Goal: Task Accomplishment & Management: Complete application form

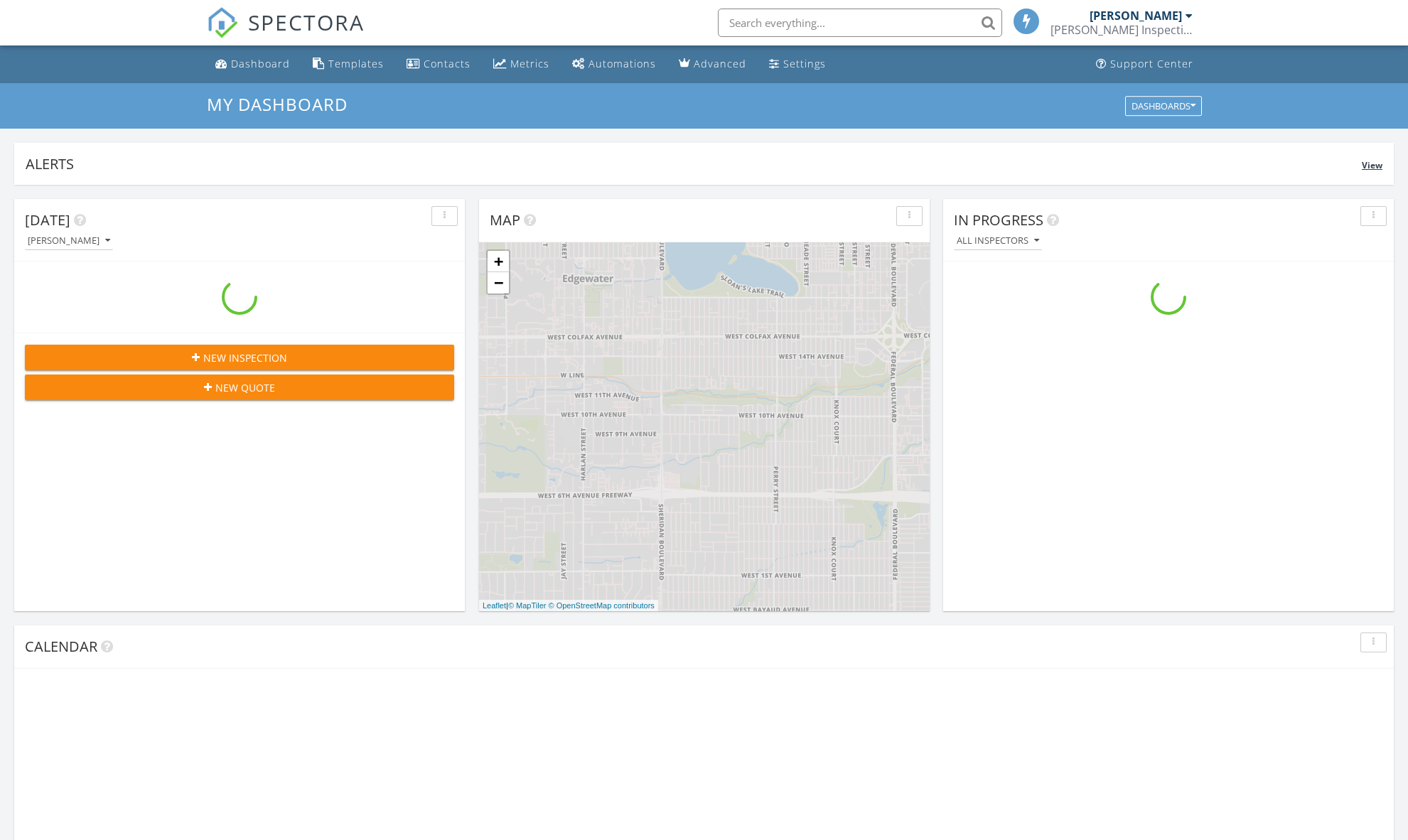
scroll to position [1315, 1430]
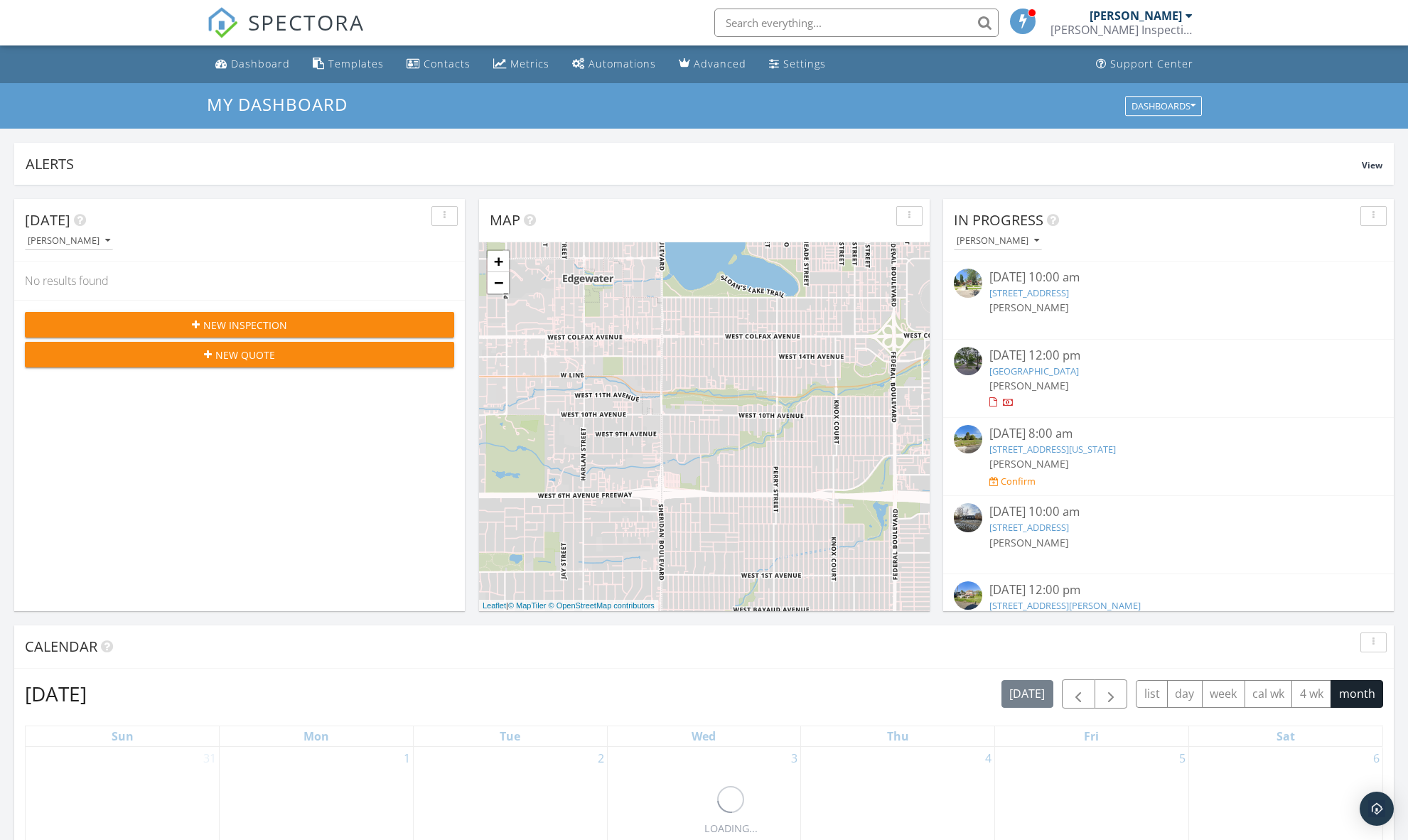
click at [333, 315] on button "New Inspection" at bounding box center [240, 324] width 429 height 26
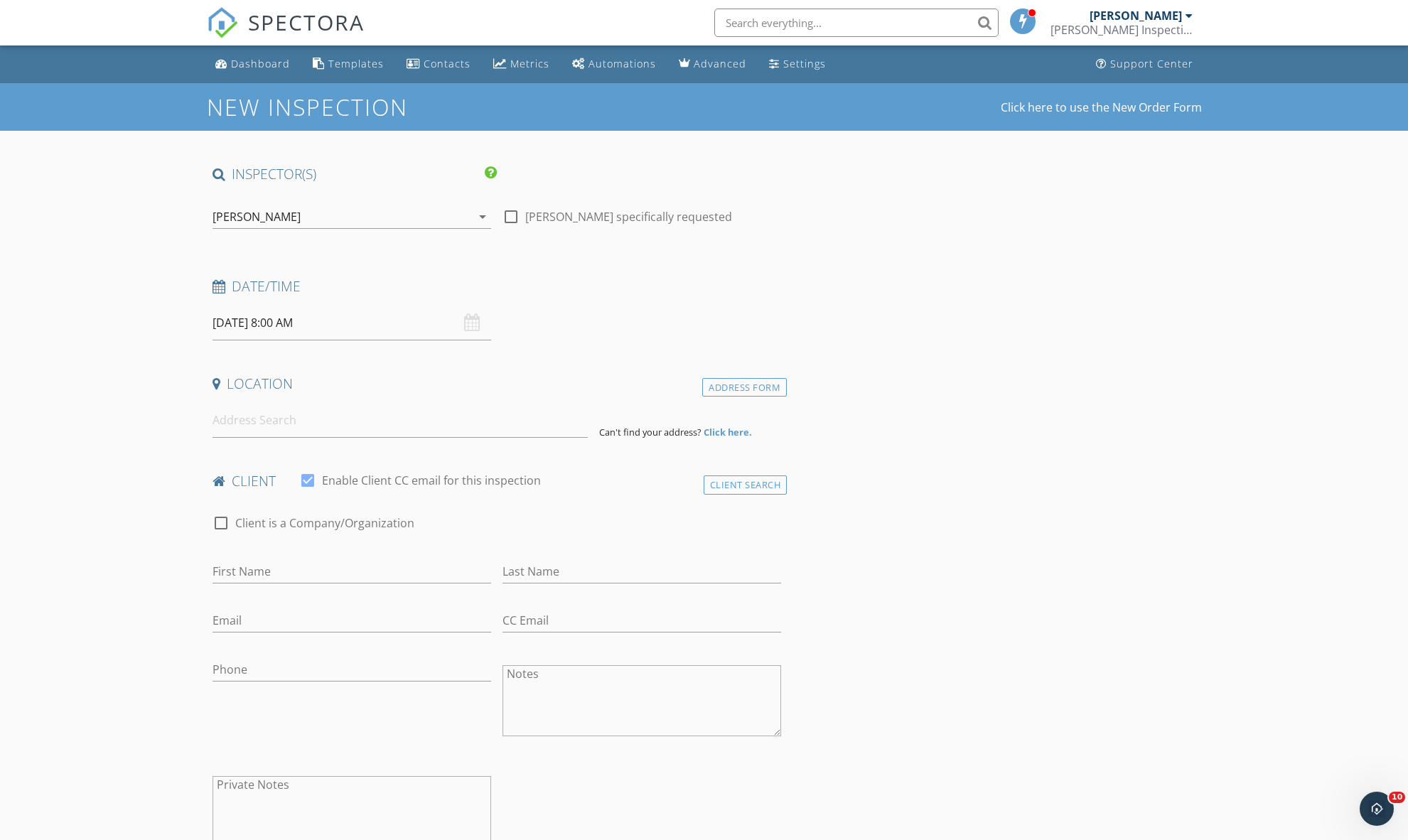
click at [252, 320] on input "[DATE] 8:00 AM" at bounding box center [352, 323] width 279 height 35
type input "09"
type input "09/29/2025 9:00 AM"
click at [297, 557] on span at bounding box center [294, 557] width 10 height 14
type input "10"
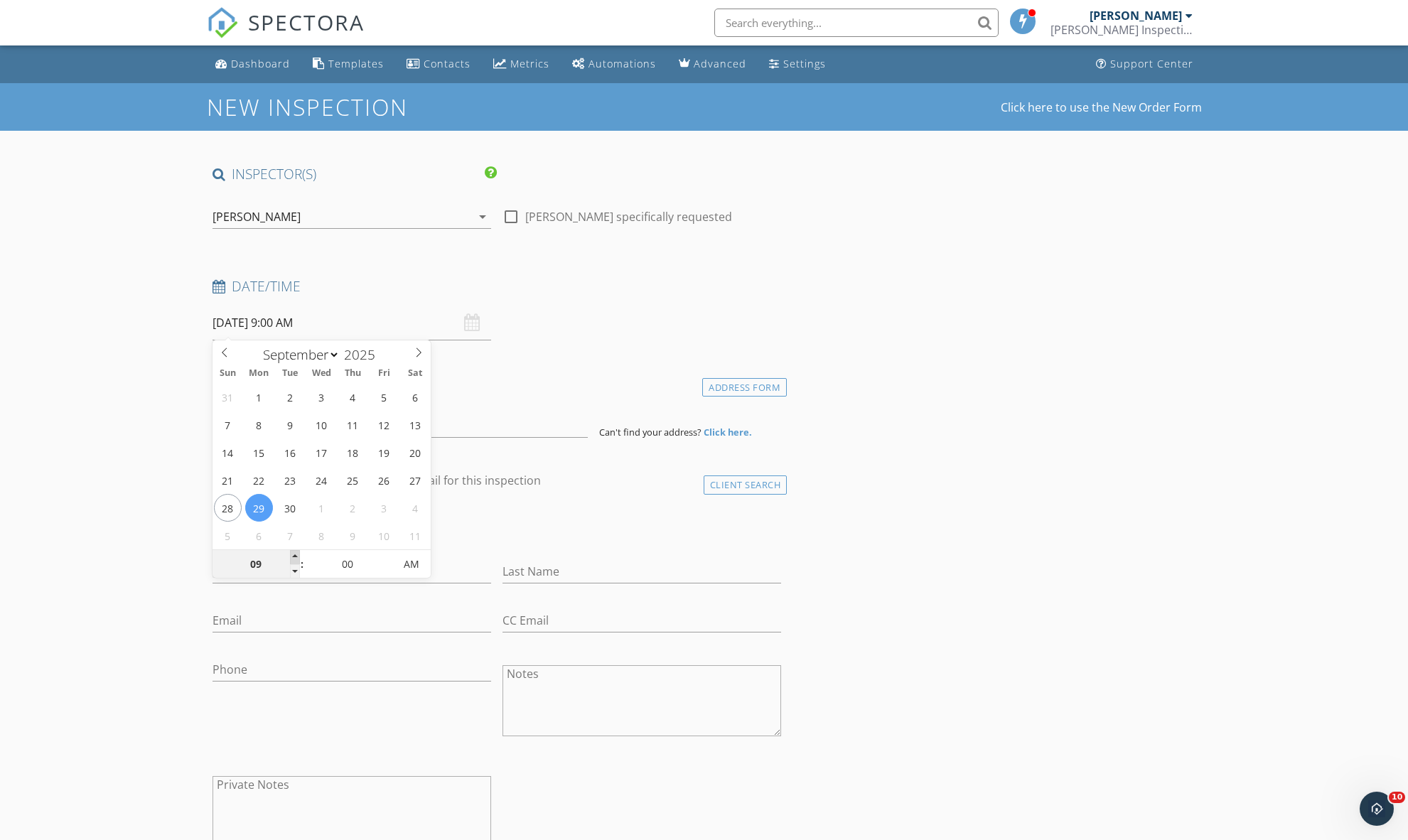
type input "09/29/2025 10:00 AM"
click at [297, 557] on span at bounding box center [294, 557] width 10 height 14
type input "11"
type input "09/29/2025 11:00 AM"
click at [297, 557] on span at bounding box center [294, 557] width 10 height 14
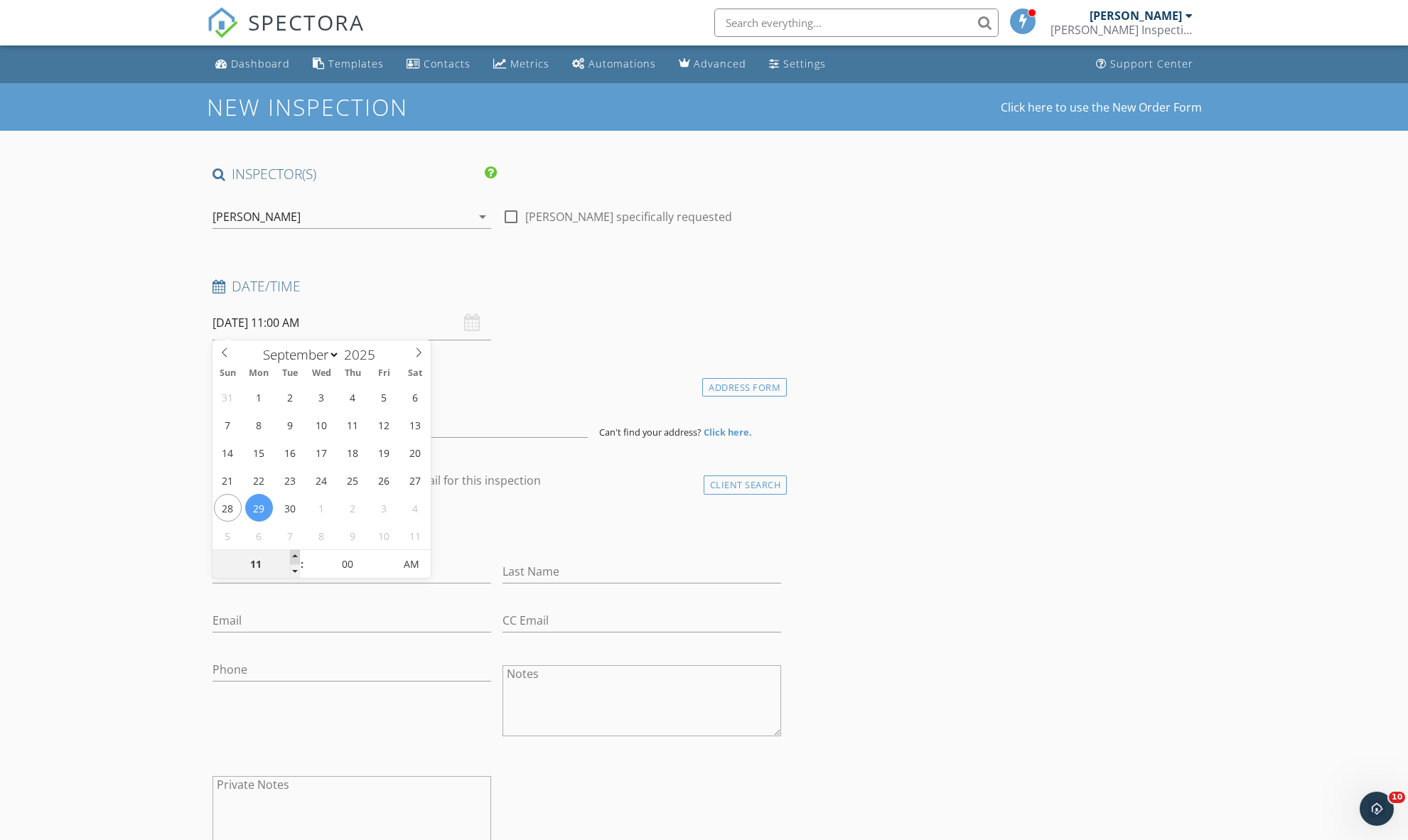
type input "12"
type input "09/29/2025 12:00 PM"
click at [297, 557] on span at bounding box center [294, 557] width 10 height 14
click at [577, 526] on div "check_box_outline_blank Client is a Company/Organization" at bounding box center [498, 530] width 570 height 37
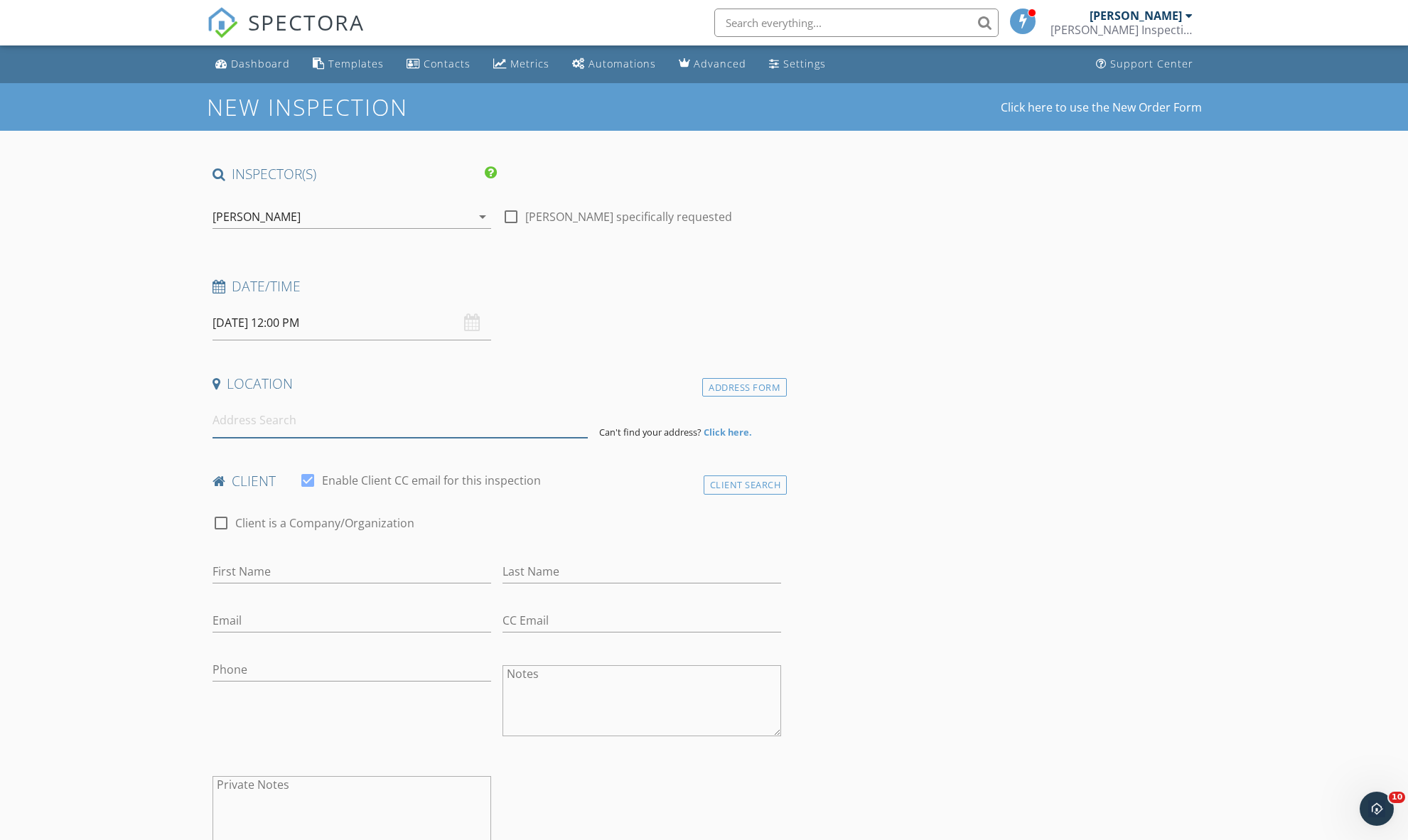
click at [396, 418] on input at bounding box center [400, 420] width 375 height 35
type input "A"
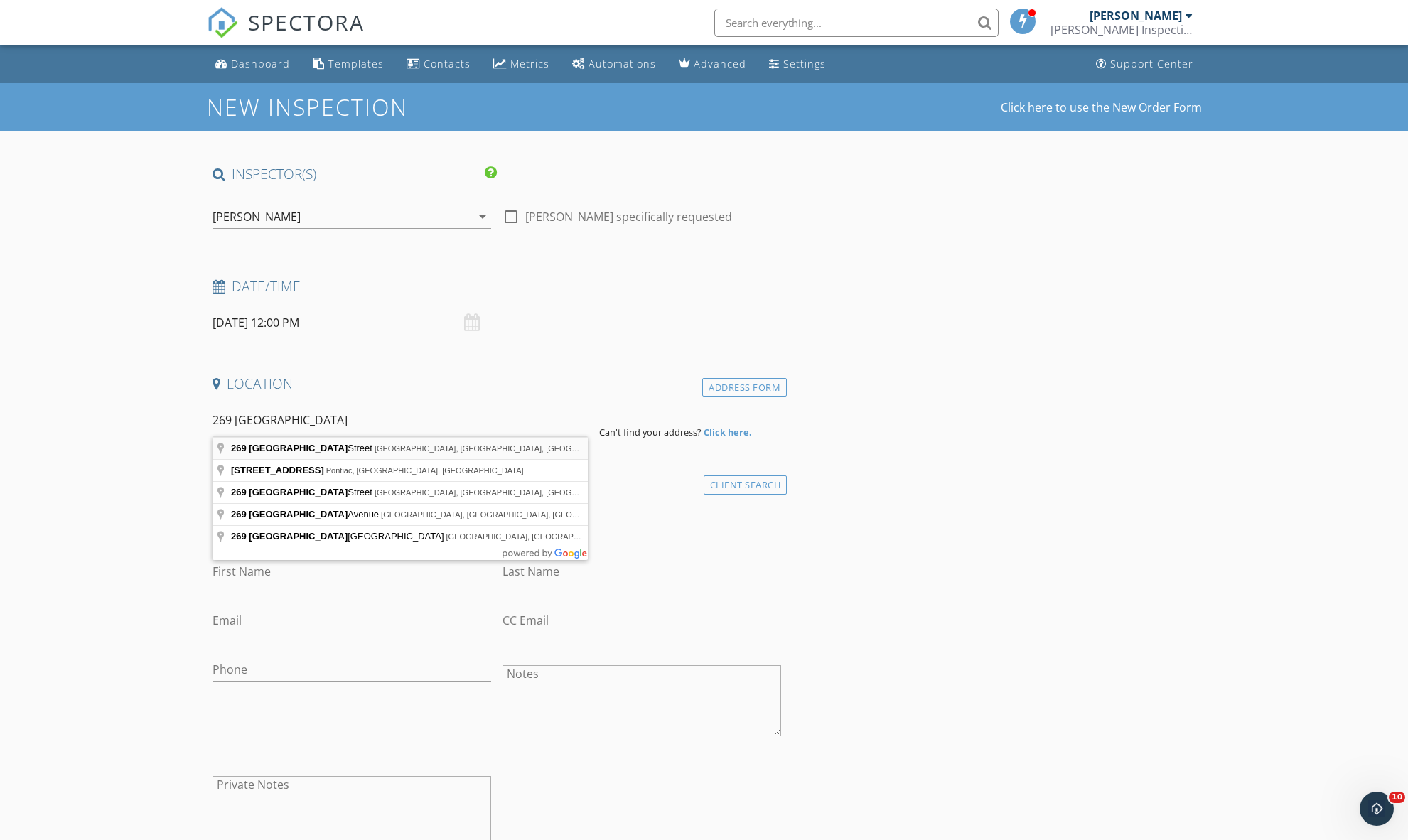
type input "269 Newport Street, Detroit, MI, USA"
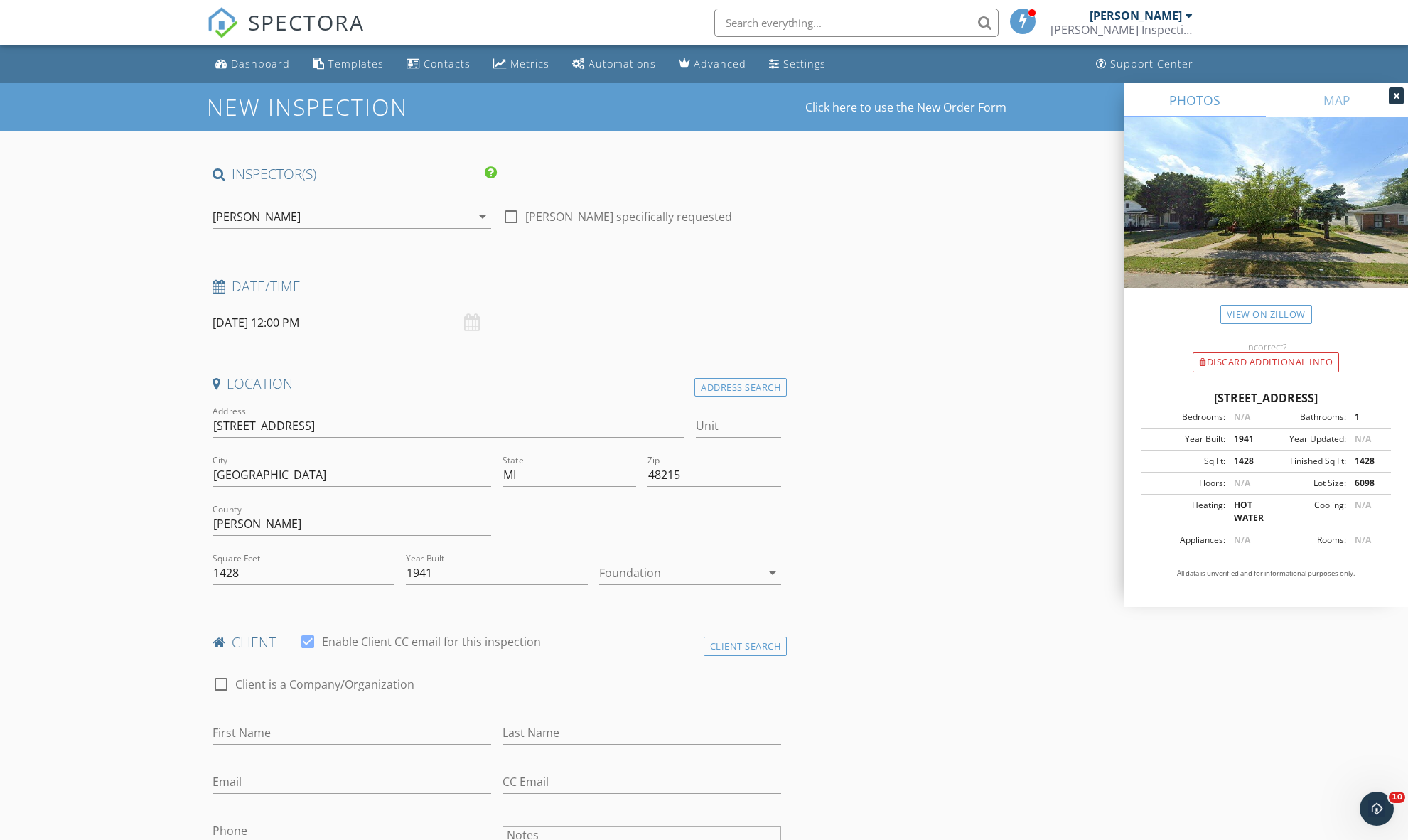
scroll to position [281, 0]
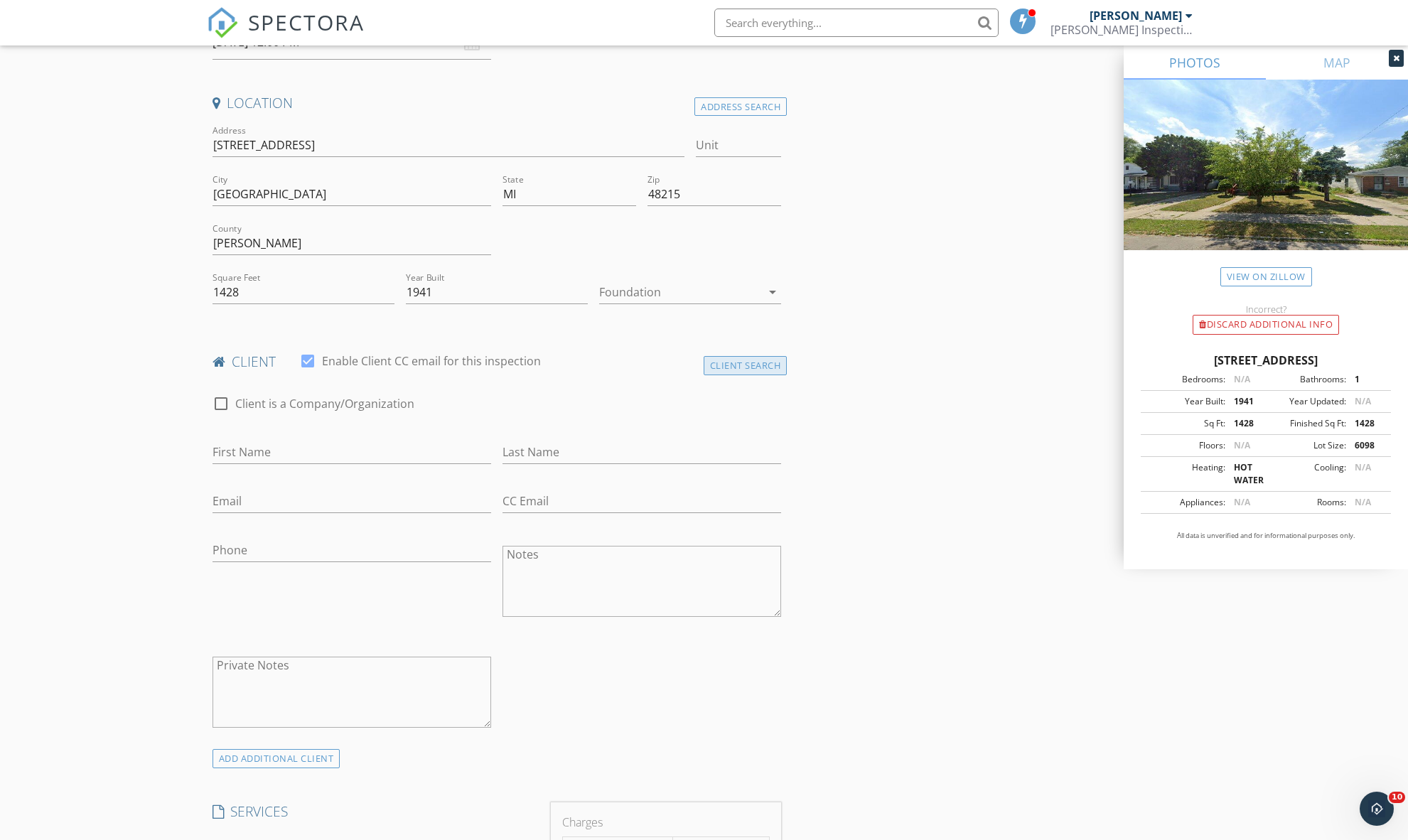
click at [768, 369] on div "Client Search" at bounding box center [745, 366] width 84 height 19
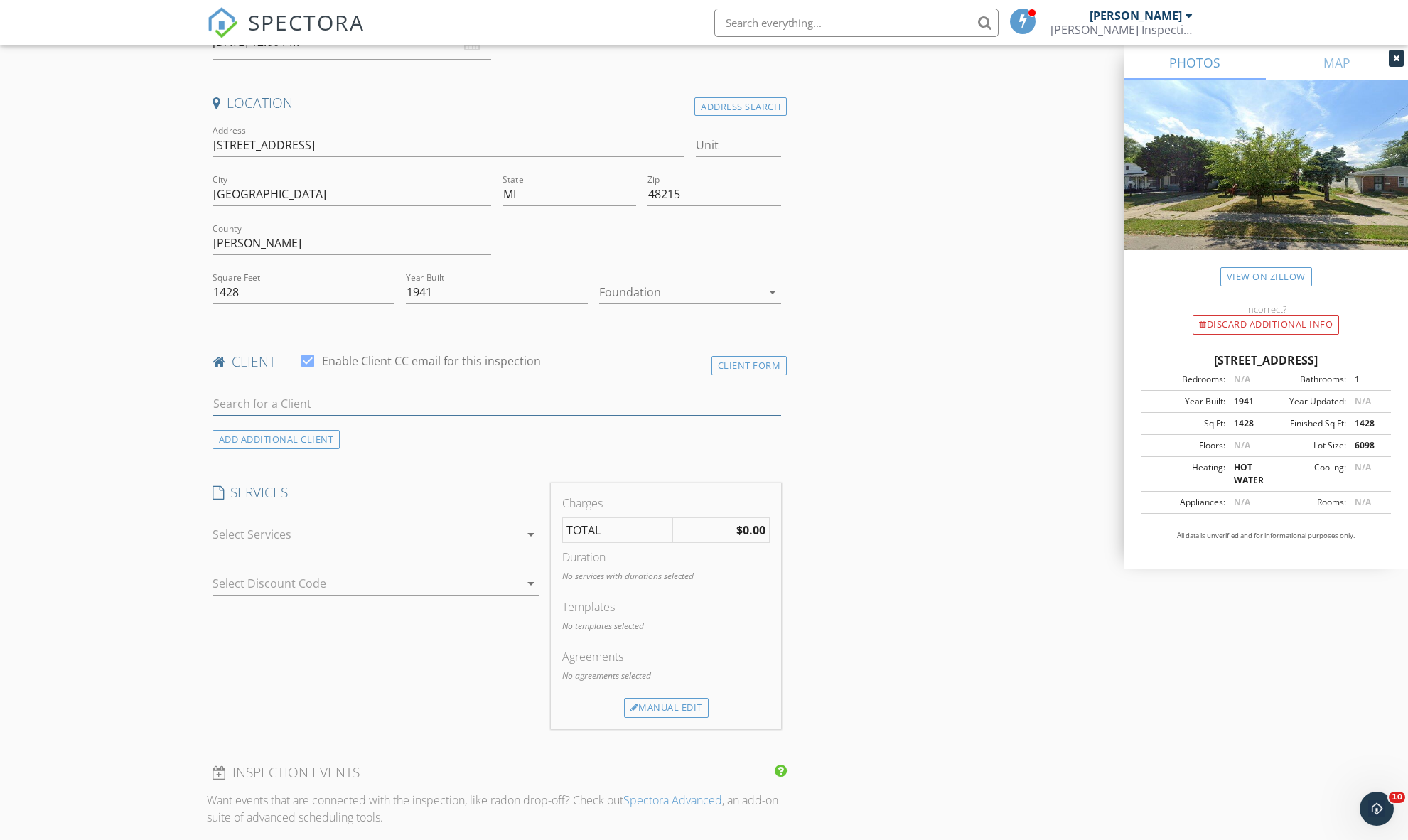
click at [356, 409] on input "text" at bounding box center [498, 404] width 570 height 23
type input "Anita"
click at [329, 439] on div "vjones0551@gmail.com" at bounding box center [324, 445] width 143 height 12
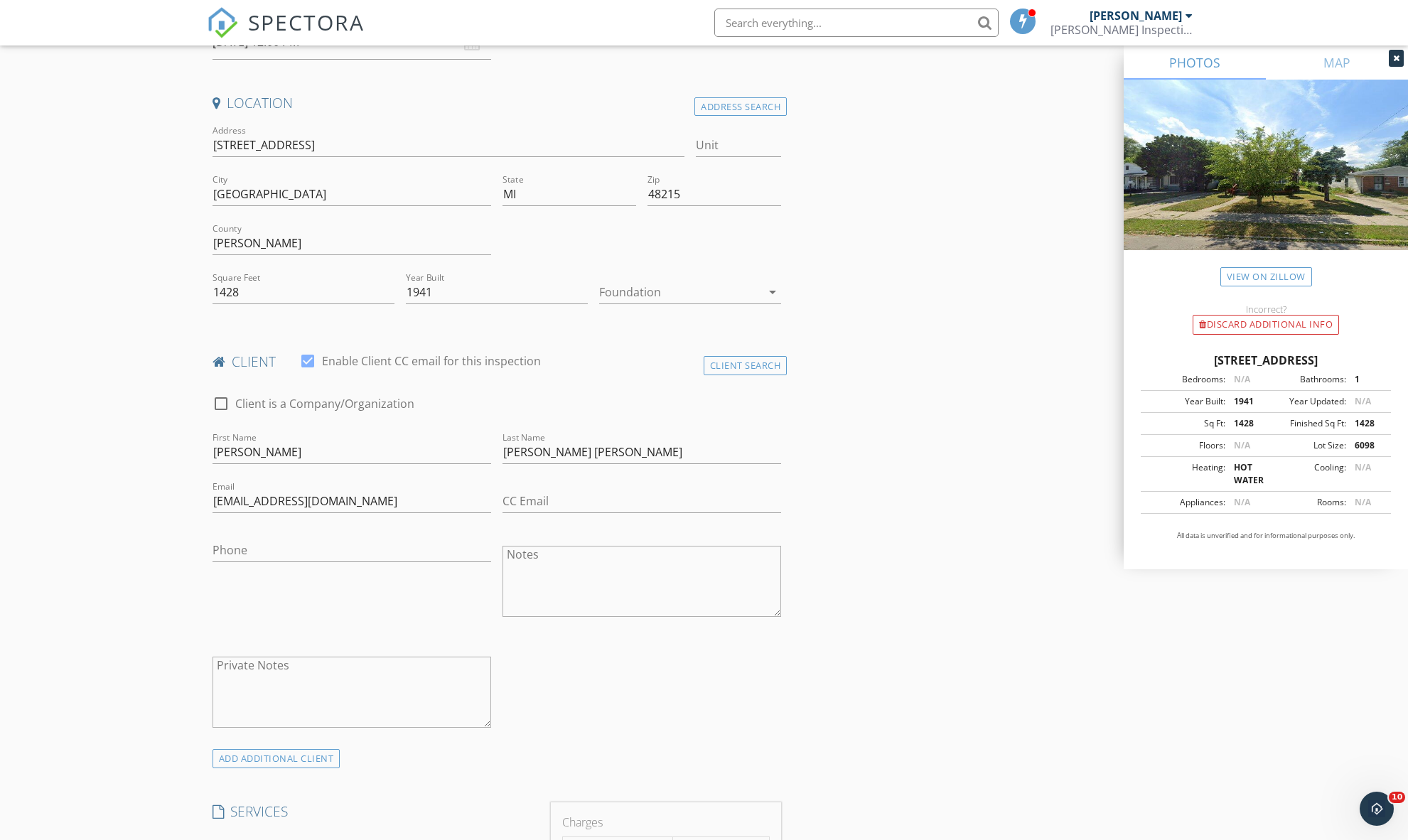
scroll to position [790, 0]
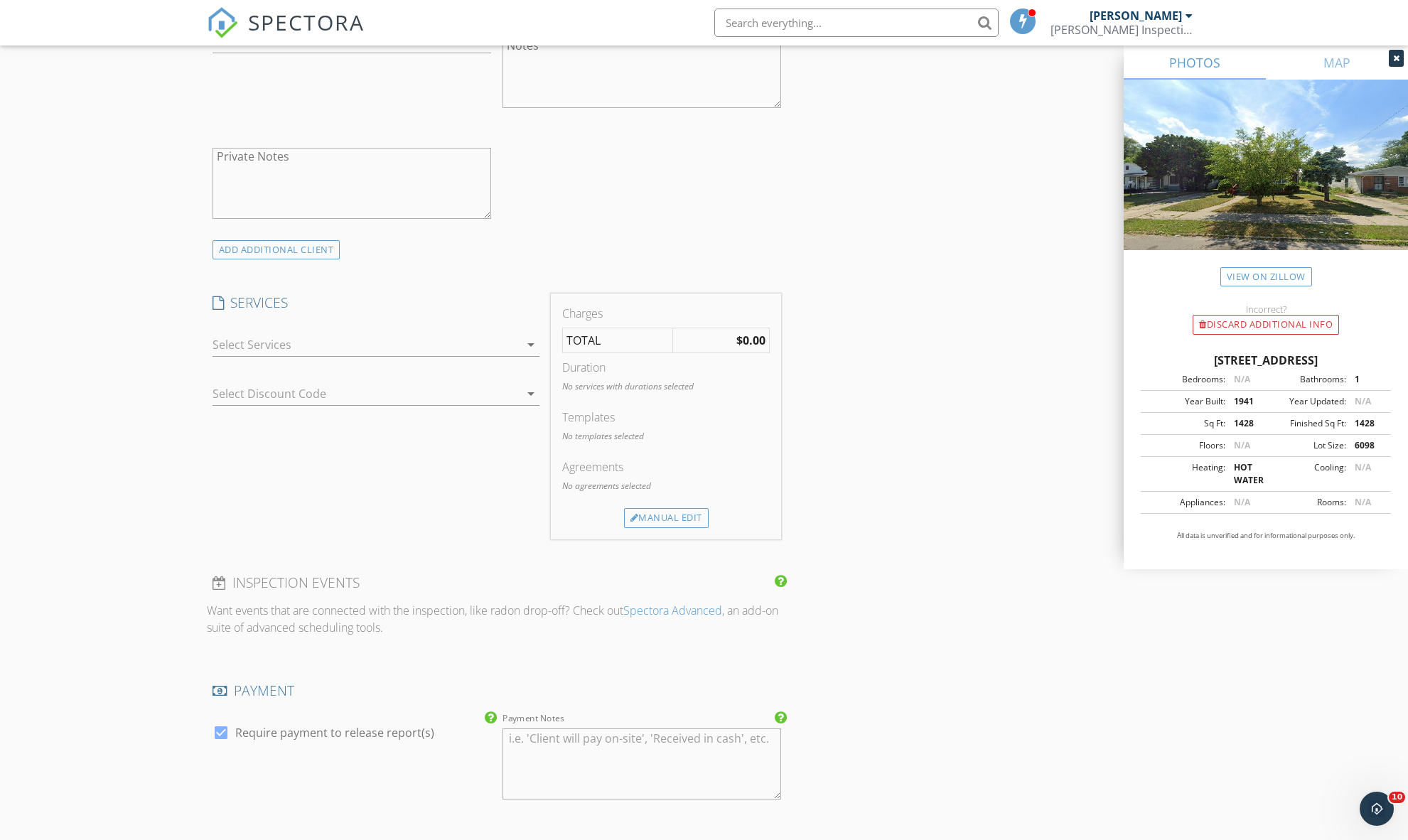
click at [268, 333] on div at bounding box center [366, 344] width 307 height 23
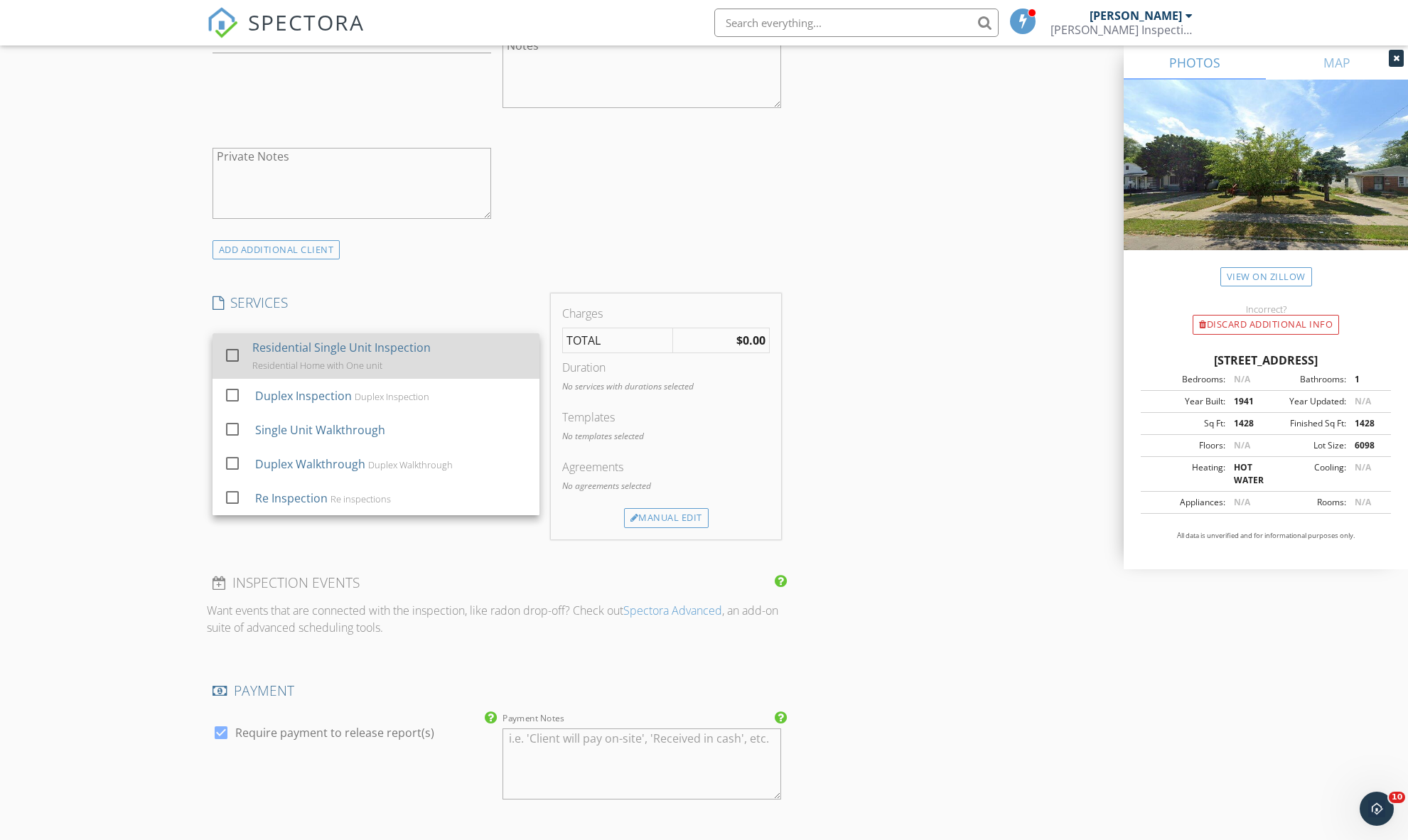
click at [293, 360] on div "Residential Home with One unit" at bounding box center [317, 366] width 130 height 12
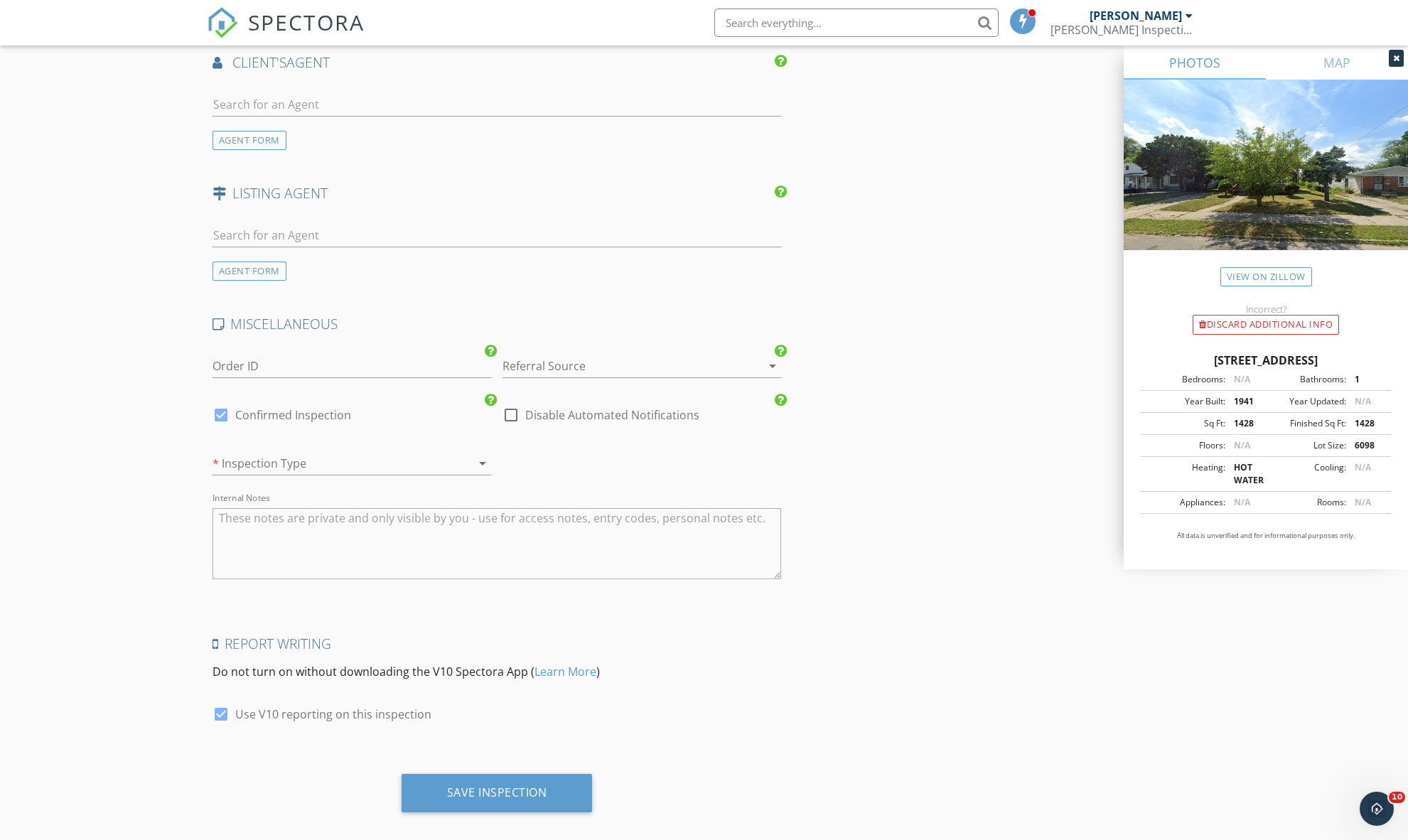
scroll to position [1355, 0]
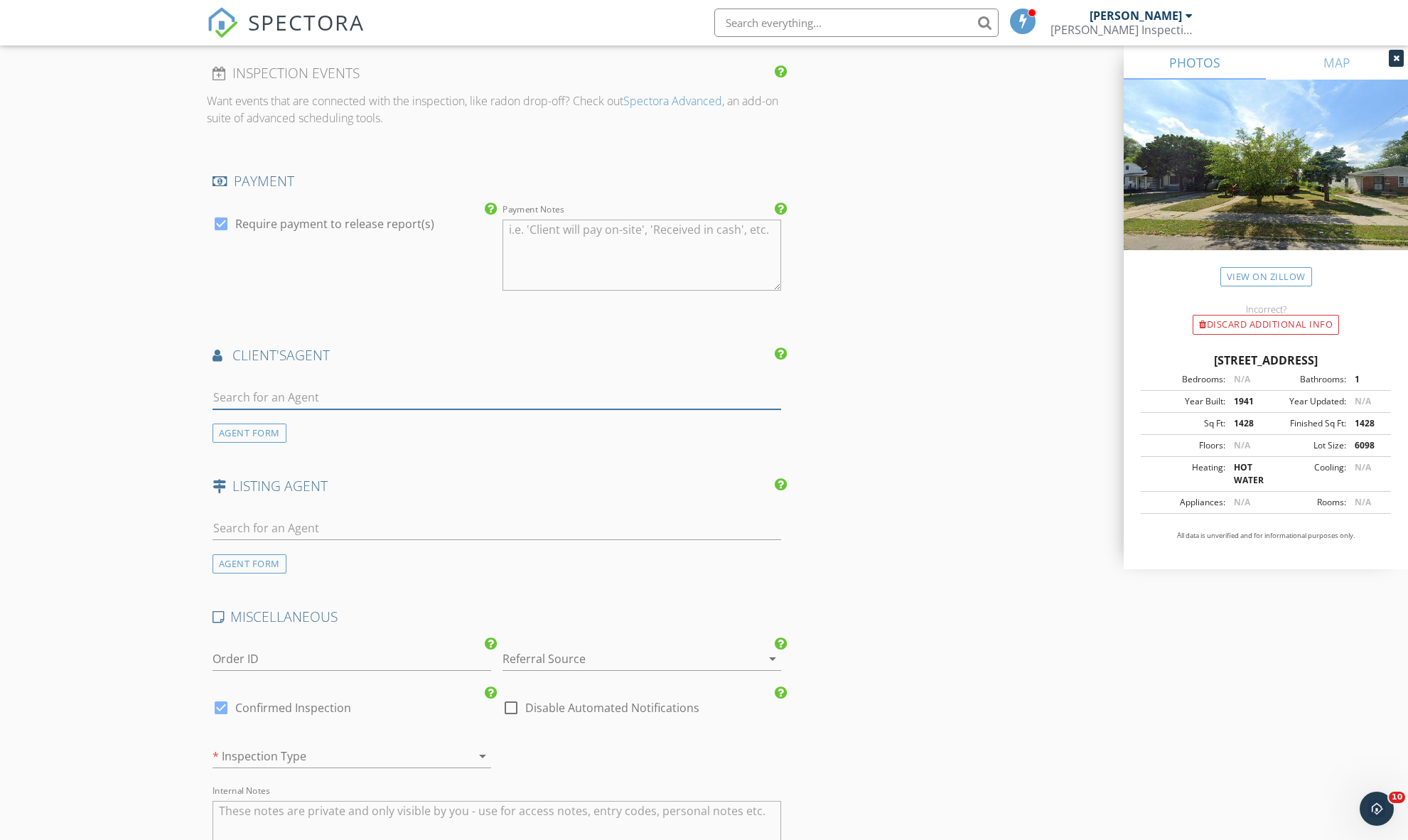
click at [289, 386] on input "text" at bounding box center [498, 397] width 570 height 23
type input "jasmine"
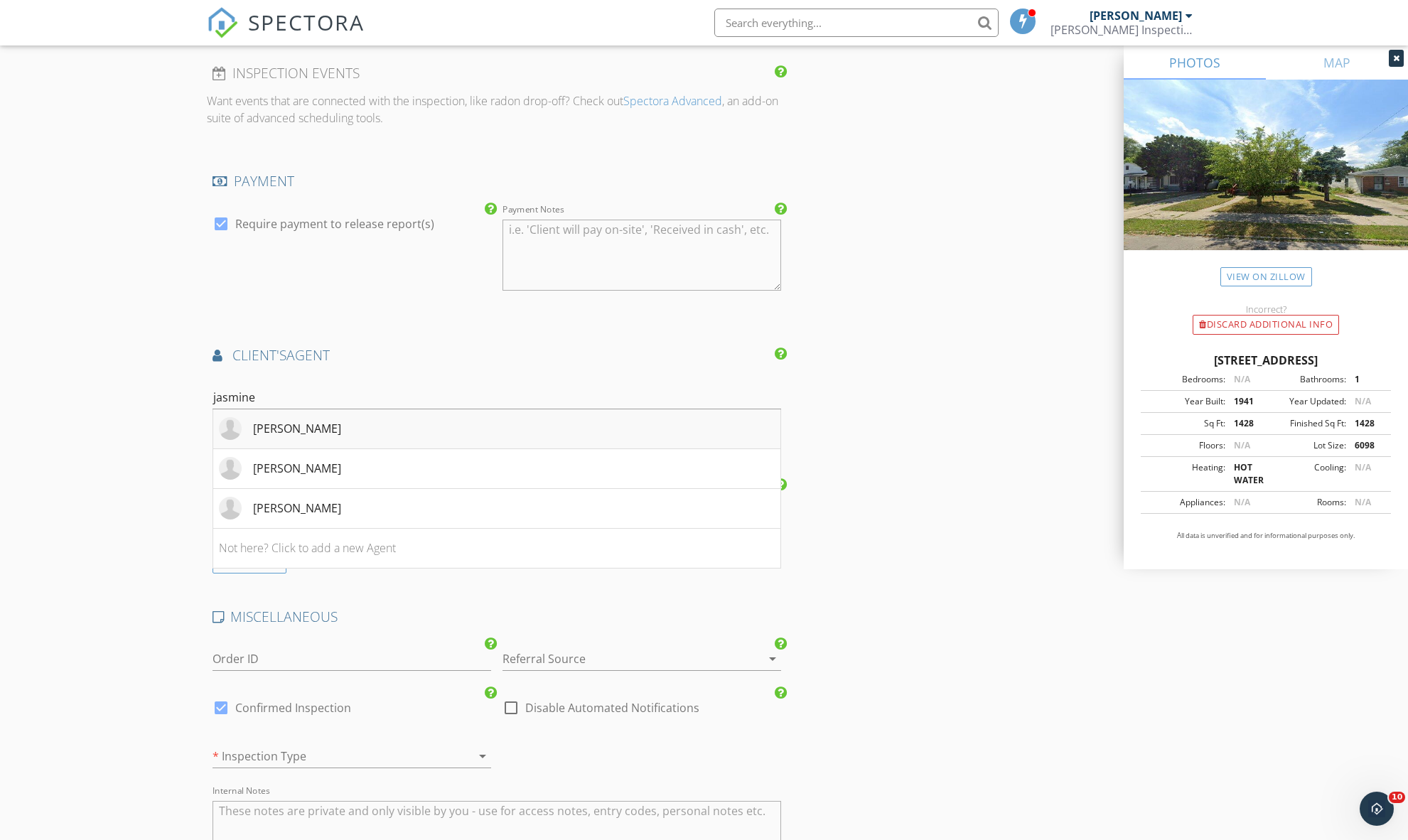
click at [270, 420] on div "Jasmine Gonzalez" at bounding box center [297, 429] width 89 height 17
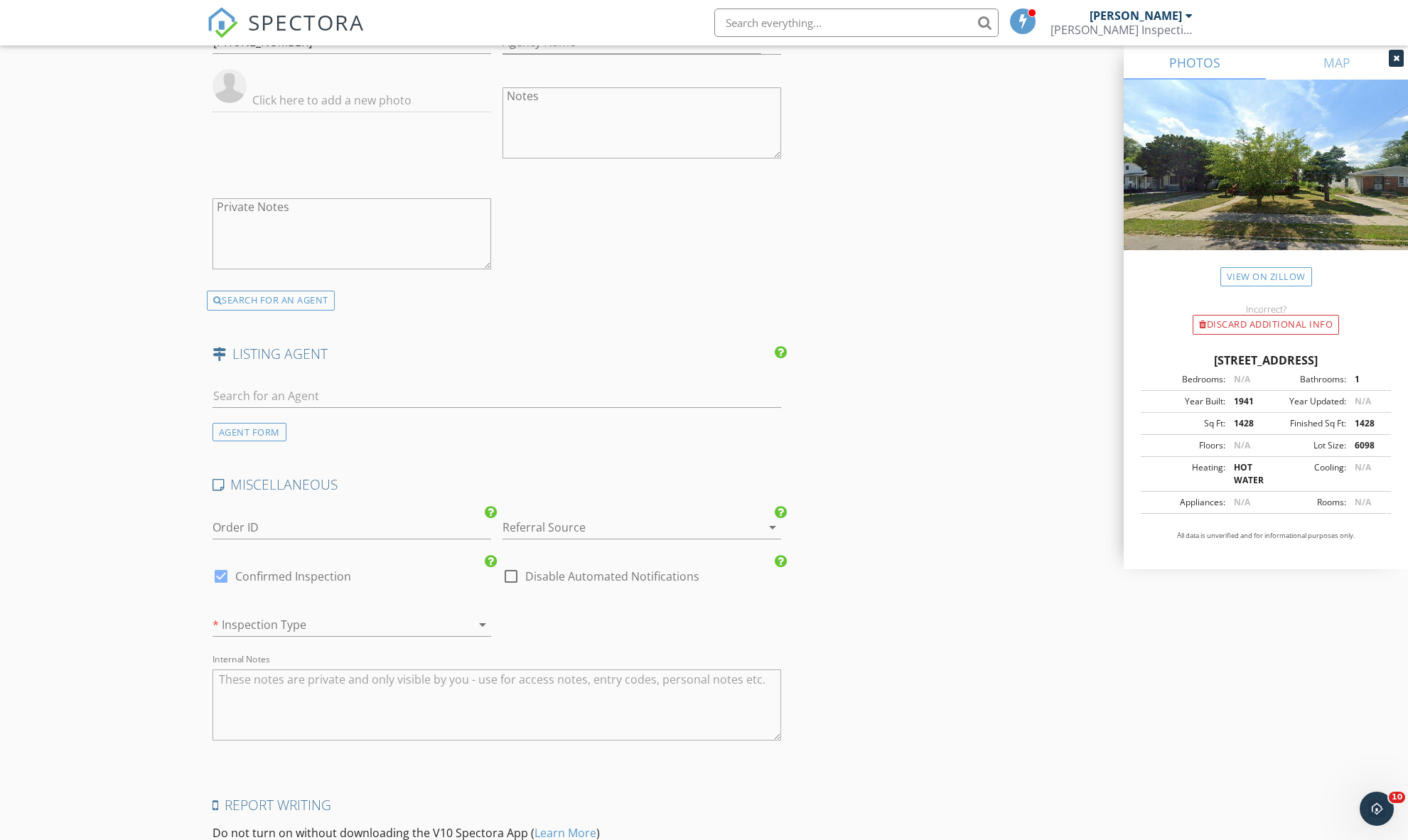
scroll to position [1972, 0]
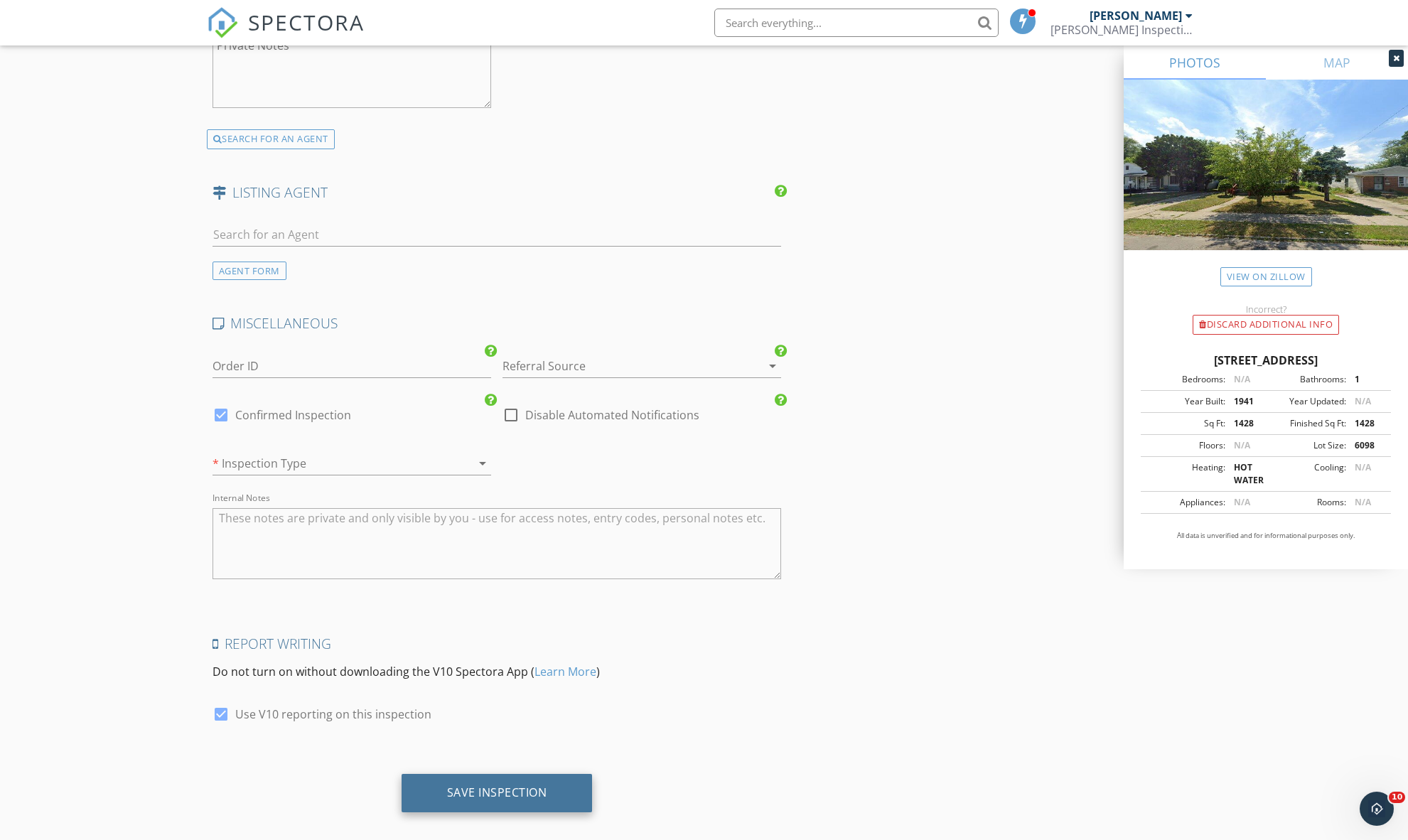
click at [511, 774] on div "Save Inspection" at bounding box center [497, 793] width 192 height 38
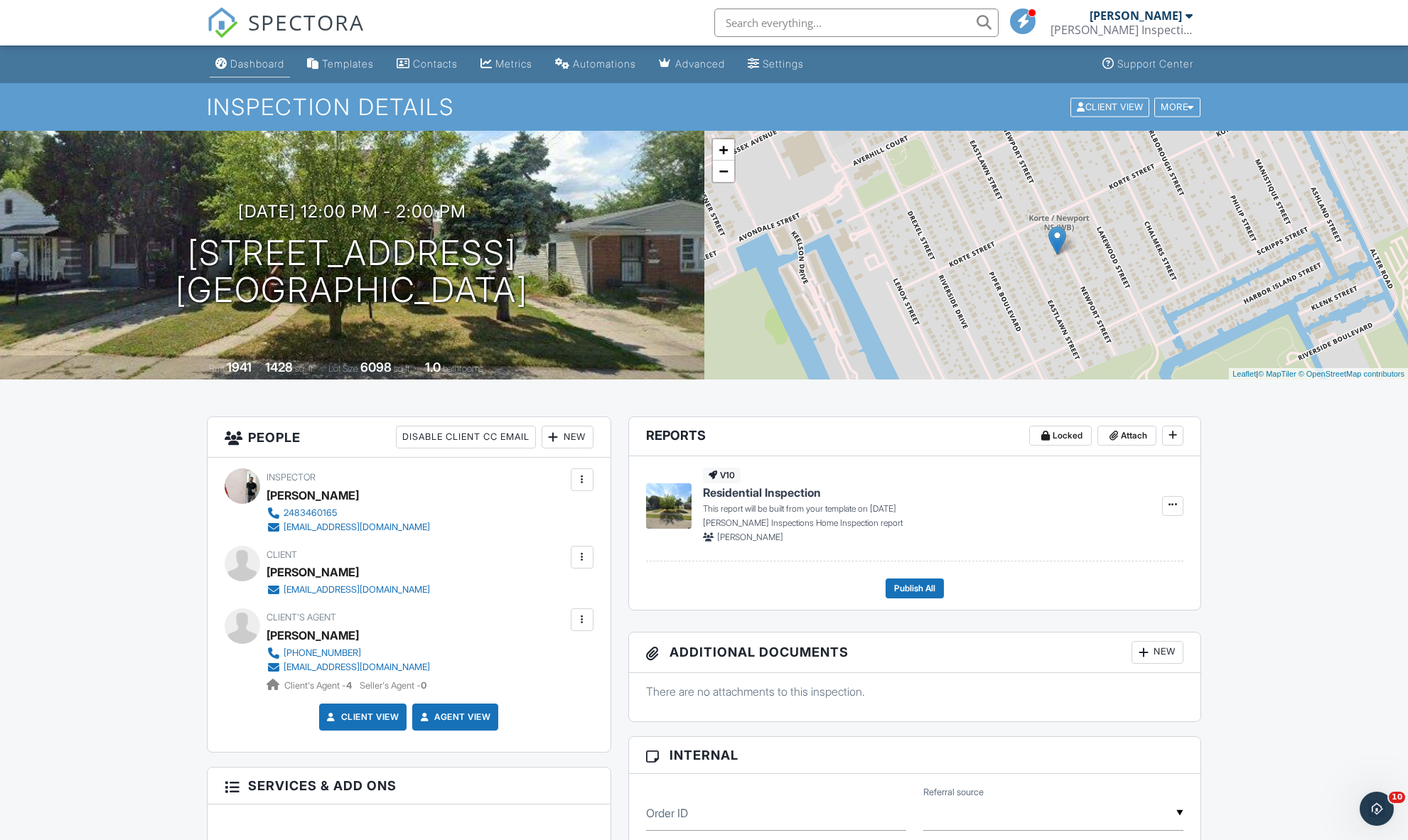
click at [260, 50] on li "Dashboard" at bounding box center [249, 64] width 86 height 38
click at [260, 56] on link "Dashboard" at bounding box center [249, 64] width 80 height 26
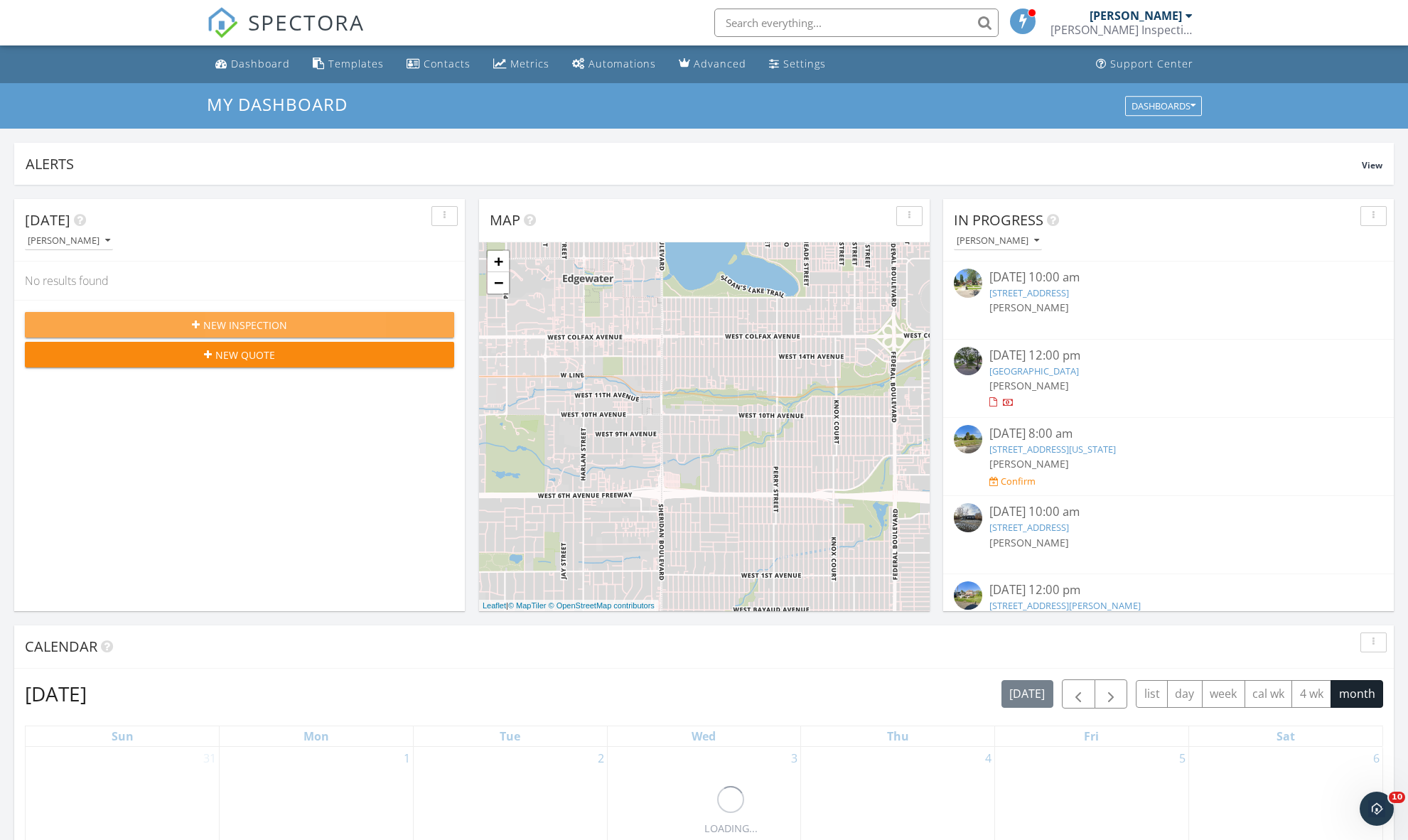
click at [305, 331] on div "New Inspection" at bounding box center [240, 325] width 406 height 15
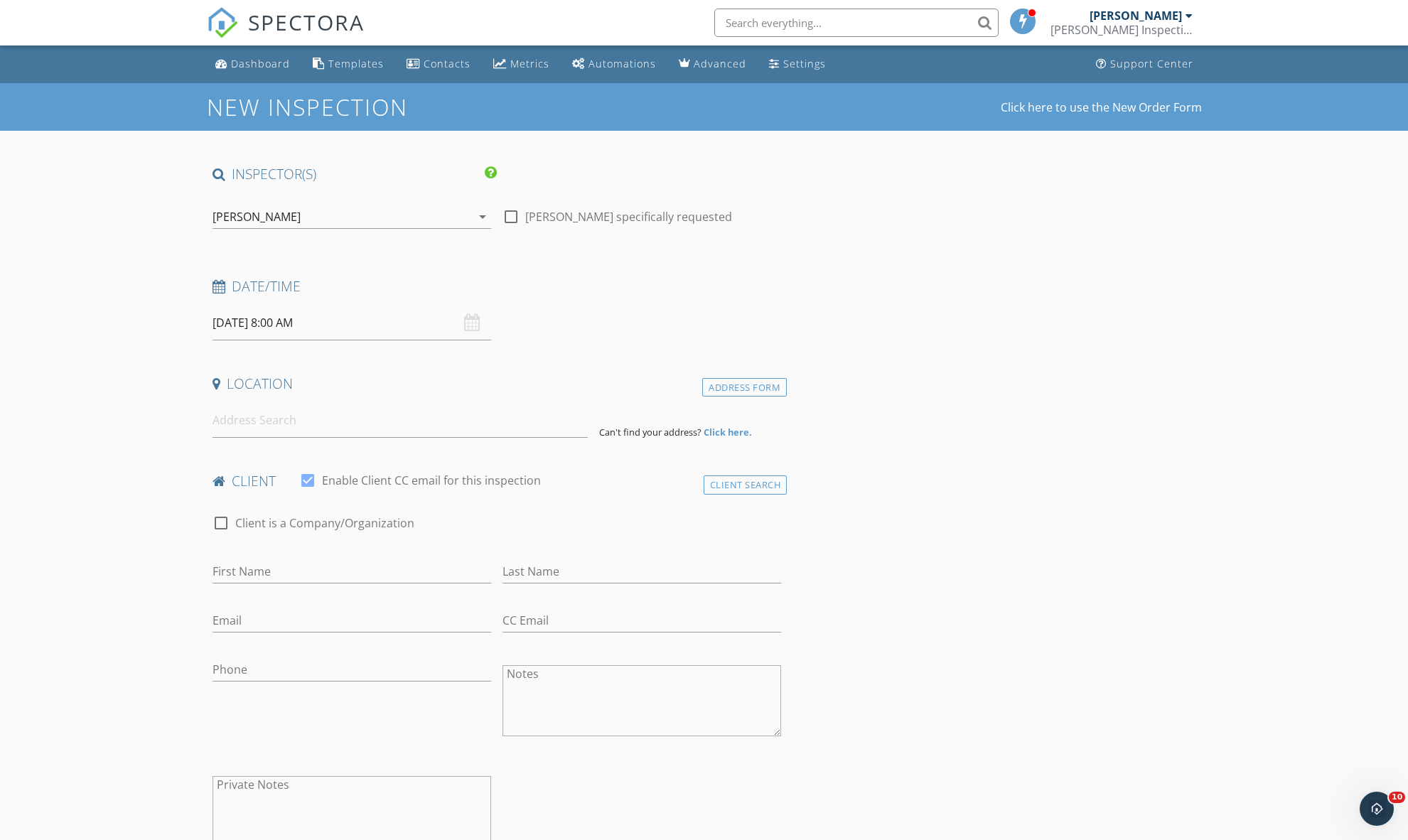
click at [295, 322] on input "09/29/2025 8:00 AM" at bounding box center [352, 323] width 279 height 35
type input "09/28/2025 8:00 AM"
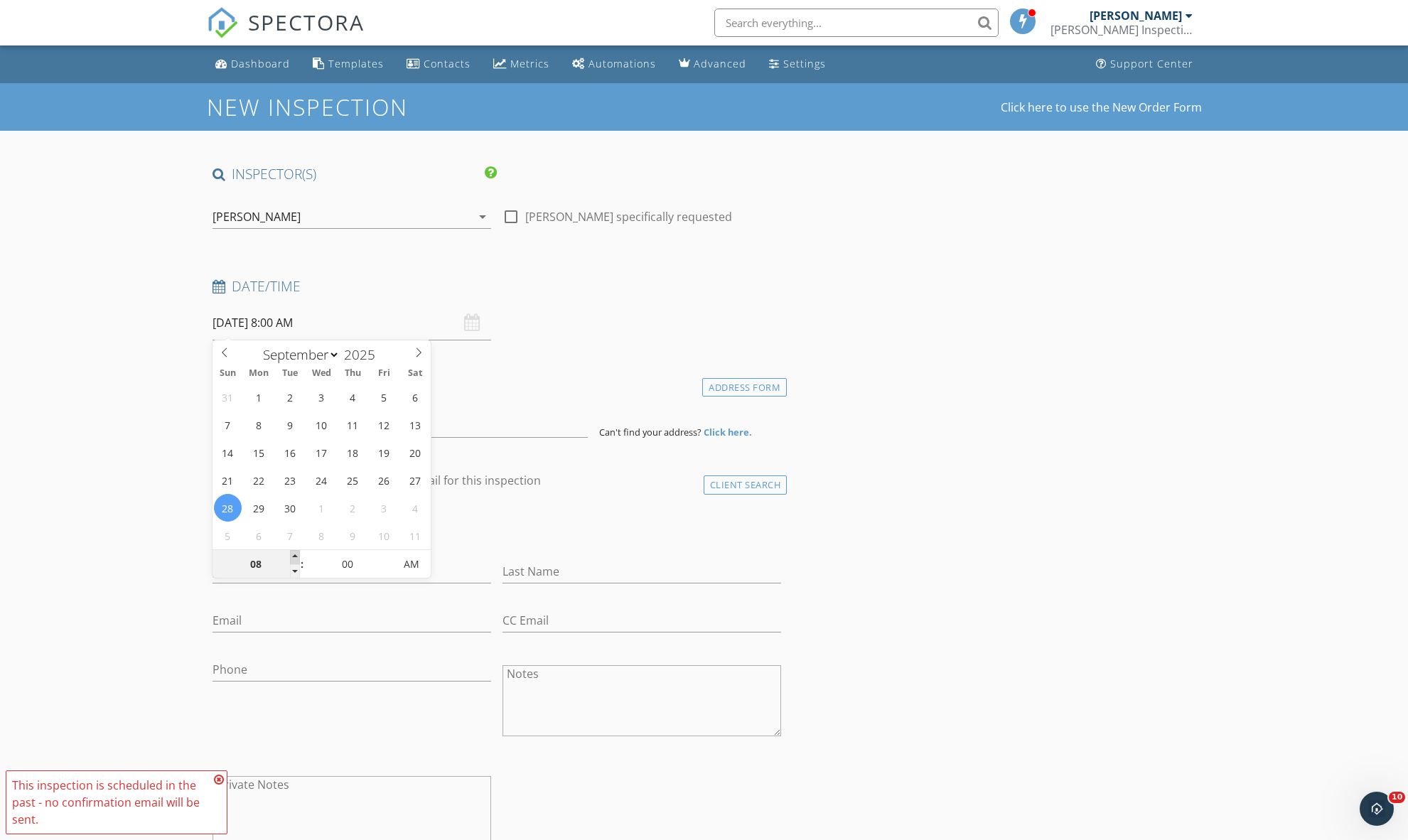
type input "09"
type input "09/28/2025 9:00 AM"
click at [295, 556] on span at bounding box center [294, 557] width 10 height 14
type input "10"
type input "09/28/2025 10:00 AM"
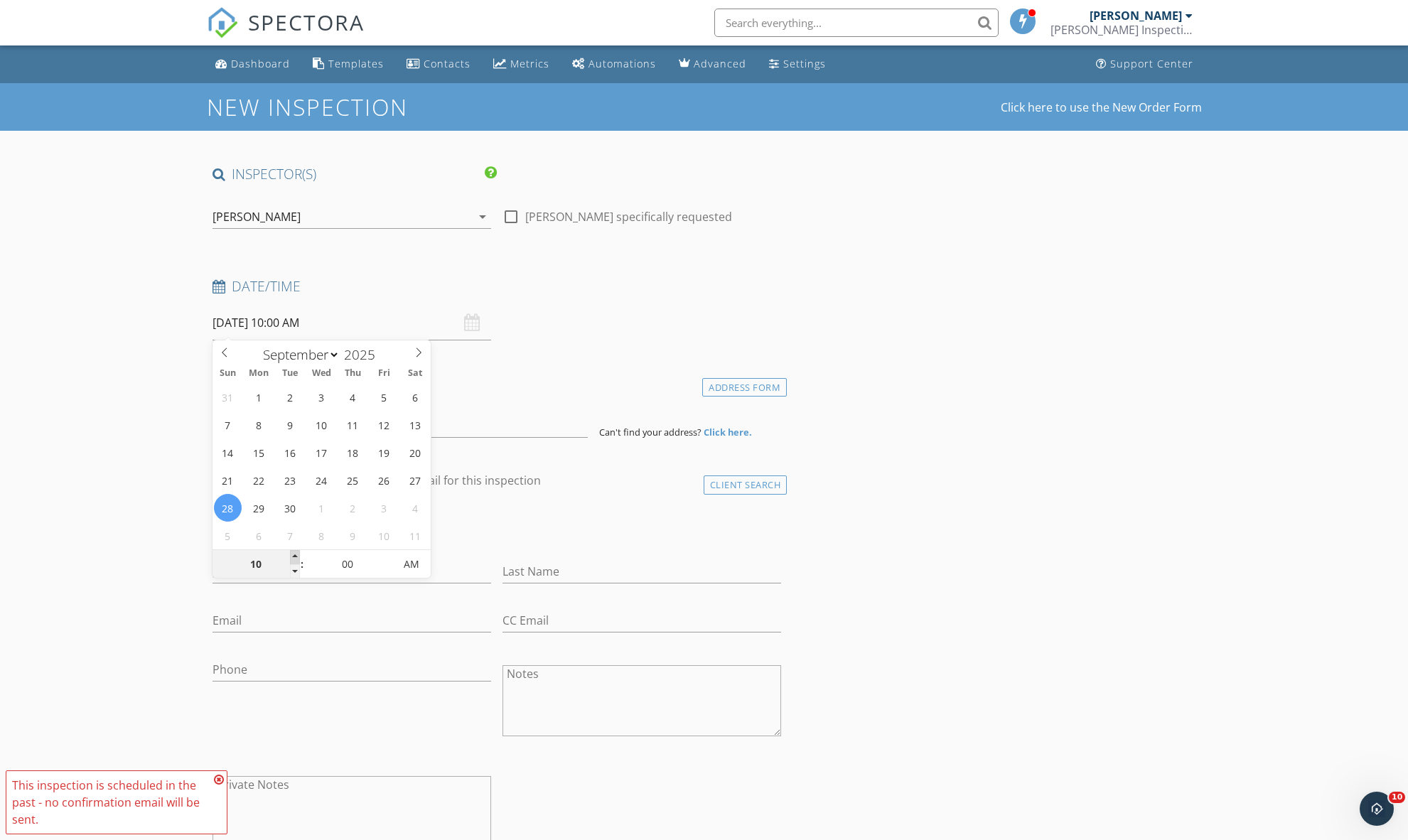
click at [295, 556] on span at bounding box center [294, 557] width 10 height 14
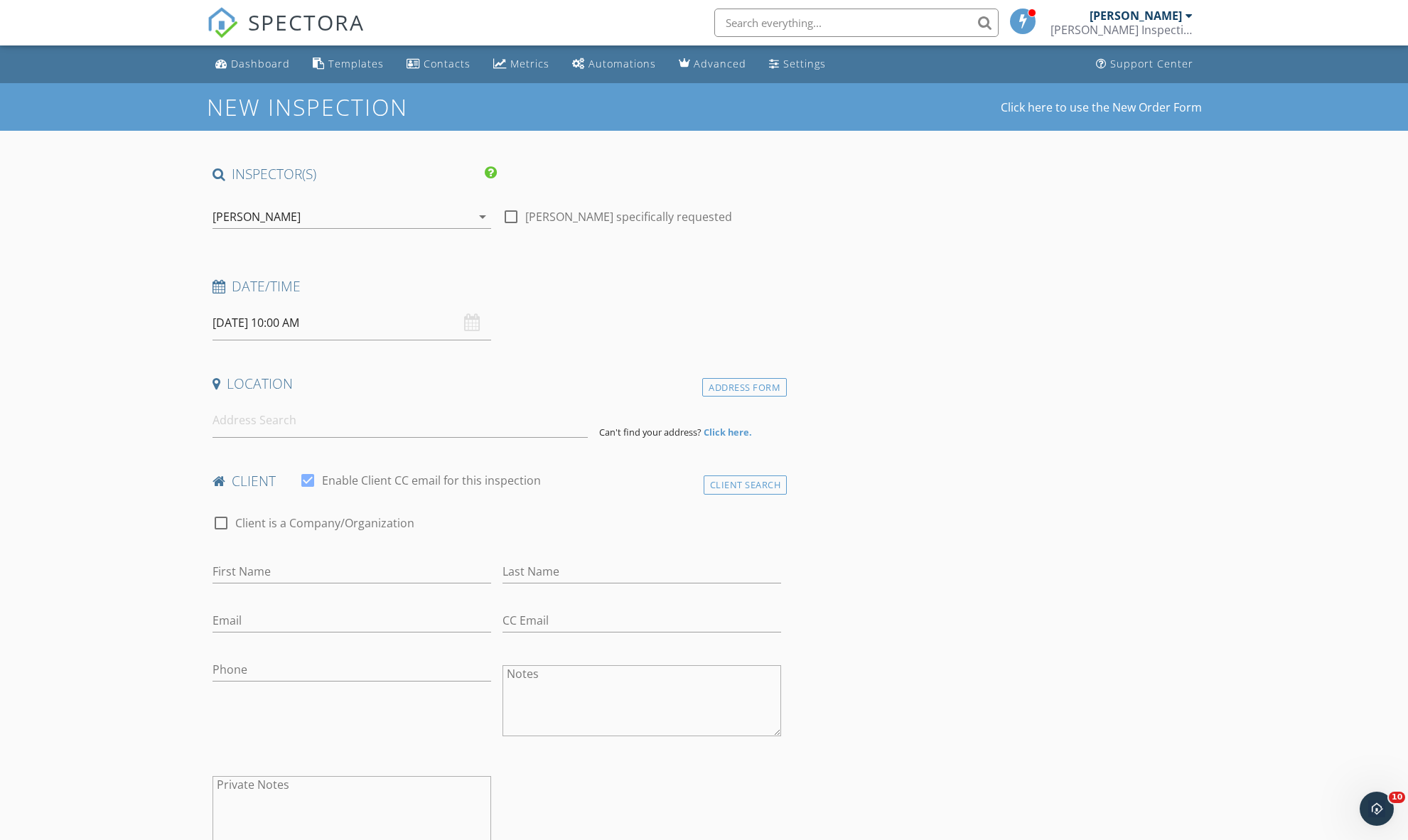
click at [572, 526] on div "check_box_outline_blank Client is a Company/Organization" at bounding box center [498, 530] width 570 height 37
click at [287, 420] on input at bounding box center [400, 420] width 375 height 35
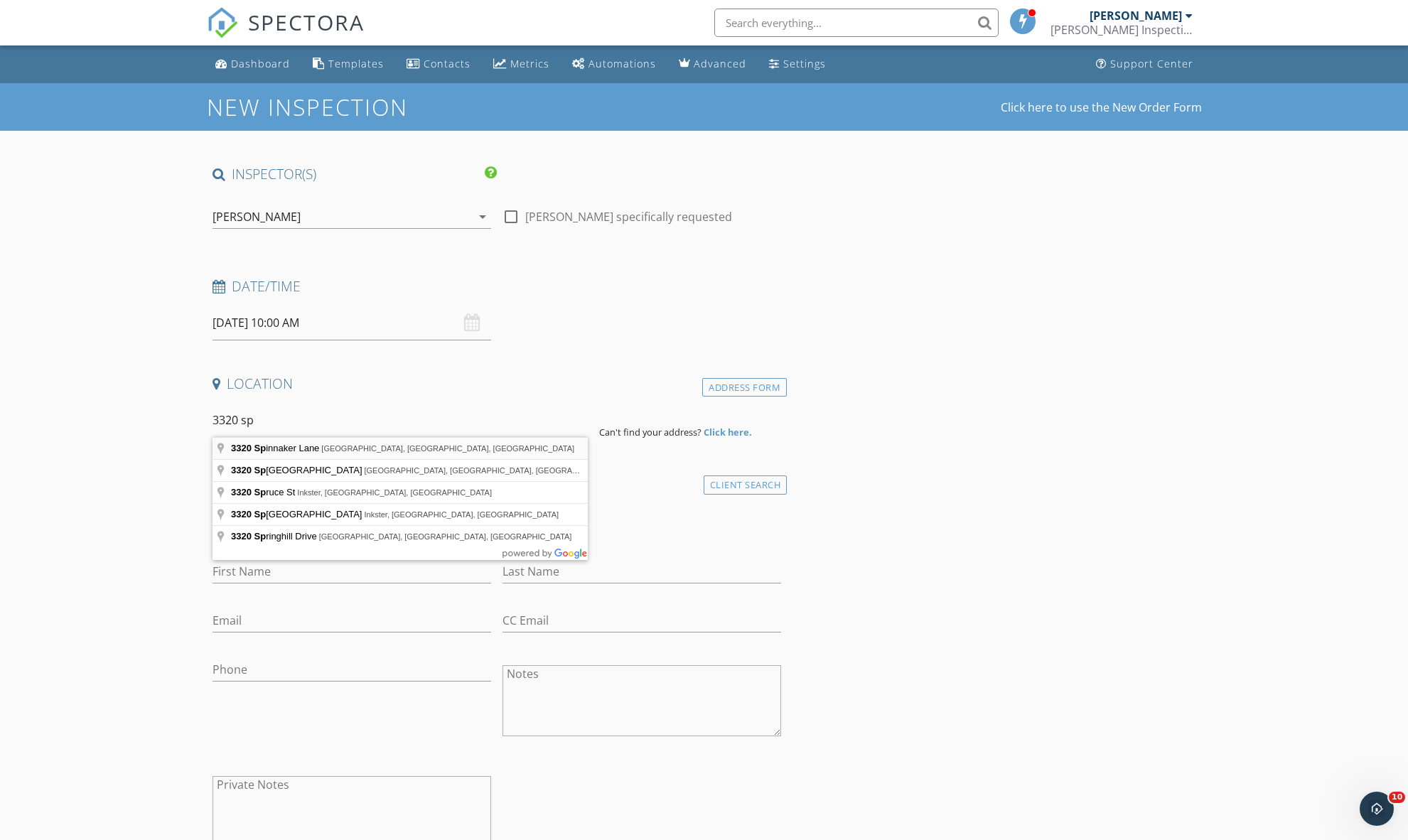
type input "3320 Spinnaker Lane, Detroit, MI, USA"
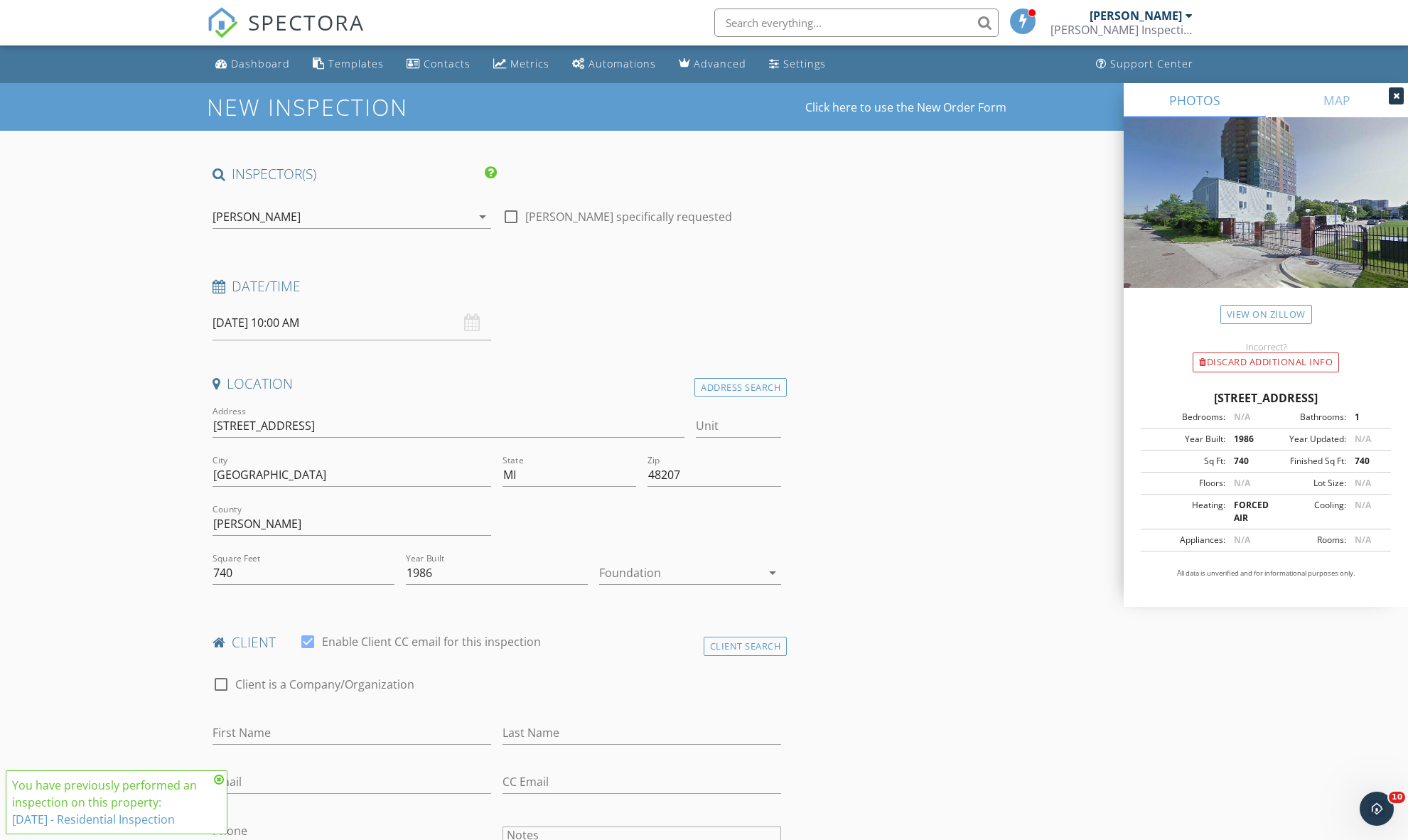
click at [721, 410] on div "Unit" at bounding box center [738, 429] width 86 height 46
type input "10D"
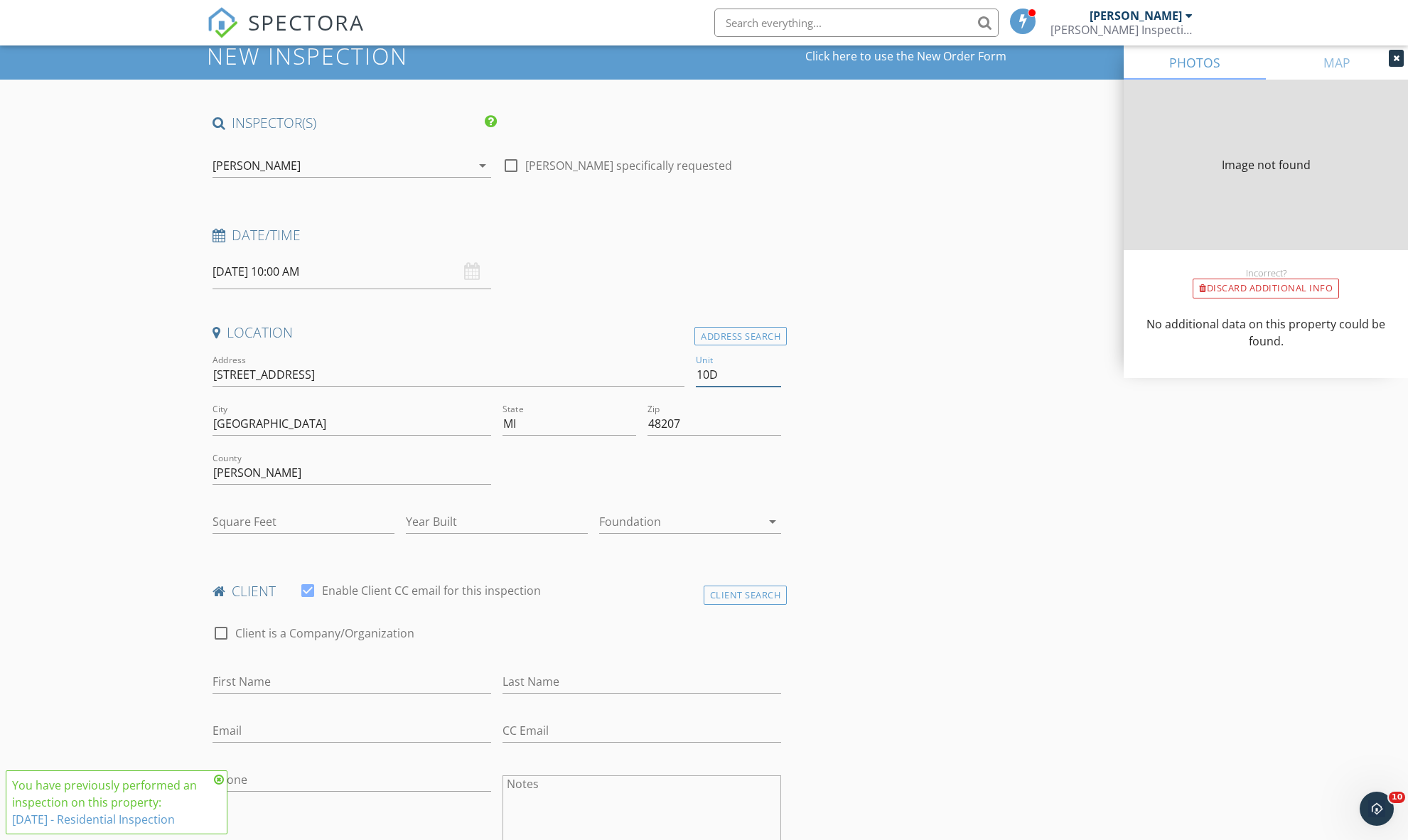
type input "10D"
type input "Rabih"
type input "Nour"
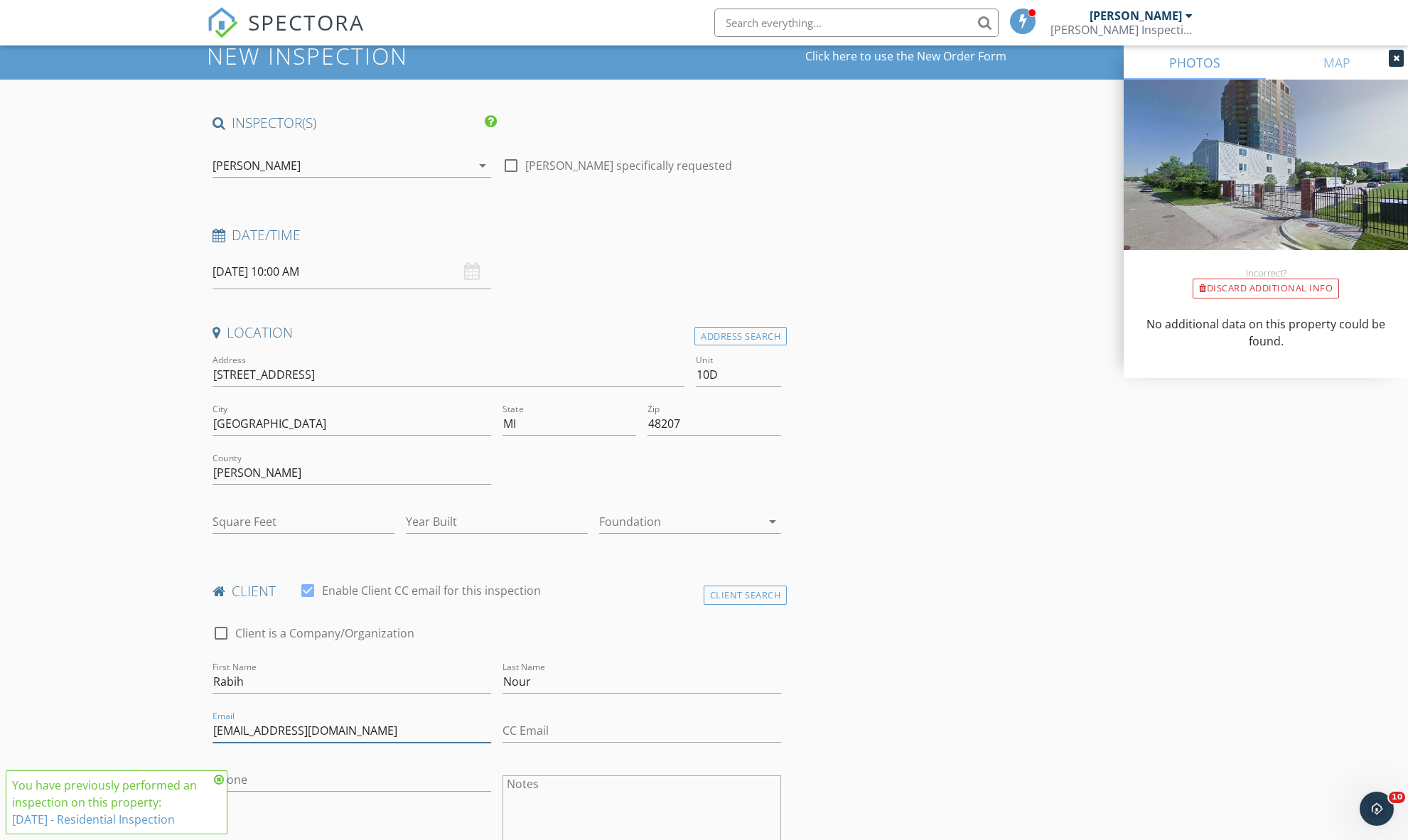
type input "[EMAIL_ADDRESS][DOMAIN_NAME]"
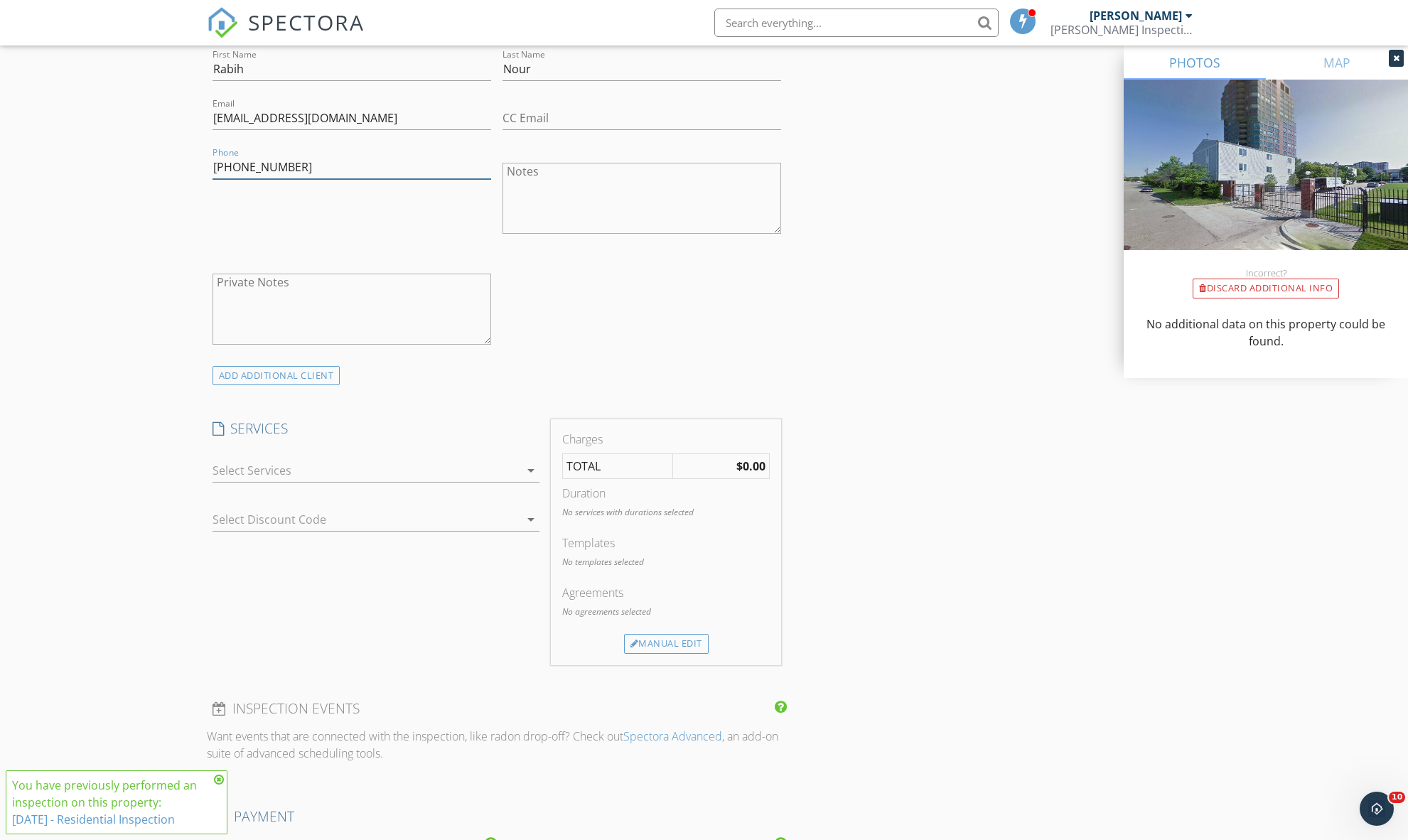
scroll to position [667, 0]
type input "[PHONE_NUMBER]"
click at [299, 471] on div at bounding box center [366, 468] width 307 height 23
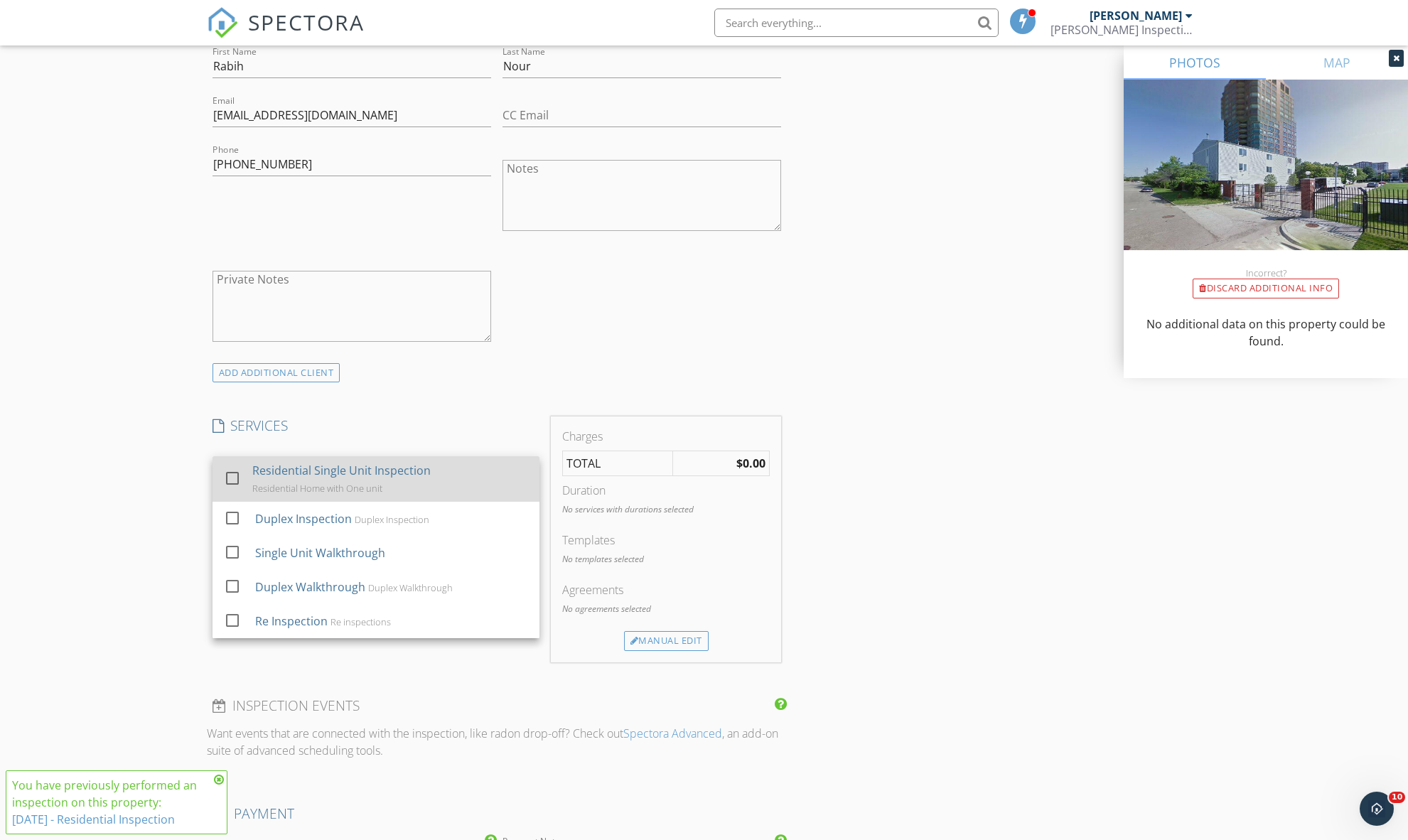
click at [246, 476] on div "check_box_outline_blank" at bounding box center [236, 478] width 23 height 17
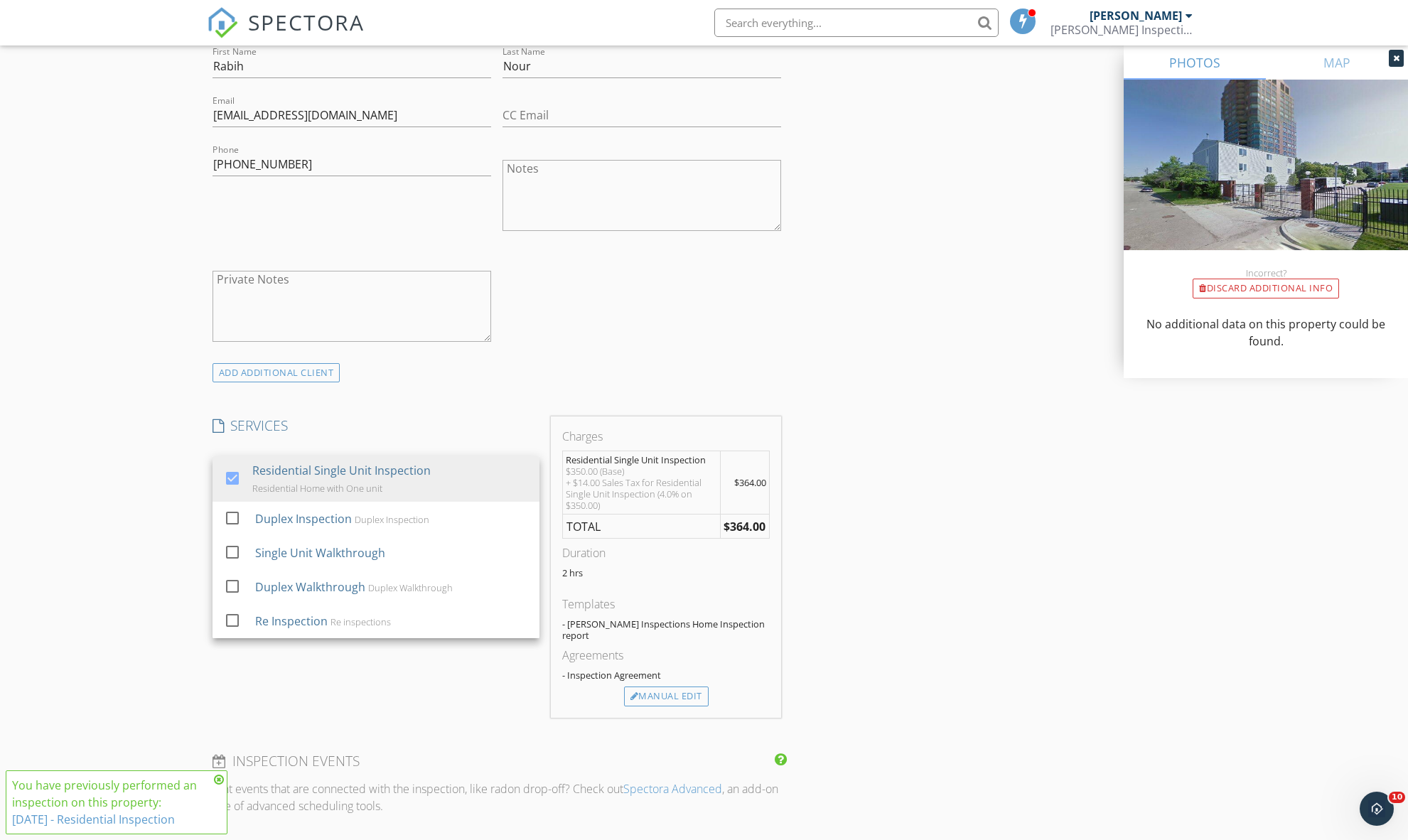
scroll to position [688, 0]
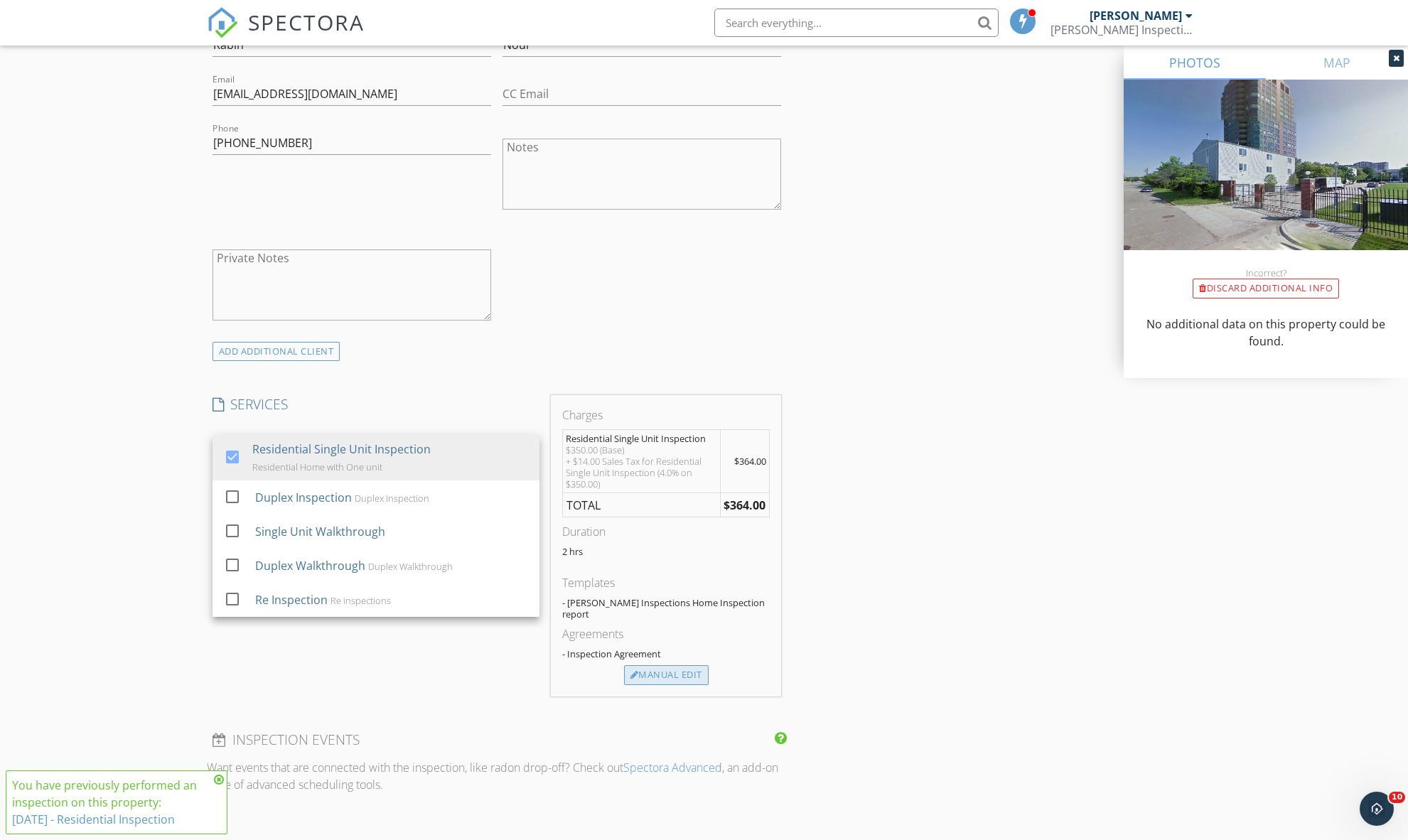
click at [646, 665] on div "Manual Edit" at bounding box center [666, 675] width 85 height 20
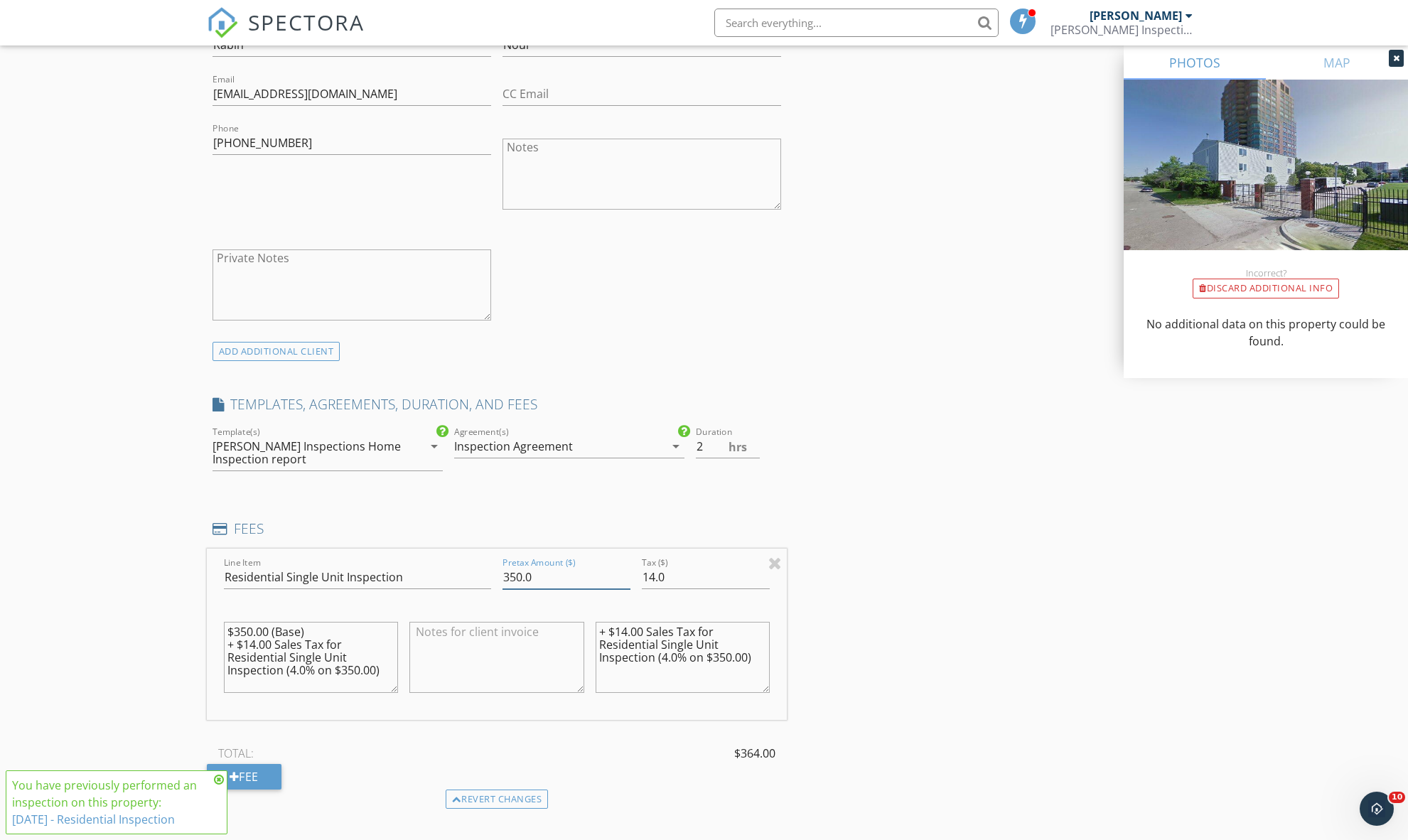
click at [529, 567] on input "350.0" at bounding box center [566, 577] width 128 height 23
click at [529, 570] on input "350.0" at bounding box center [566, 577] width 128 height 23
type input "200"
click at [662, 576] on input "14.0" at bounding box center [705, 577] width 128 height 23
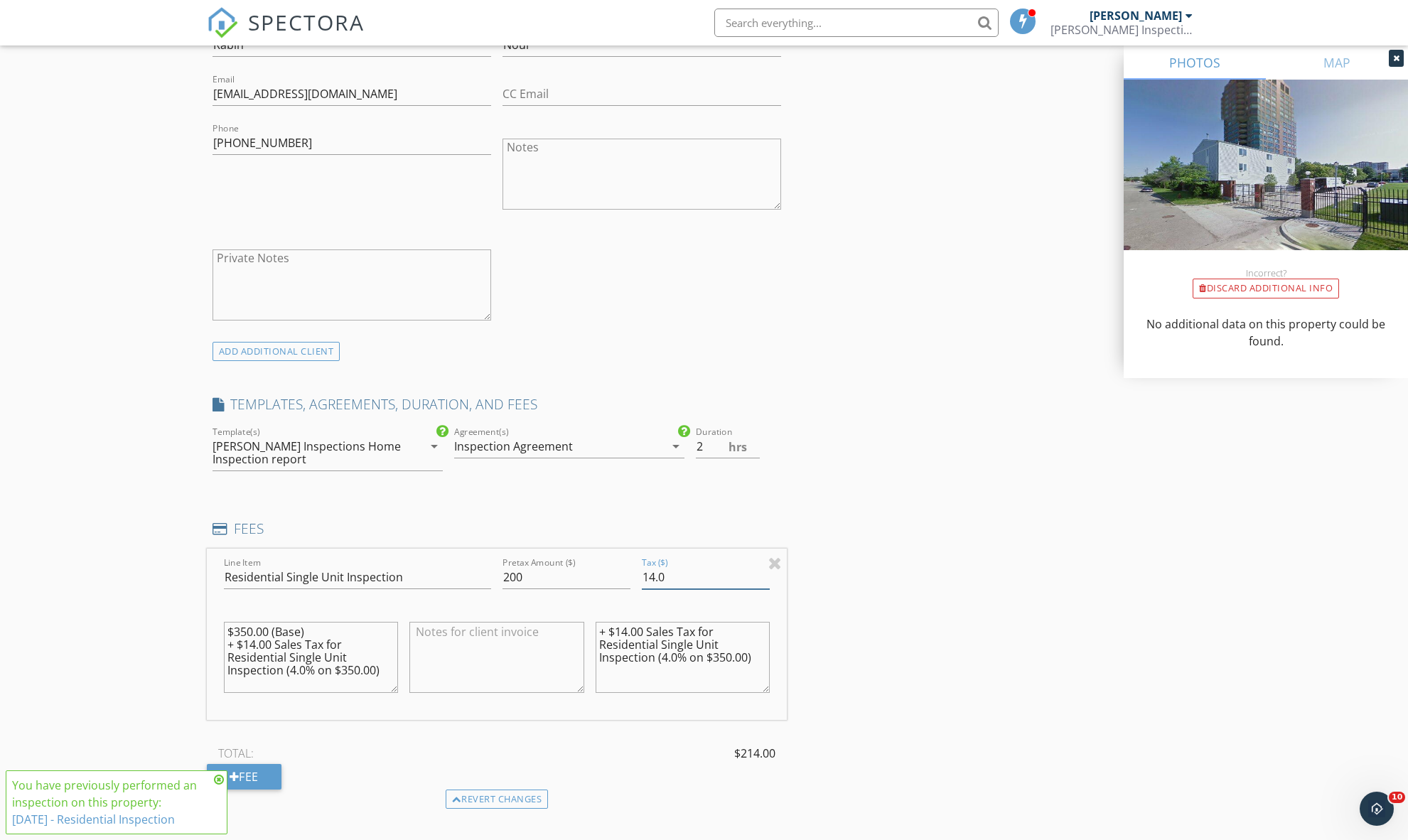
click at [662, 576] on input "14.0" at bounding box center [705, 577] width 128 height 23
type input "8"
click at [624, 632] on textarea "+ $14.00 Sales Tax for Residential Single Unit Inspection (4.0% on $350.00)" at bounding box center [683, 657] width 175 height 71
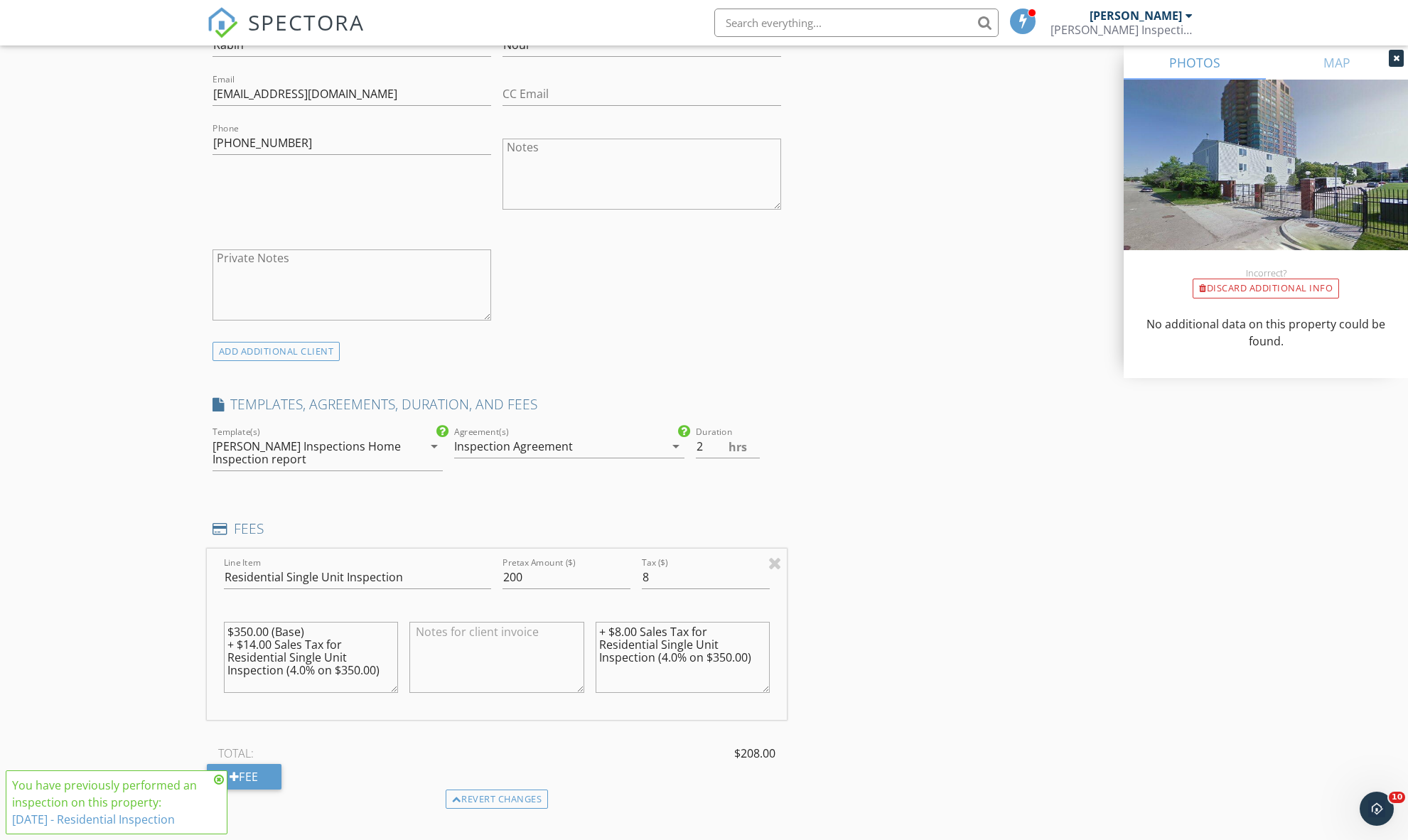
click at [723, 656] on textarea "+ $8.00 Sales Tax for Residential Single Unit Inspection (4.0% on $350.00)" at bounding box center [683, 657] width 175 height 71
type textarea "+ $8.00 Sales Tax for Residential Single Unit Inspection (4.0% on $200.00)"
click at [243, 624] on textarea "$350.00 (Base) + $14.00 Sales Tax for Residential Single Unit Inspection (4.0% …" at bounding box center [312, 657] width 175 height 71
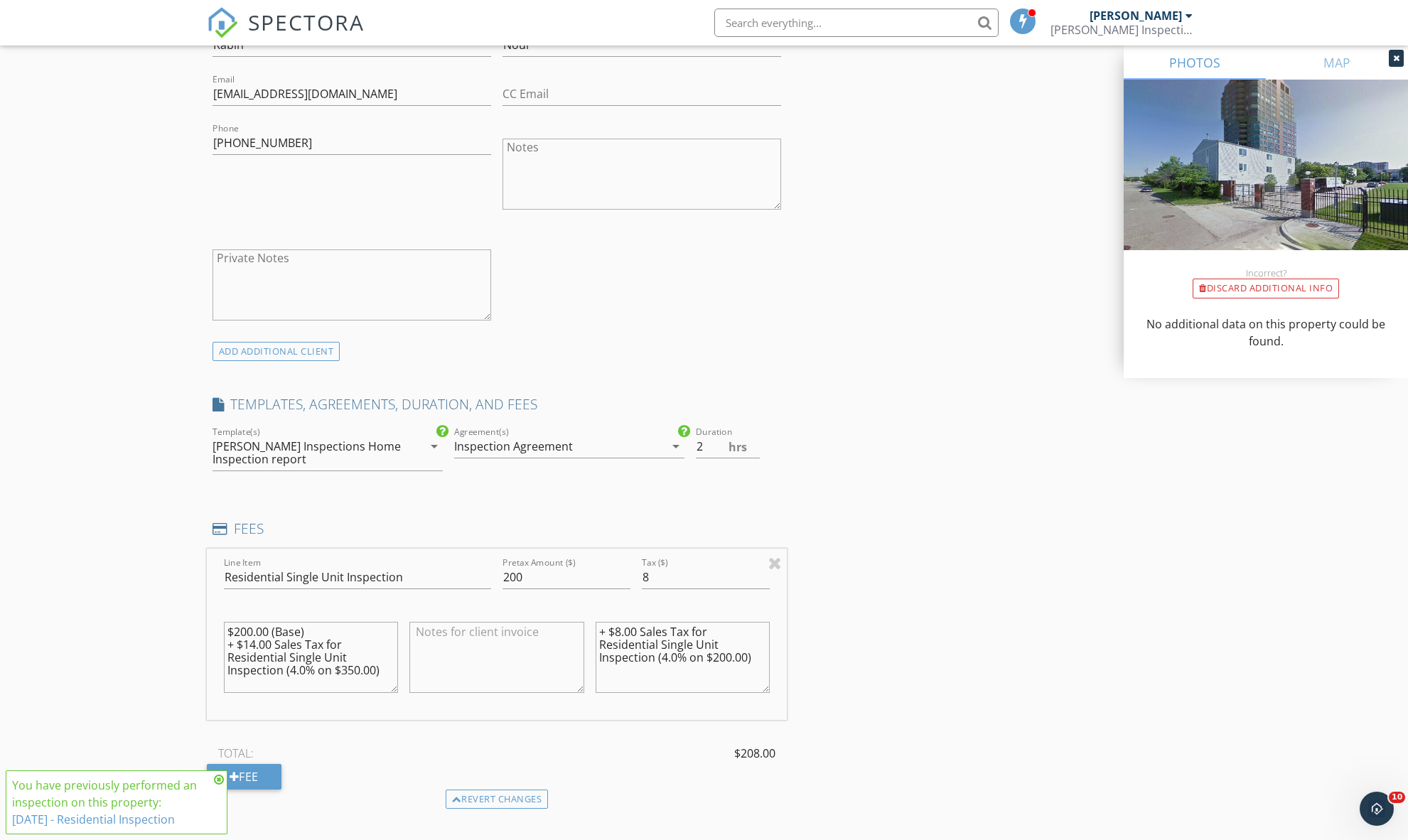
click at [251, 640] on textarea "$200.00 (Base) + $14.00 Sales Tax for Residential Single Unit Inspection (4.0% …" at bounding box center [312, 657] width 175 height 71
click at [346, 668] on textarea "$200.00 (Base) + $8.00 Sales Tax for Residential Single Unit Inspection (4.0% o…" at bounding box center [312, 657] width 175 height 71
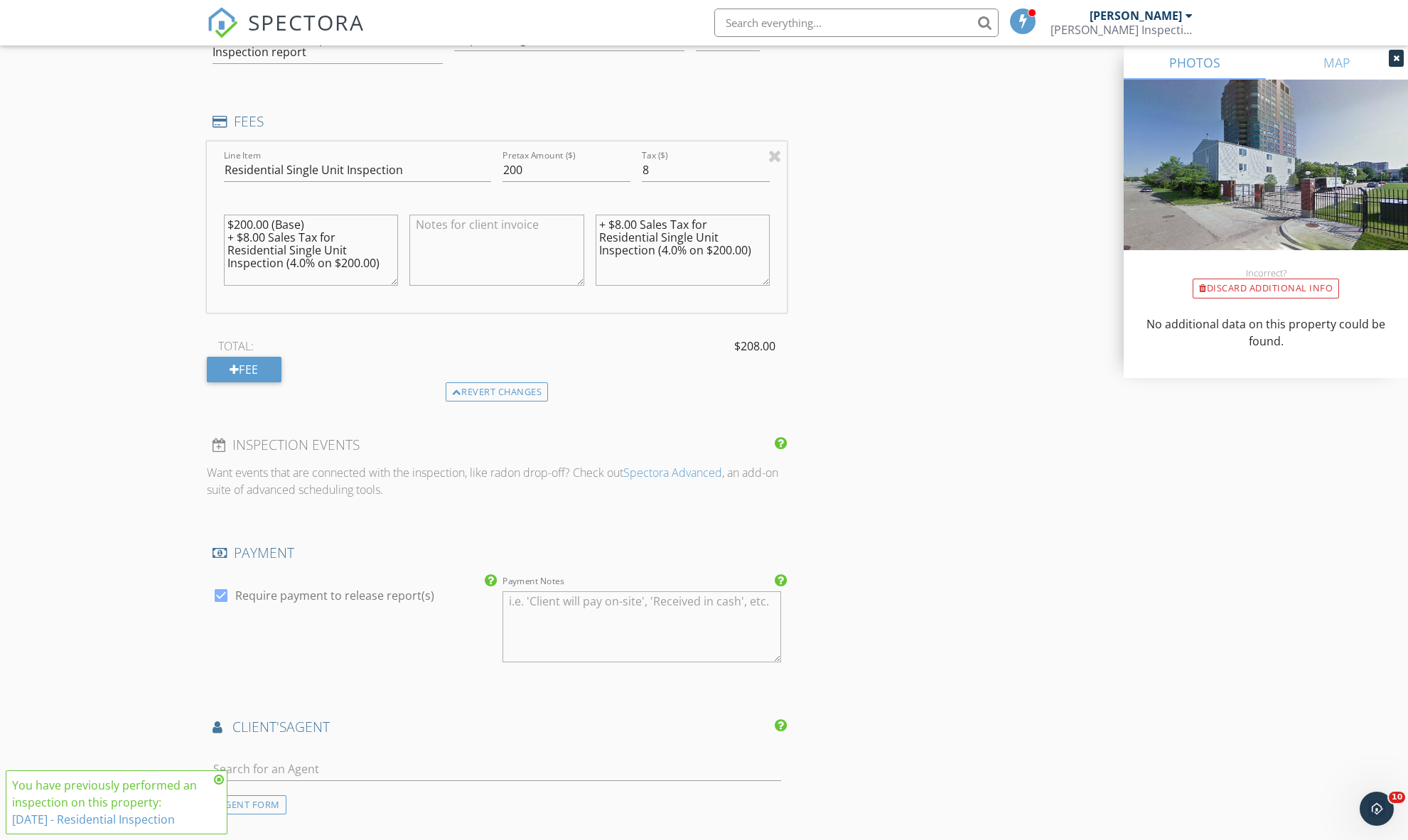
scroll to position [1122, 0]
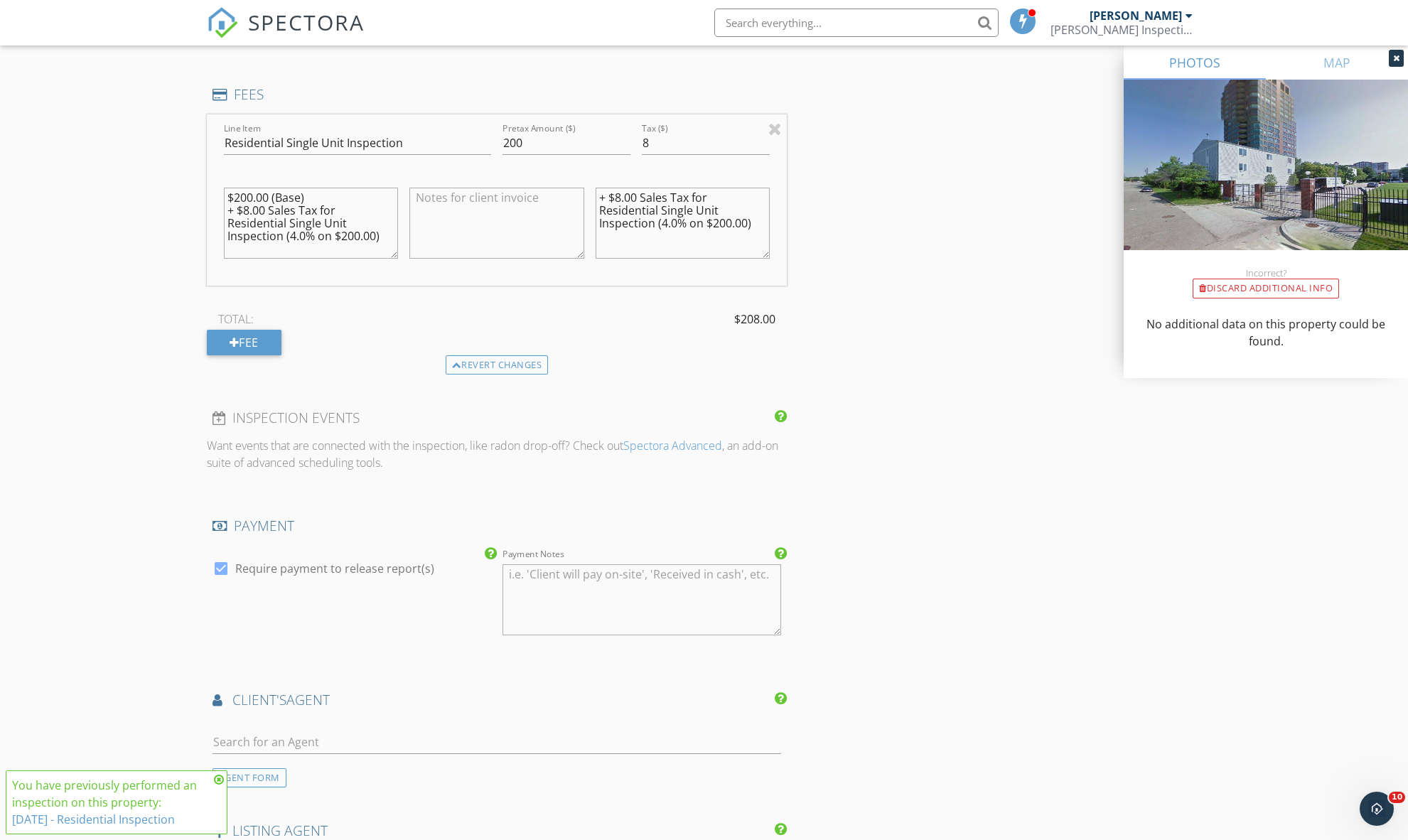
type textarea "$200.00 (Base) + $8.00 Sales Tax for Residential Single Unit Inspection (4.0% o…"
click at [314, 725] on div at bounding box center [498, 745] width 570 height 46
click at [313, 725] on div at bounding box center [498, 745] width 570 height 46
click at [312, 730] on input "text" at bounding box center [498, 742] width 570 height 23
type input "Tiffany"
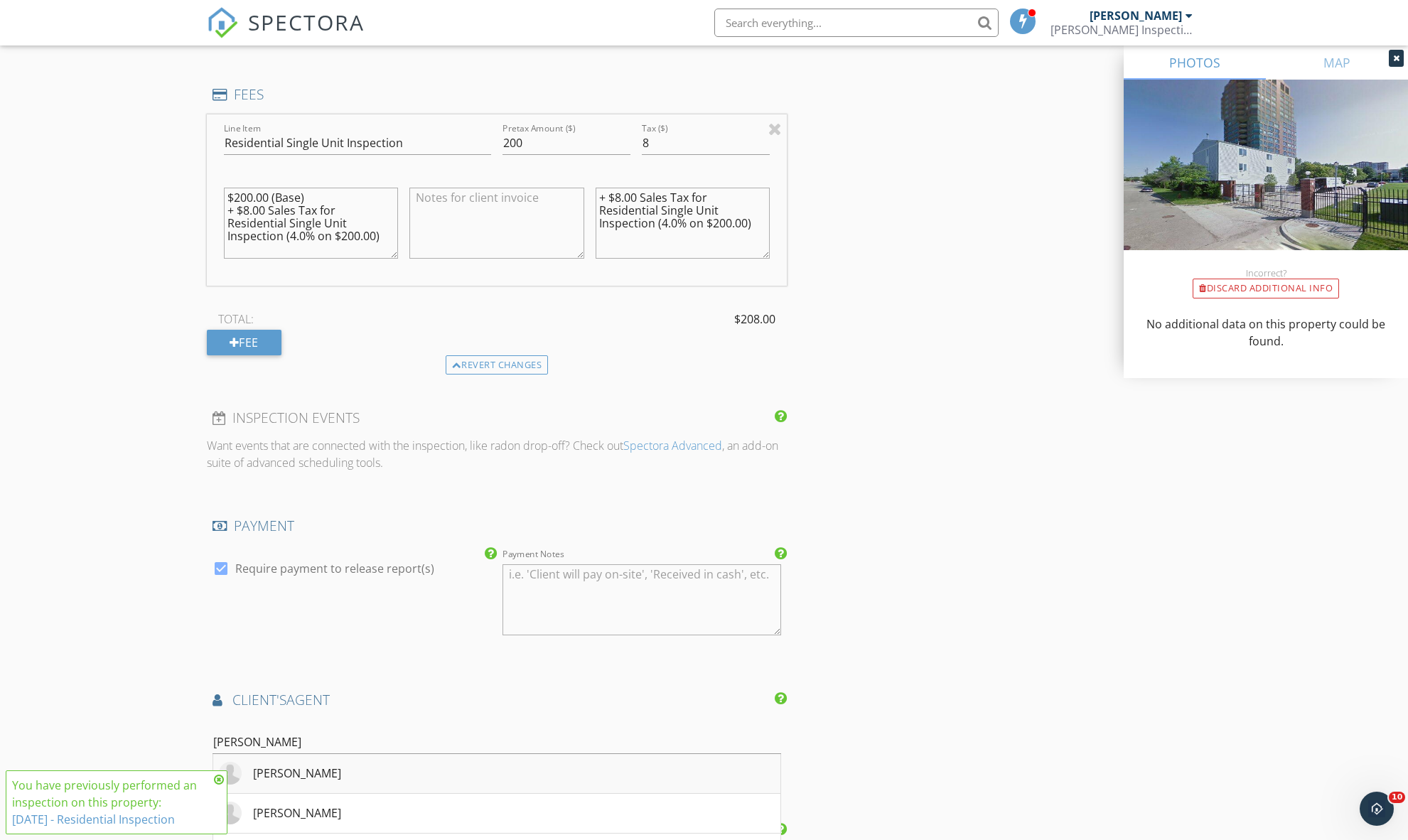
drag, startPoint x: 311, startPoint y: 730, endPoint x: 315, endPoint y: 762, distance: 32.2
click at [315, 765] on div "Tiffany Williams" at bounding box center [297, 774] width 89 height 17
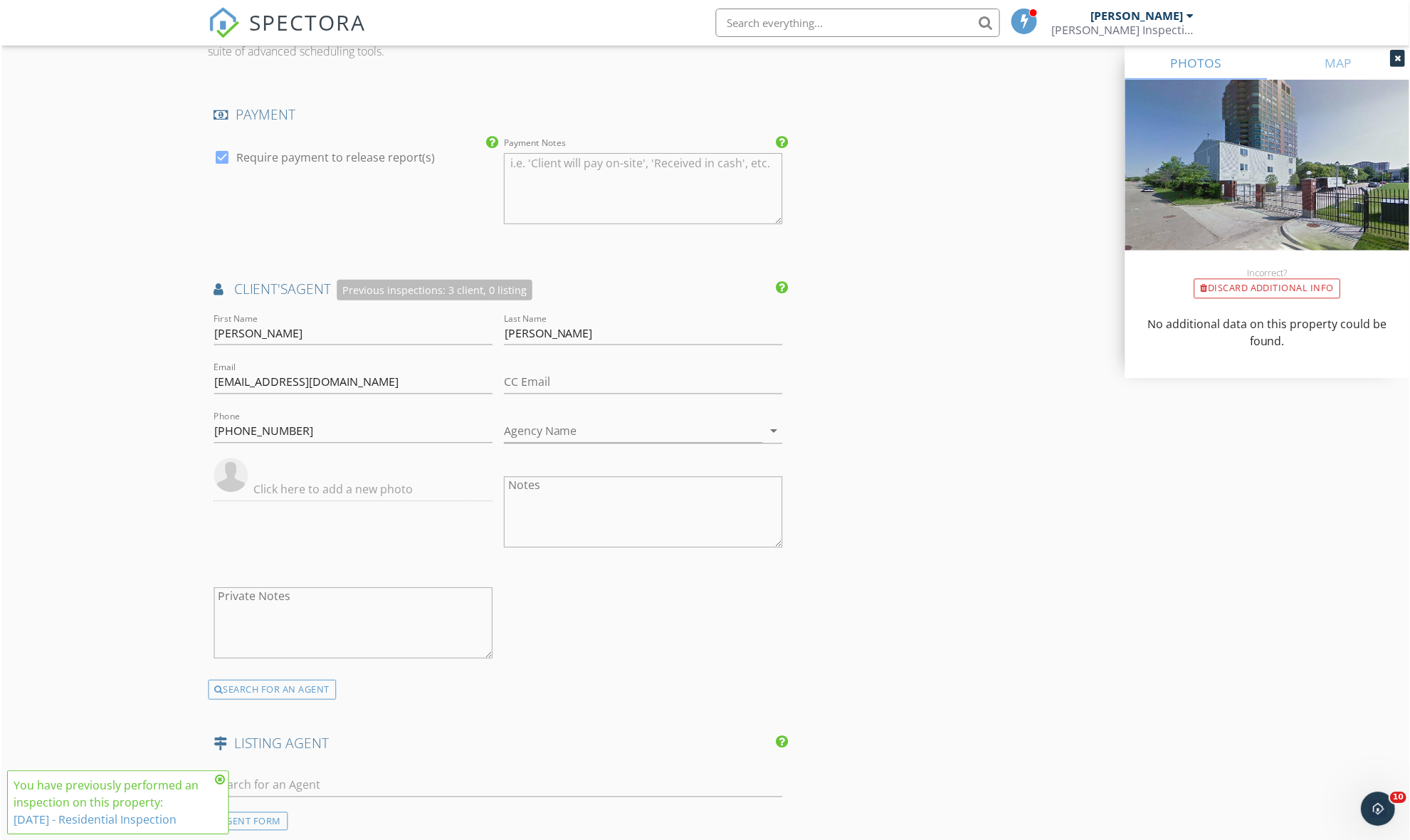
scroll to position [2042, 0]
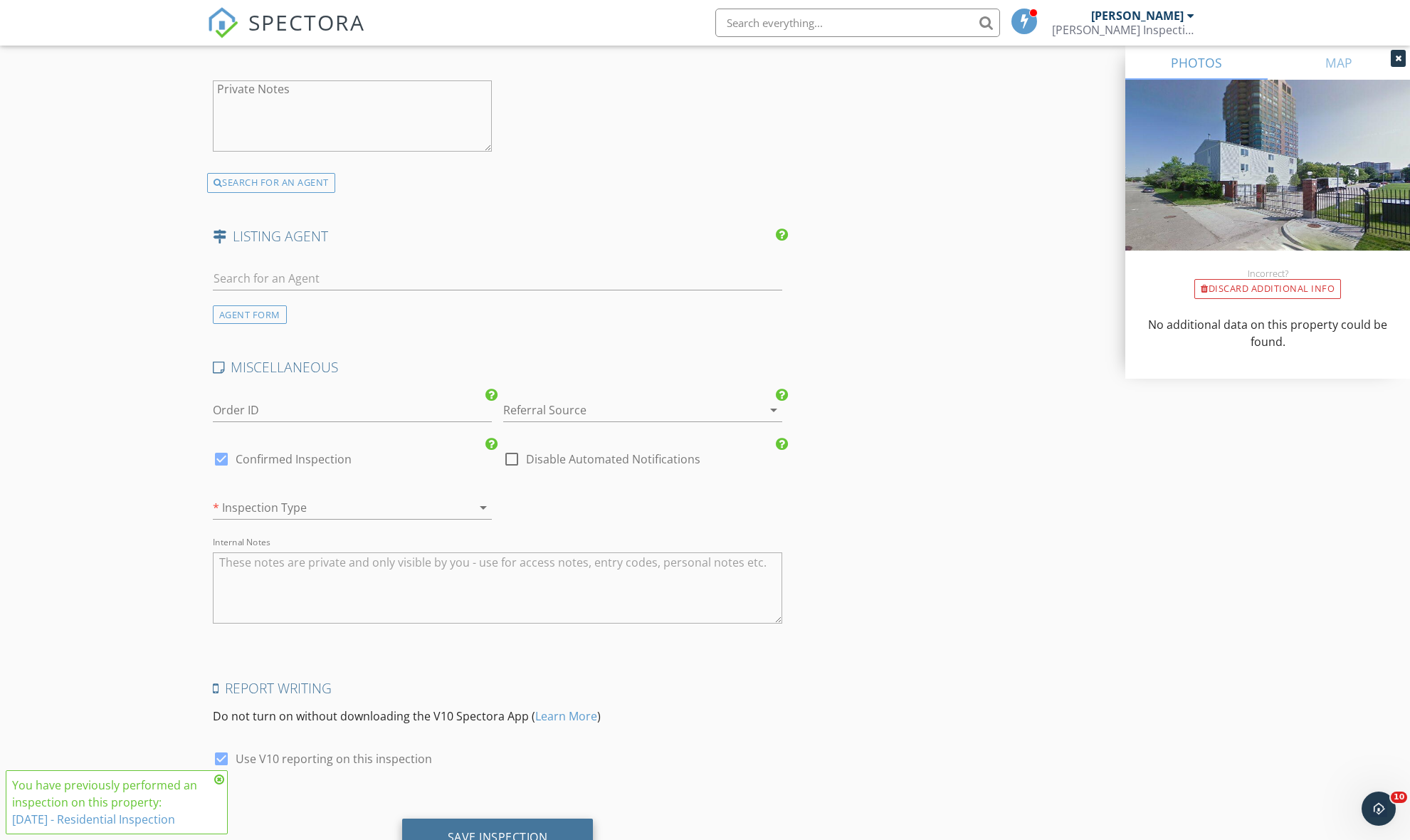
click at [514, 831] on div "Save Inspection" at bounding box center [498, 836] width 100 height 14
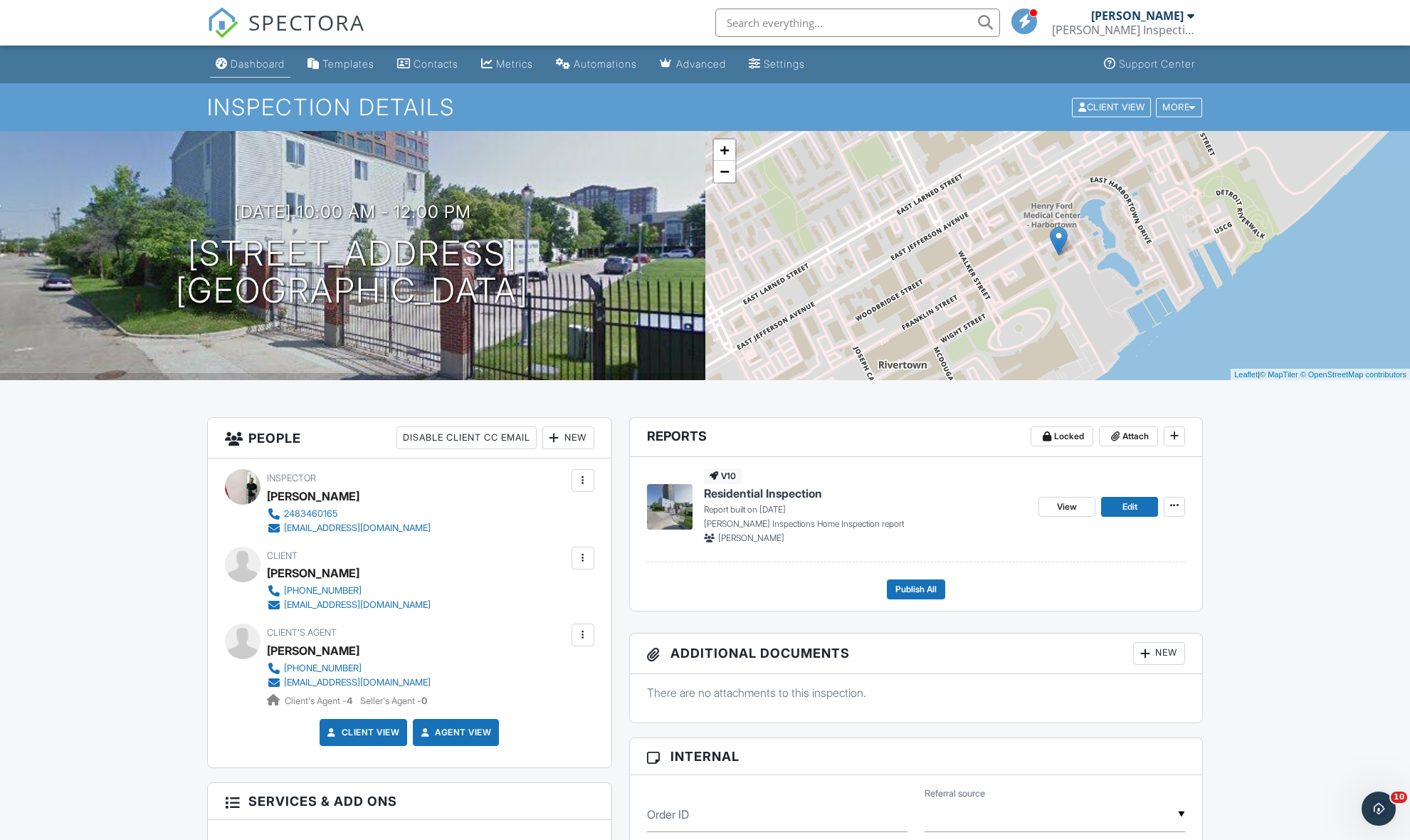
click at [263, 53] on link "Dashboard" at bounding box center [250, 64] width 80 height 26
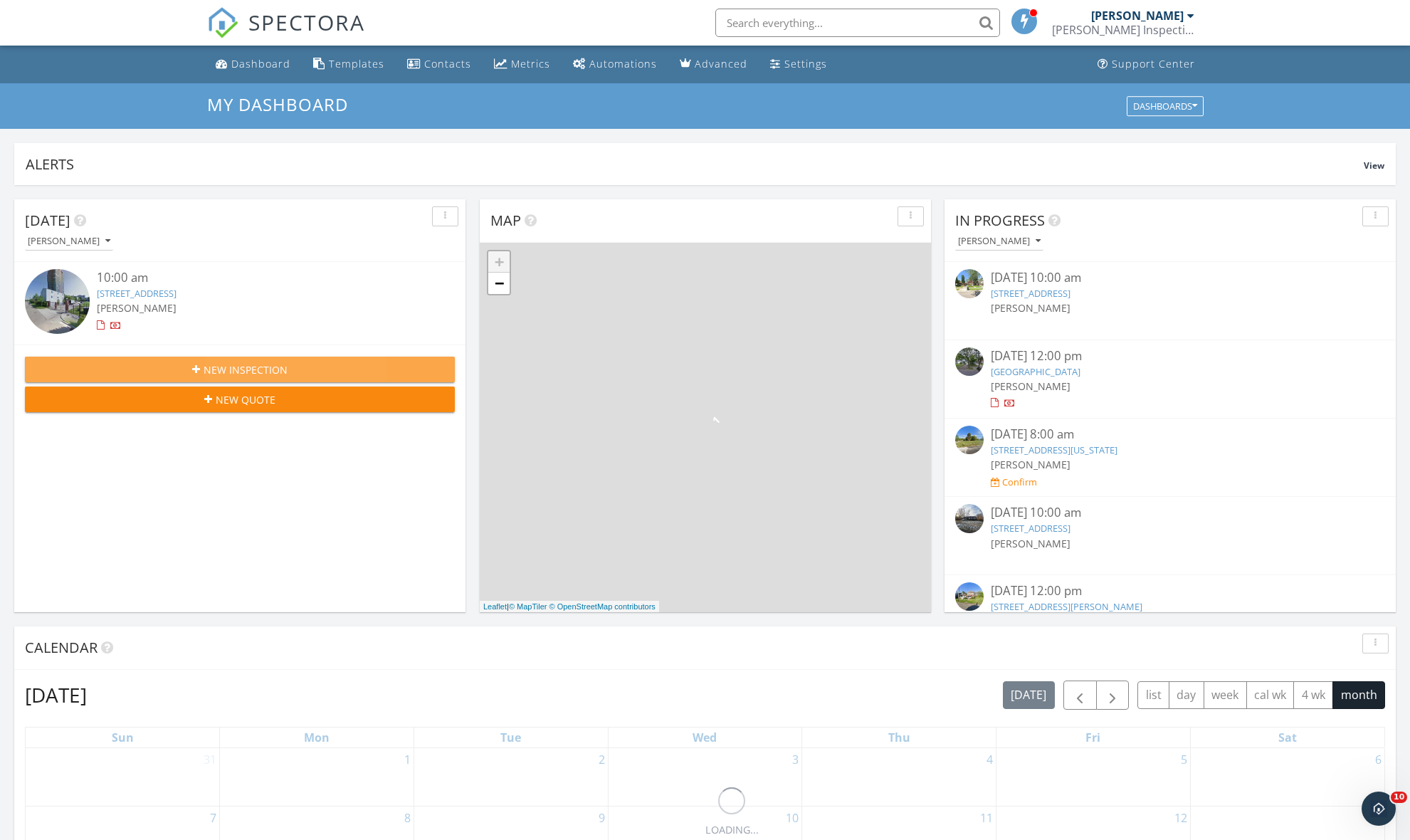
click at [179, 372] on div "New Inspection" at bounding box center [240, 370] width 407 height 15
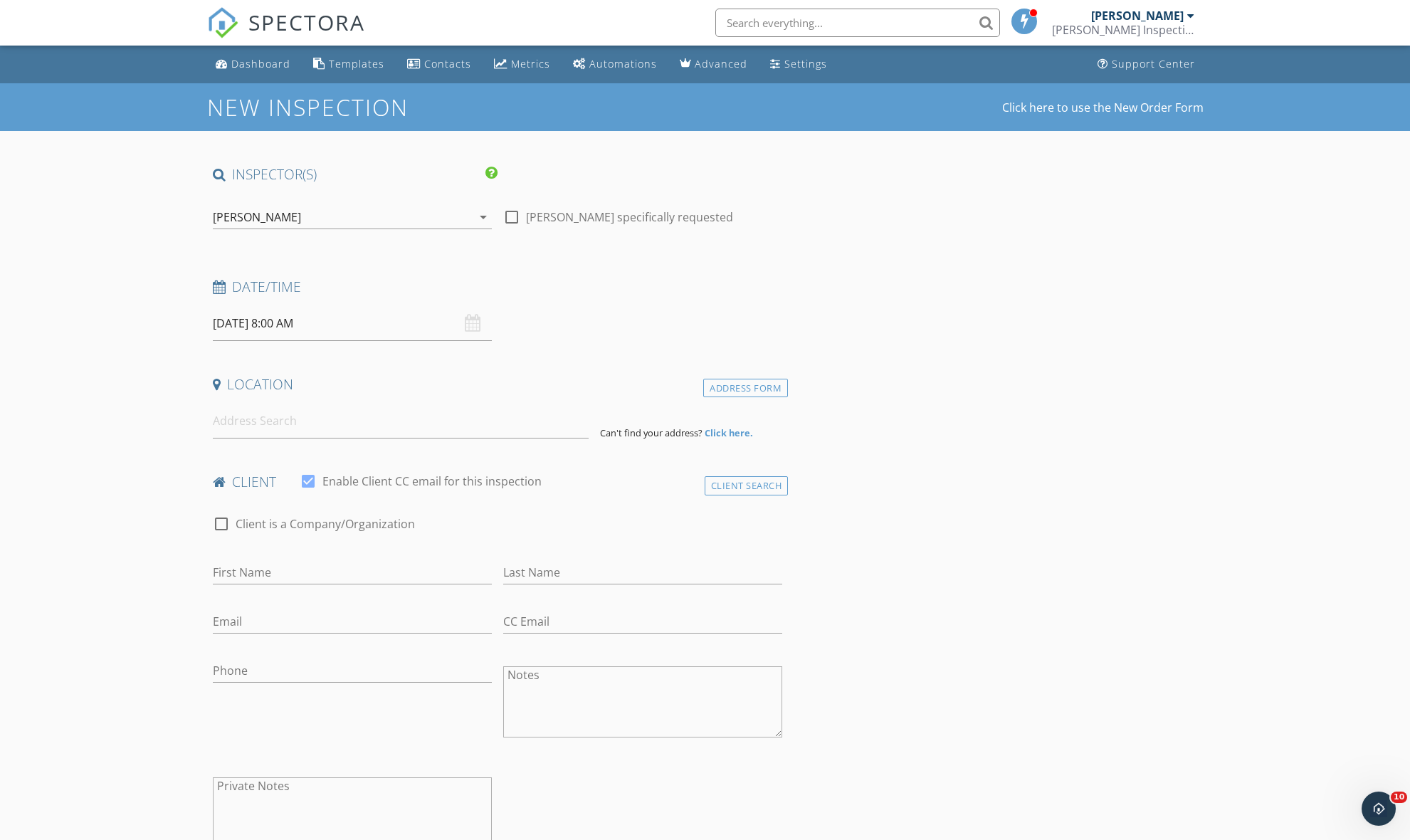
click at [292, 320] on input "09/29/2025 8:00 AM" at bounding box center [353, 324] width 279 height 35
select select "9"
type input "10/01/2025 8:00 AM"
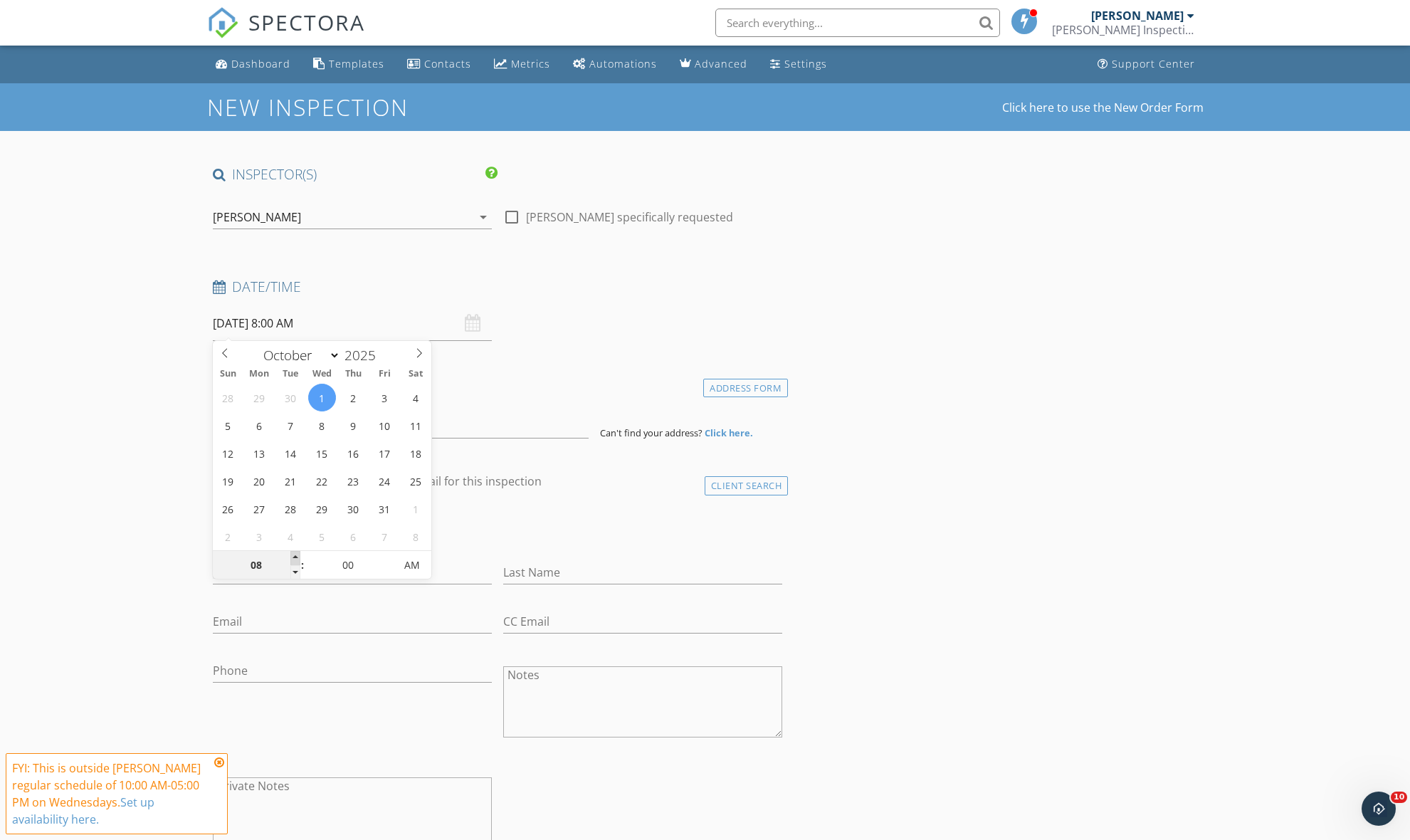
type input "09"
type input "10/01/2025 9:00 AM"
click at [293, 556] on span at bounding box center [295, 558] width 10 height 14
type input "10"
type input "10/01/2025 10:00 AM"
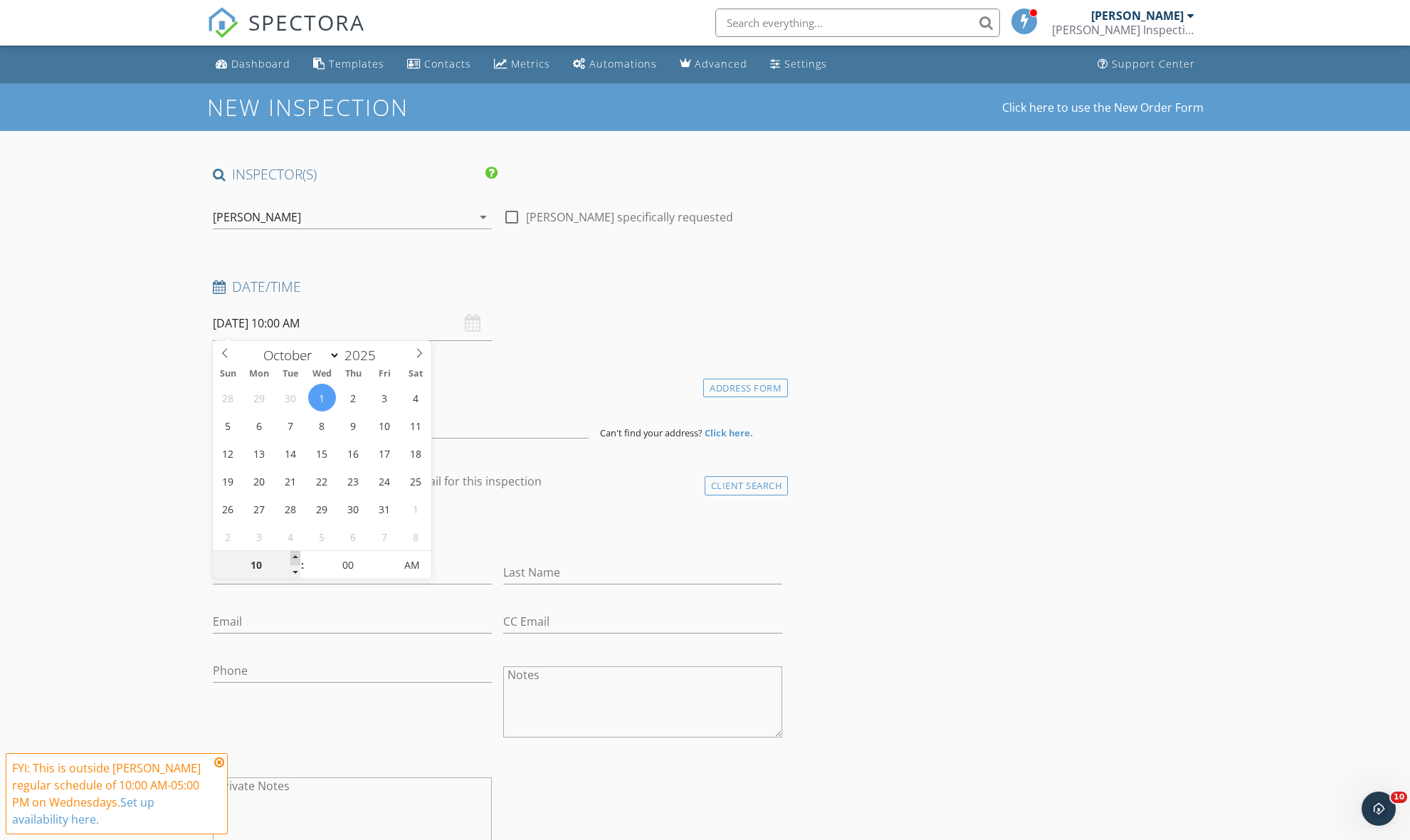
click at [293, 556] on span at bounding box center [295, 558] width 10 height 14
click at [537, 494] on div "check_box Enable Client CC email for this inspection" at bounding box center [420, 488] width 242 height 34
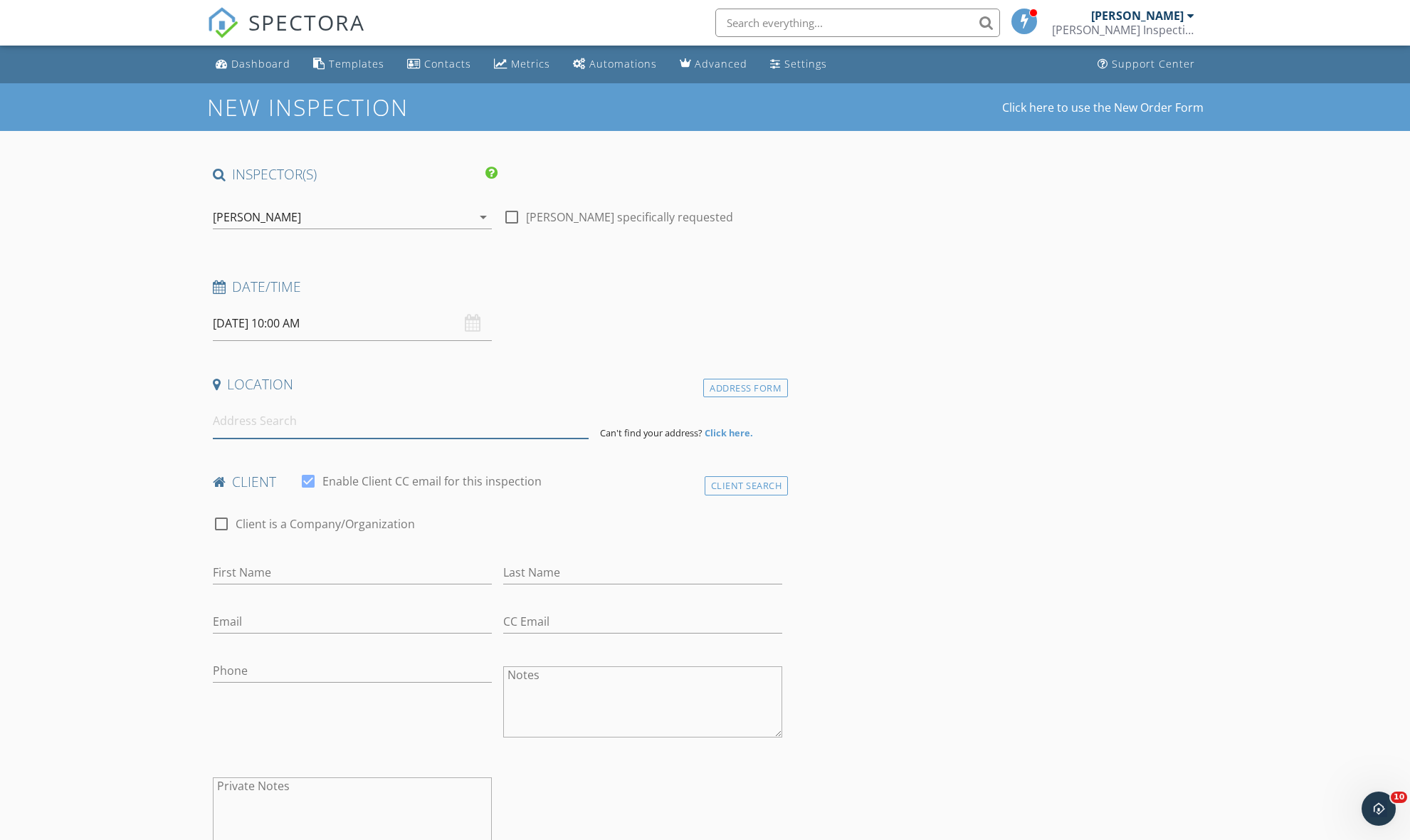
click at [309, 434] on input at bounding box center [401, 421] width 376 height 35
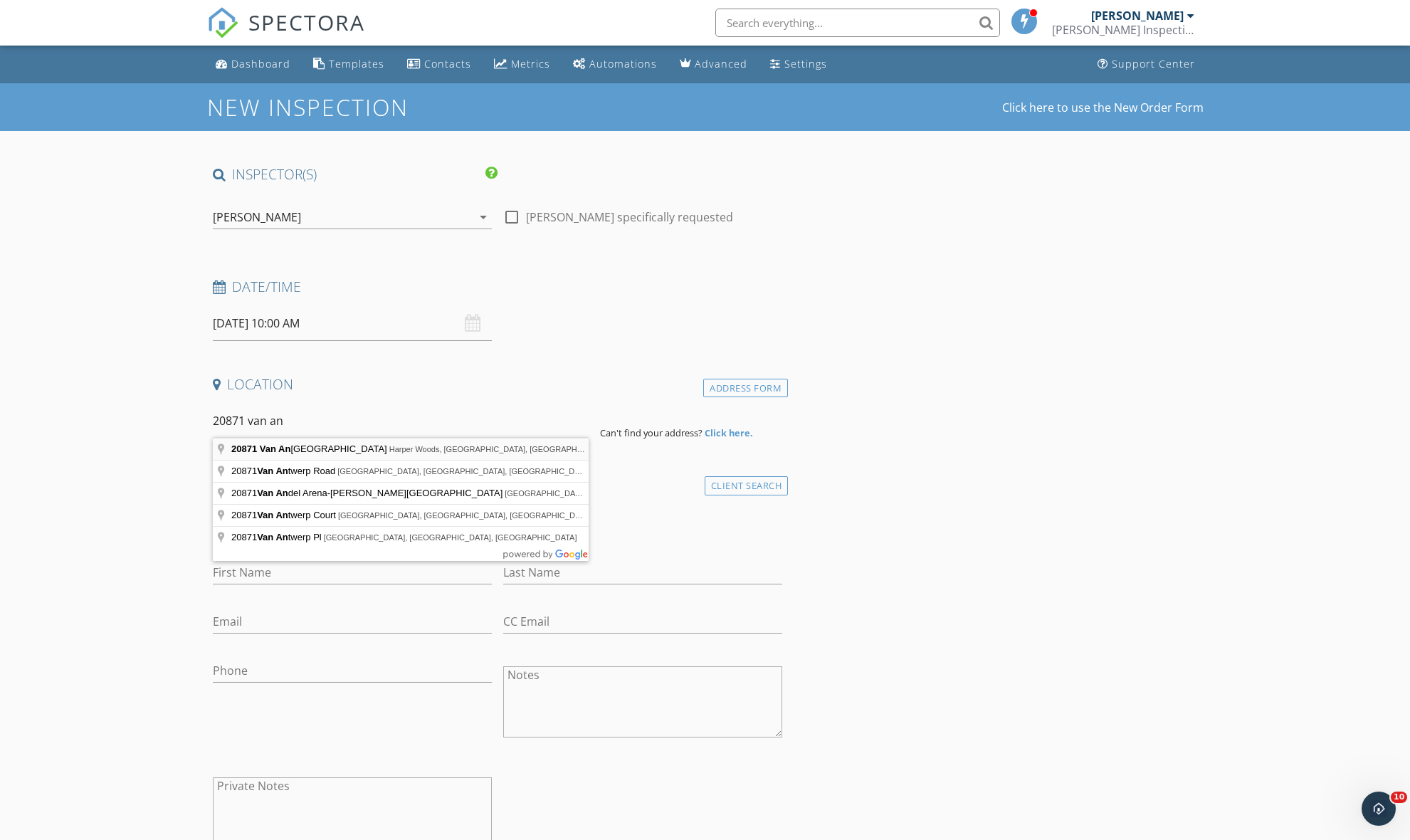
type input "20871 Van Antwerp Street, Harper Woods, MI, USA"
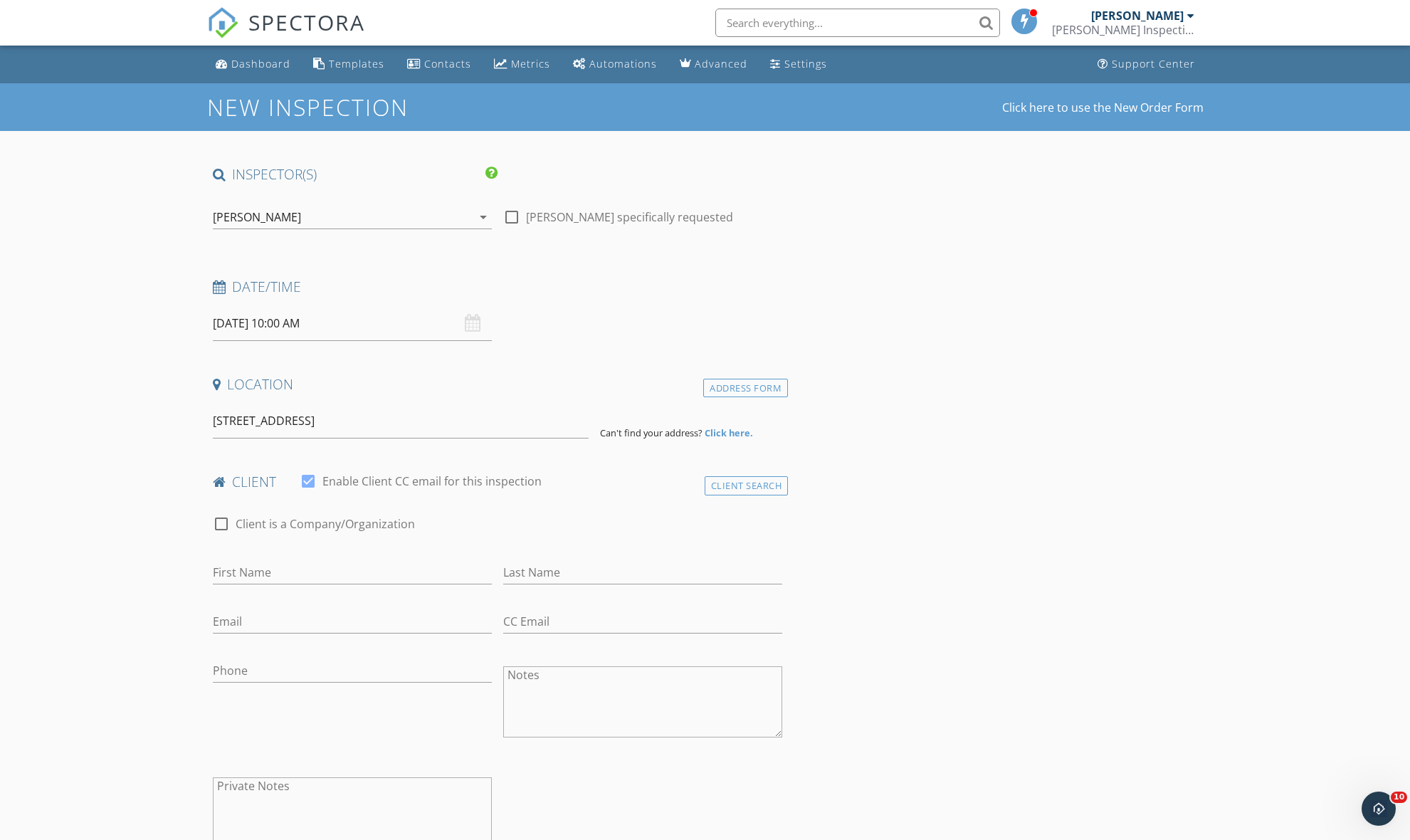
scroll to position [3, 0]
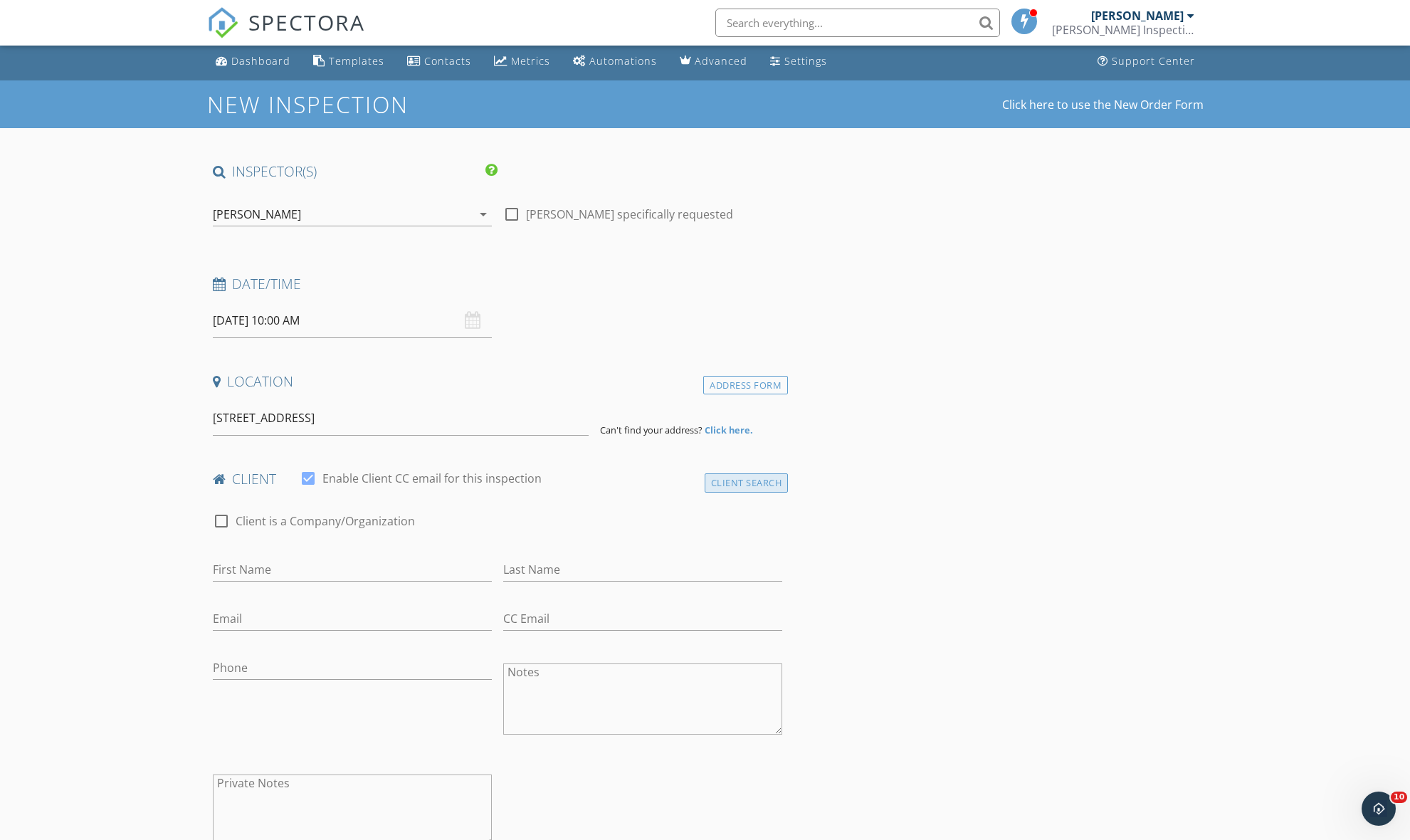
click at [744, 481] on div "Client Search" at bounding box center [746, 483] width 84 height 19
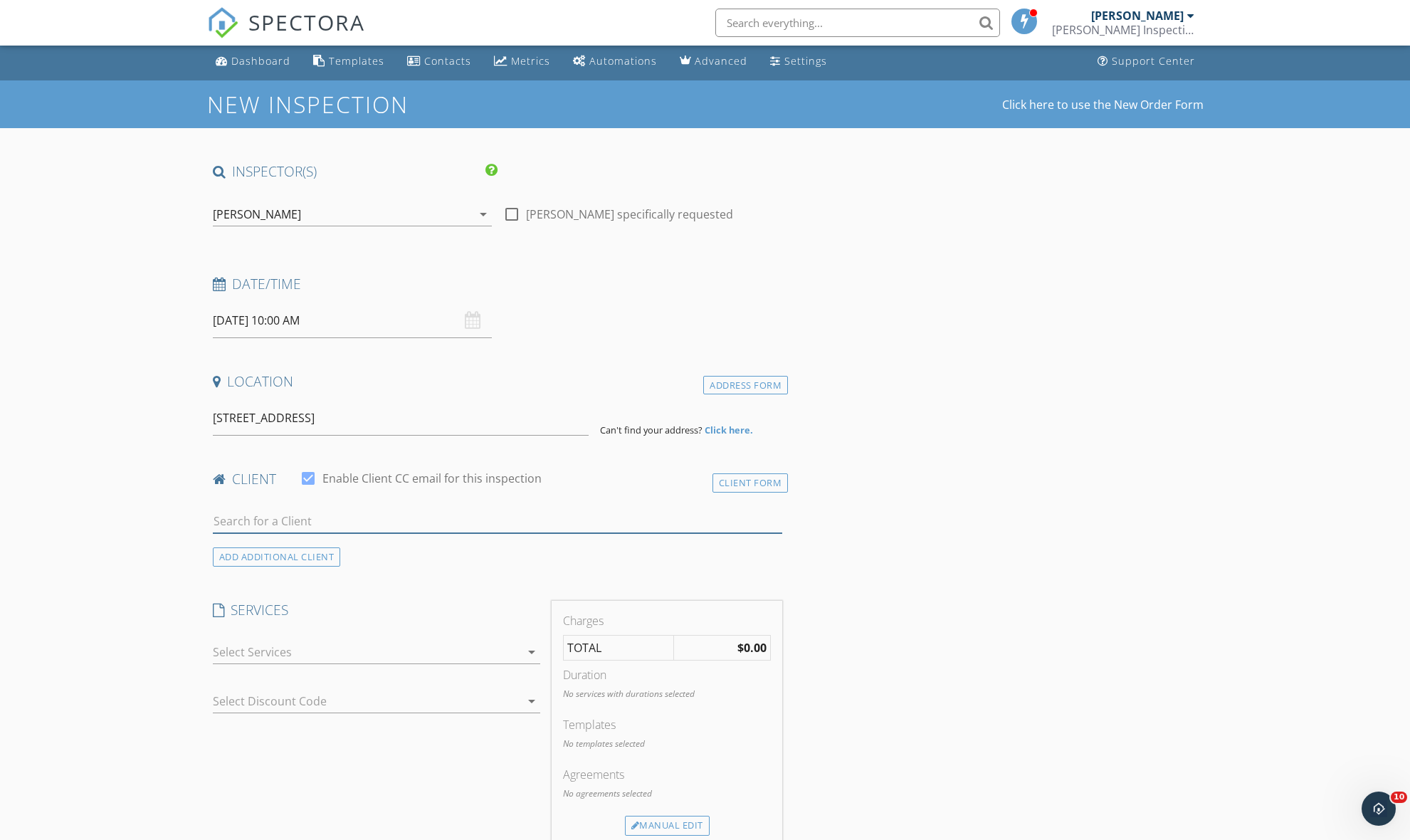
click at [356, 516] on input "text" at bounding box center [498, 521] width 571 height 23
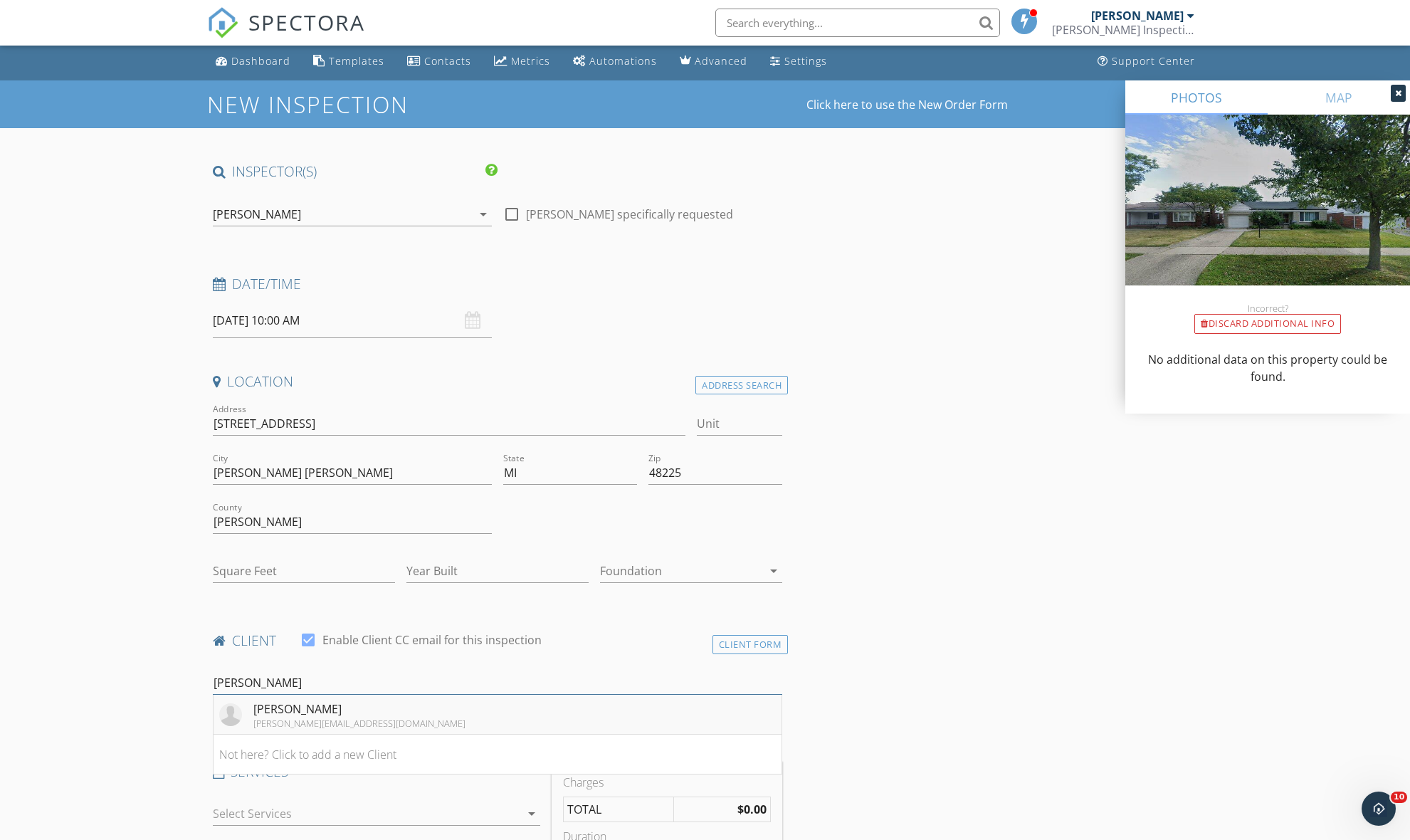
type input "teresa"
click at [367, 716] on li "Teresa Davis davissandra@hotmail.com" at bounding box center [498, 714] width 569 height 39
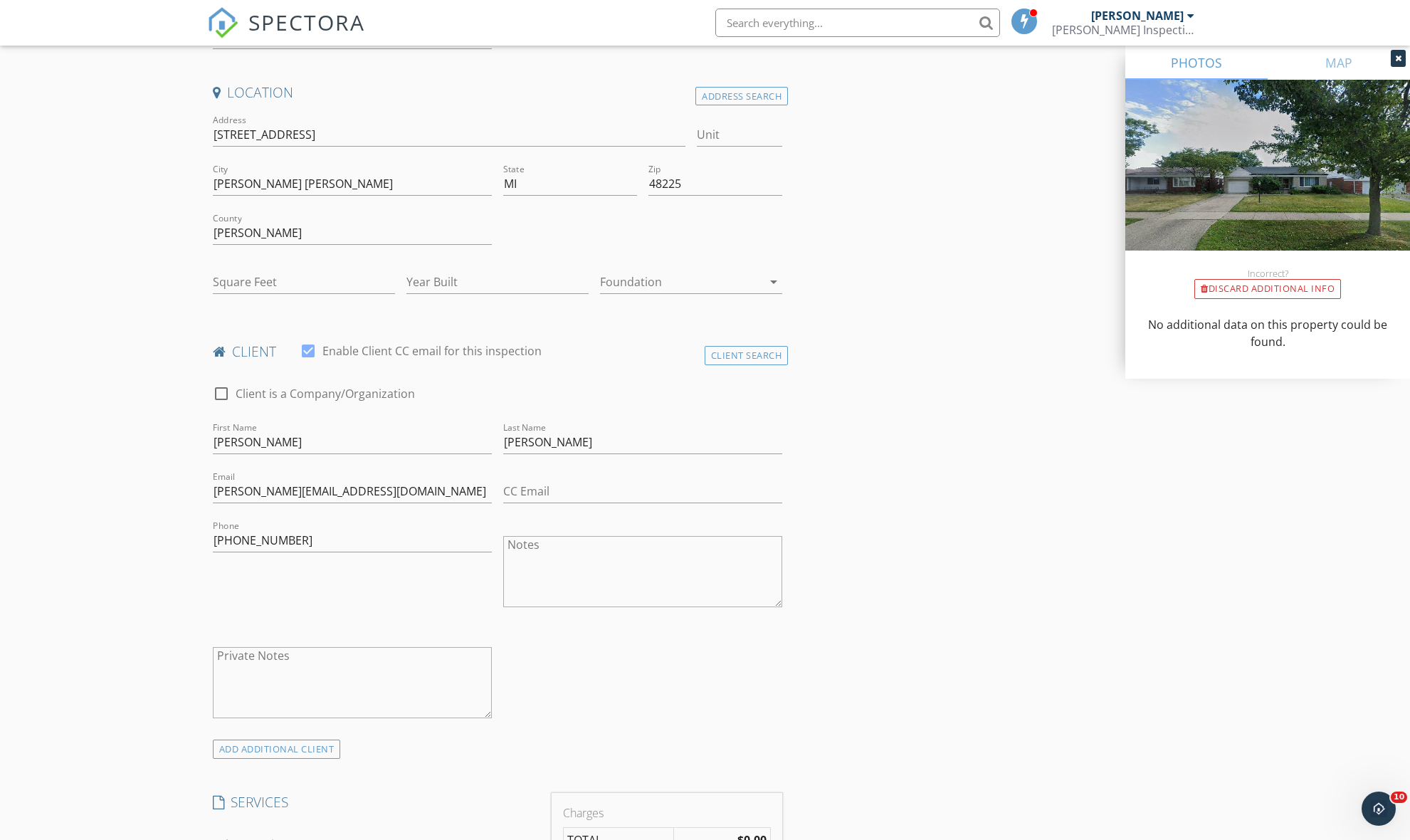
scroll to position [594, 0]
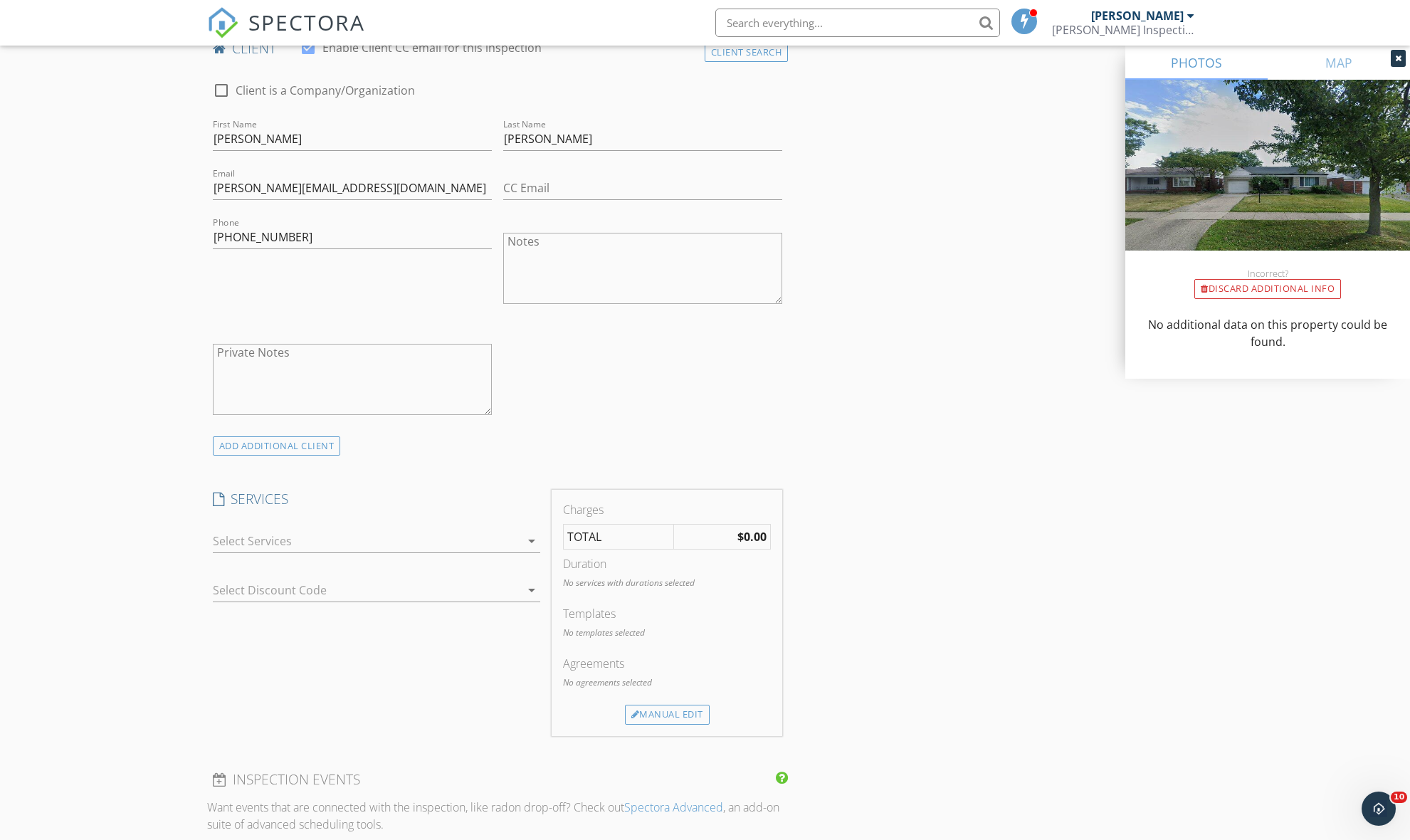
click at [336, 530] on div at bounding box center [366, 541] width 307 height 23
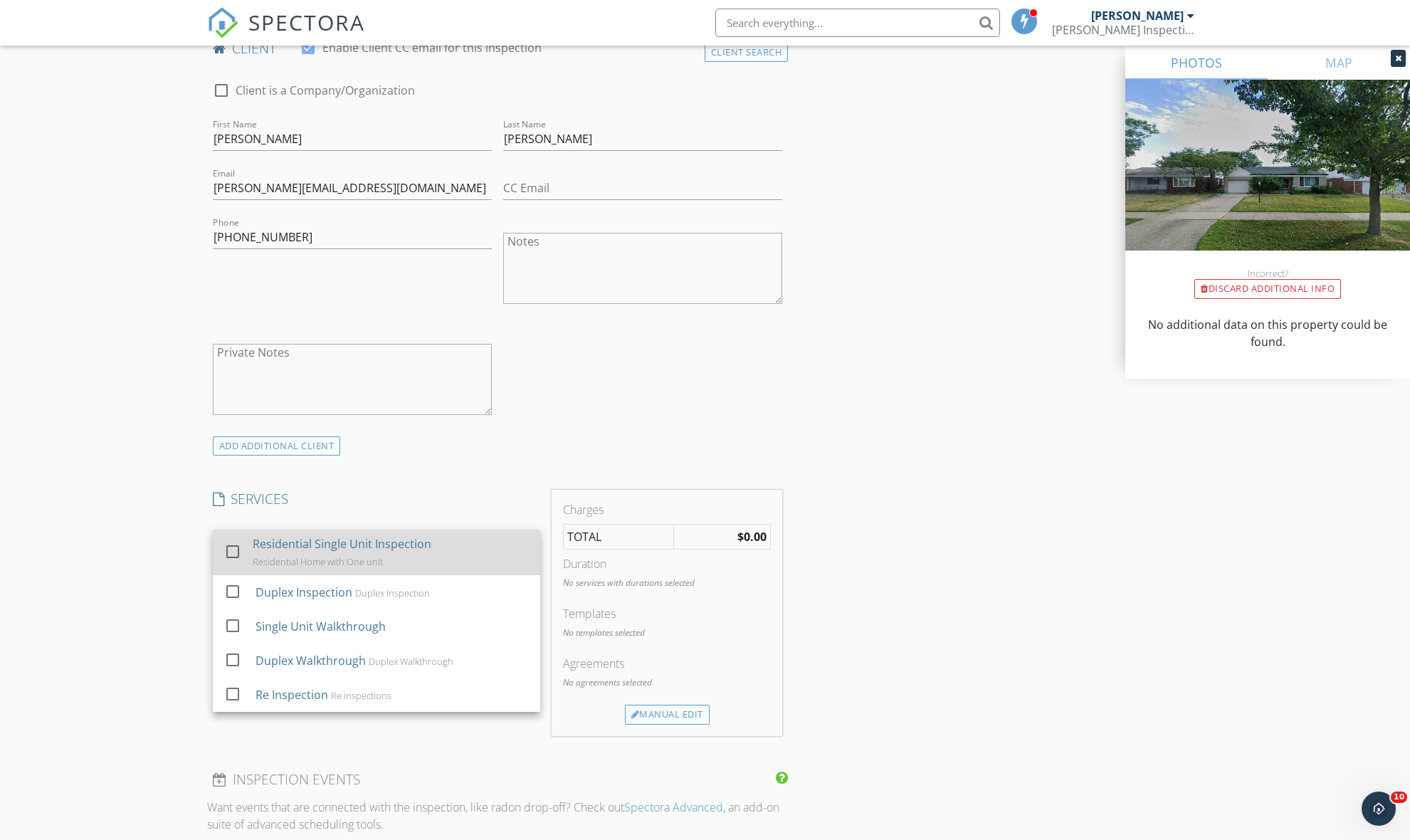
click at [329, 550] on div "Residential Single Unit Inspection" at bounding box center [341, 543] width 178 height 17
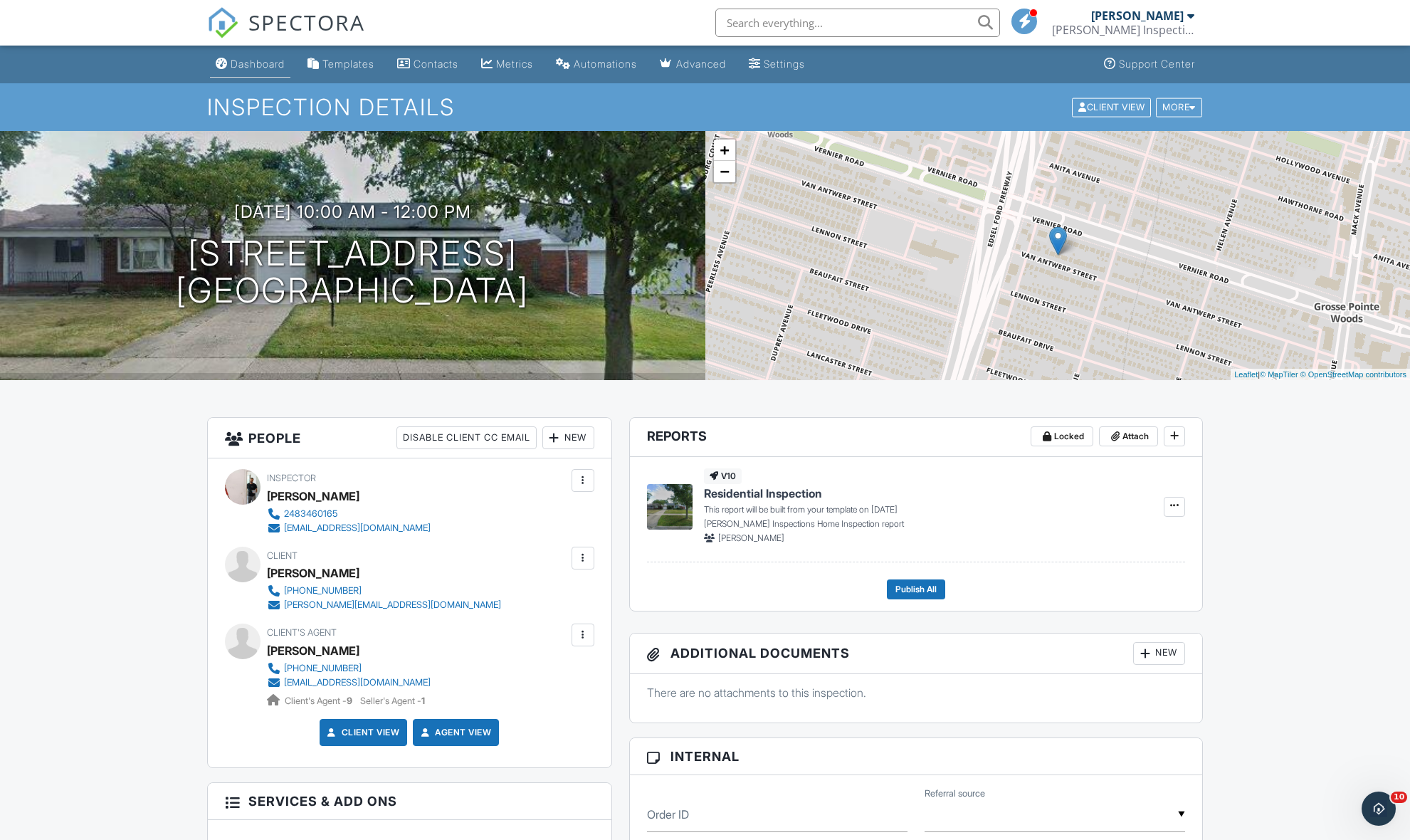
click at [276, 52] on link "Dashboard" at bounding box center [250, 64] width 80 height 26
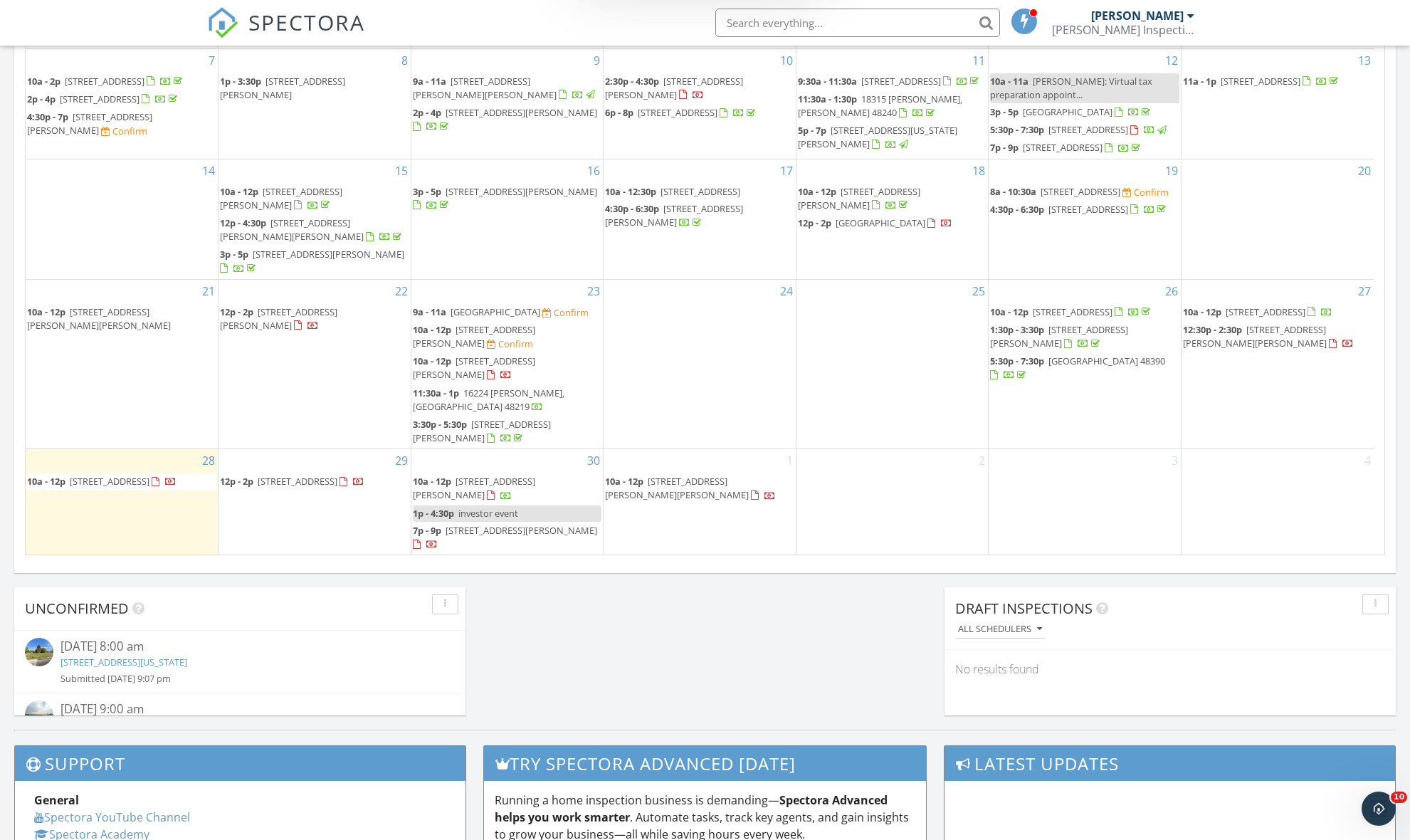
scroll to position [888, 0]
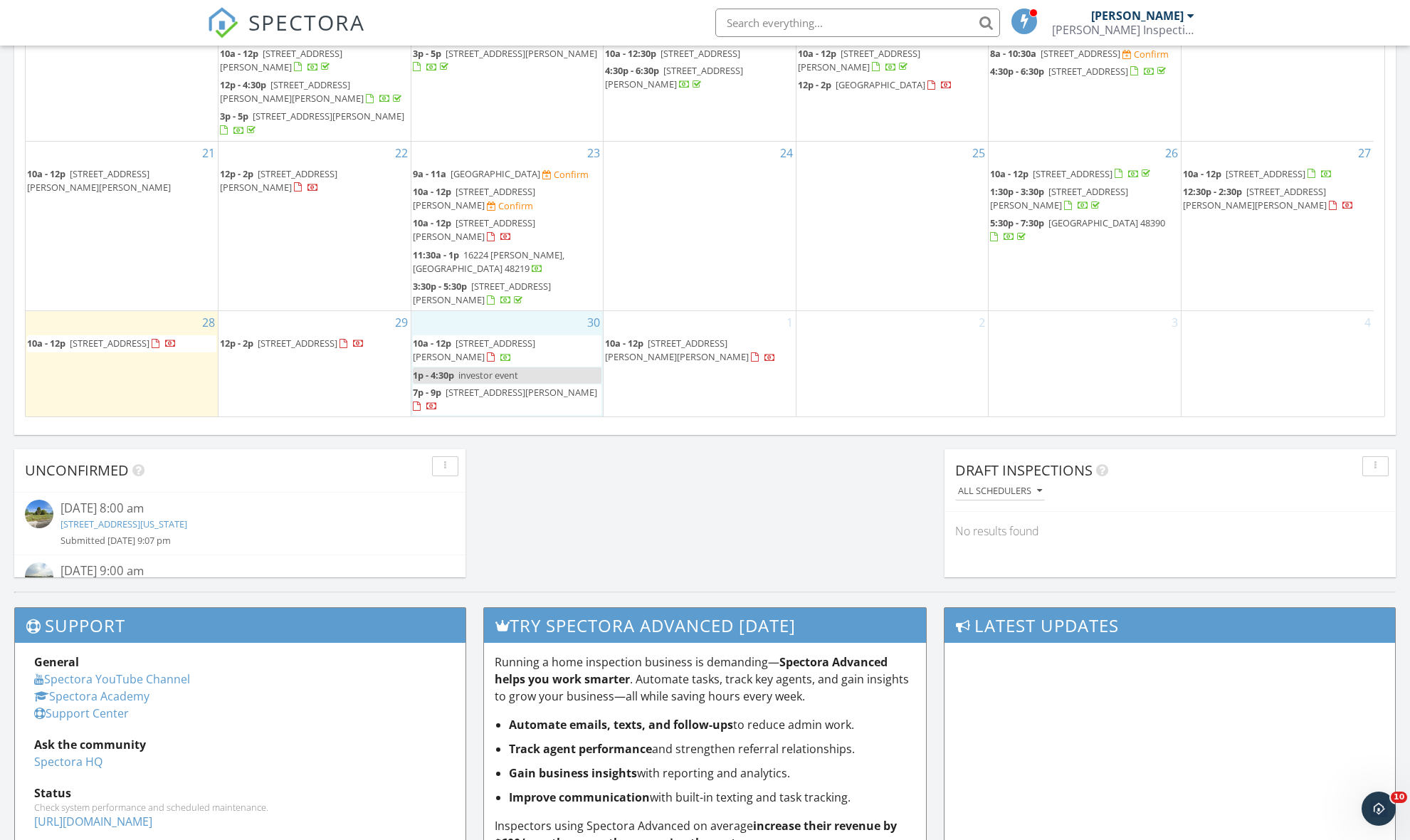
click at [498, 339] on div "30 10a - 12p 19319 Mark Twain St, Detroit 48235 1p - 4:30p investor event 7p - …" at bounding box center [507, 363] width 192 height 105
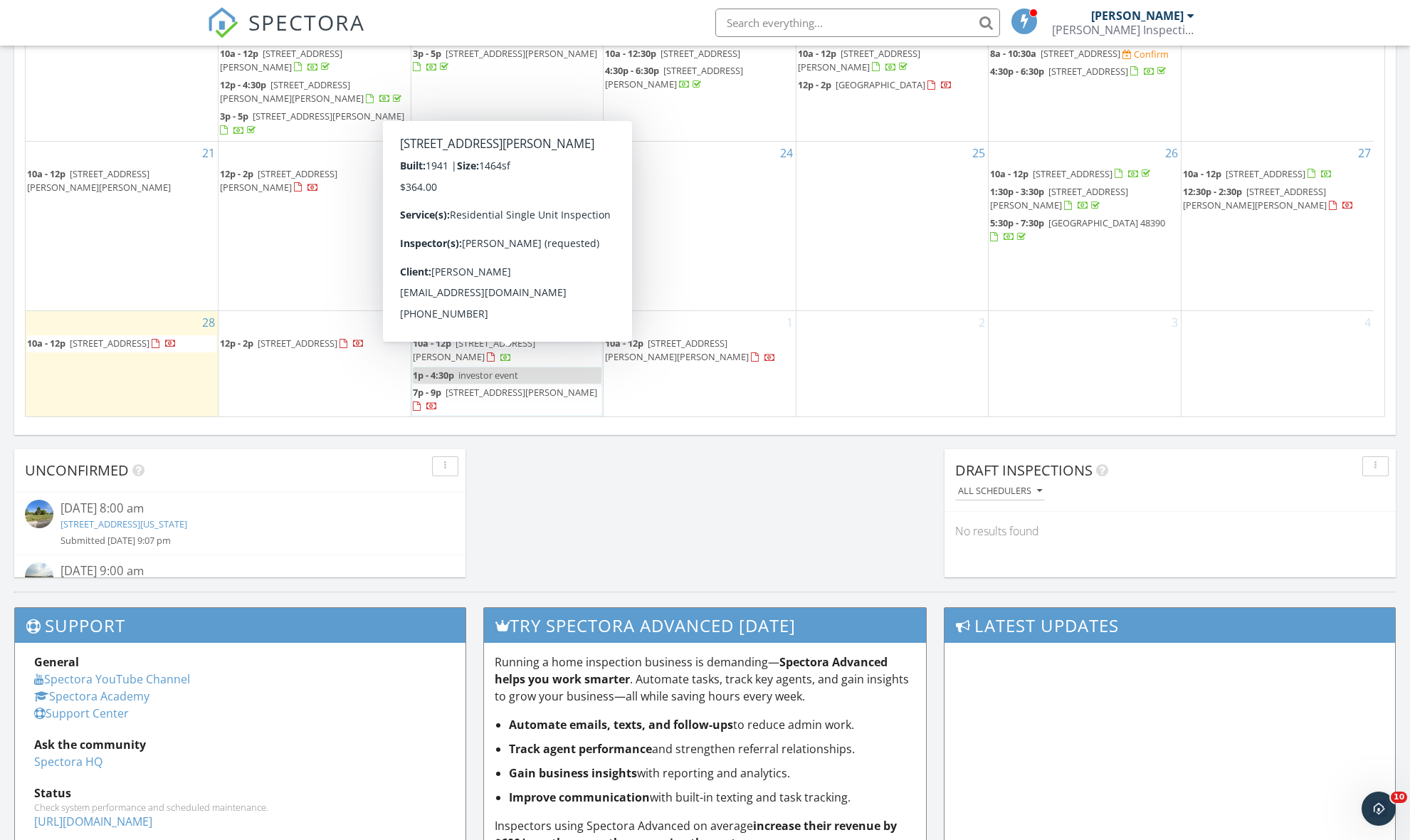
click at [535, 359] on span "19319 Mark Twain St, Detroit 48235" at bounding box center [473, 349] width 122 height 26
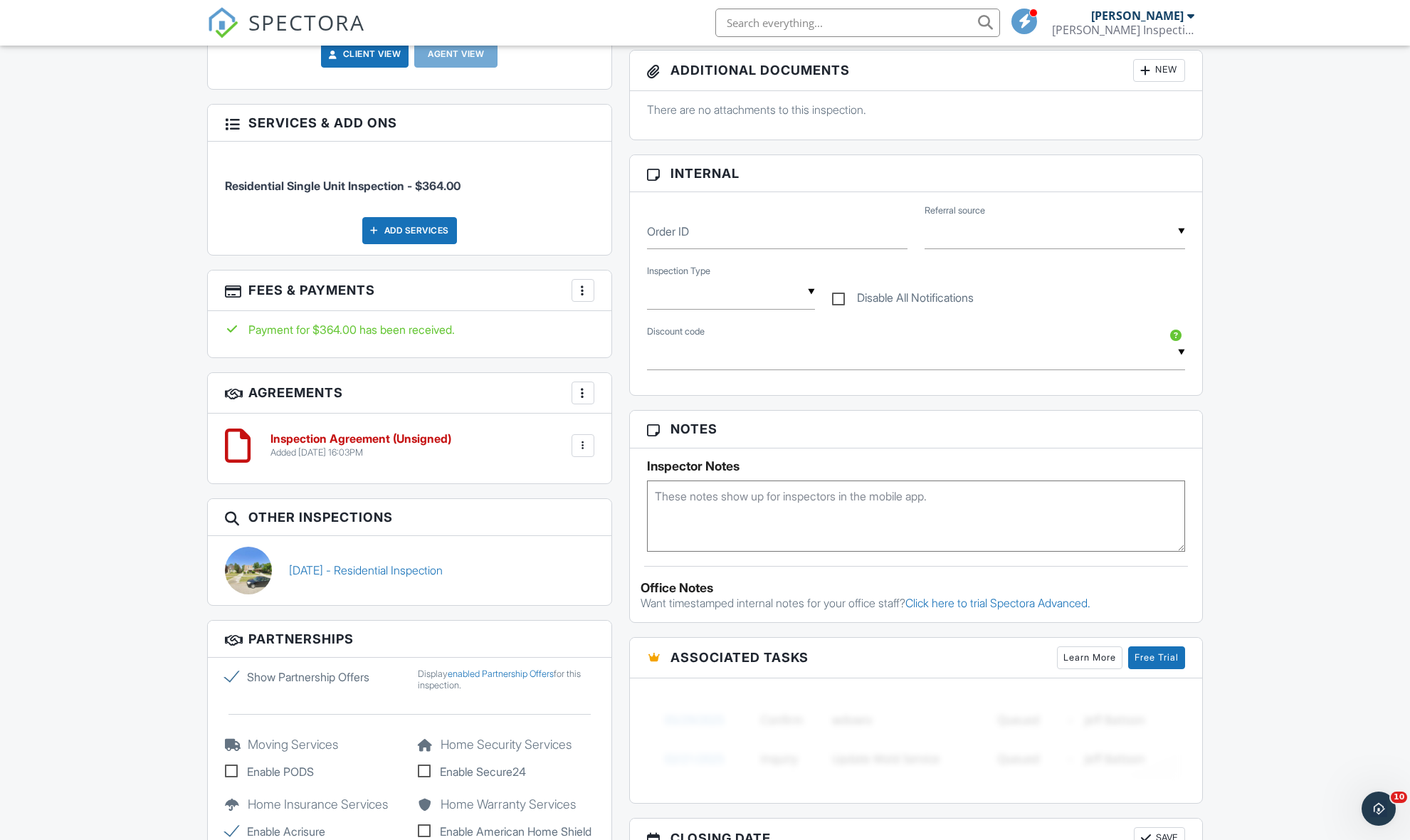
scroll to position [712, 0]
